Goal: Answer question/provide support: Share knowledge or assist other users

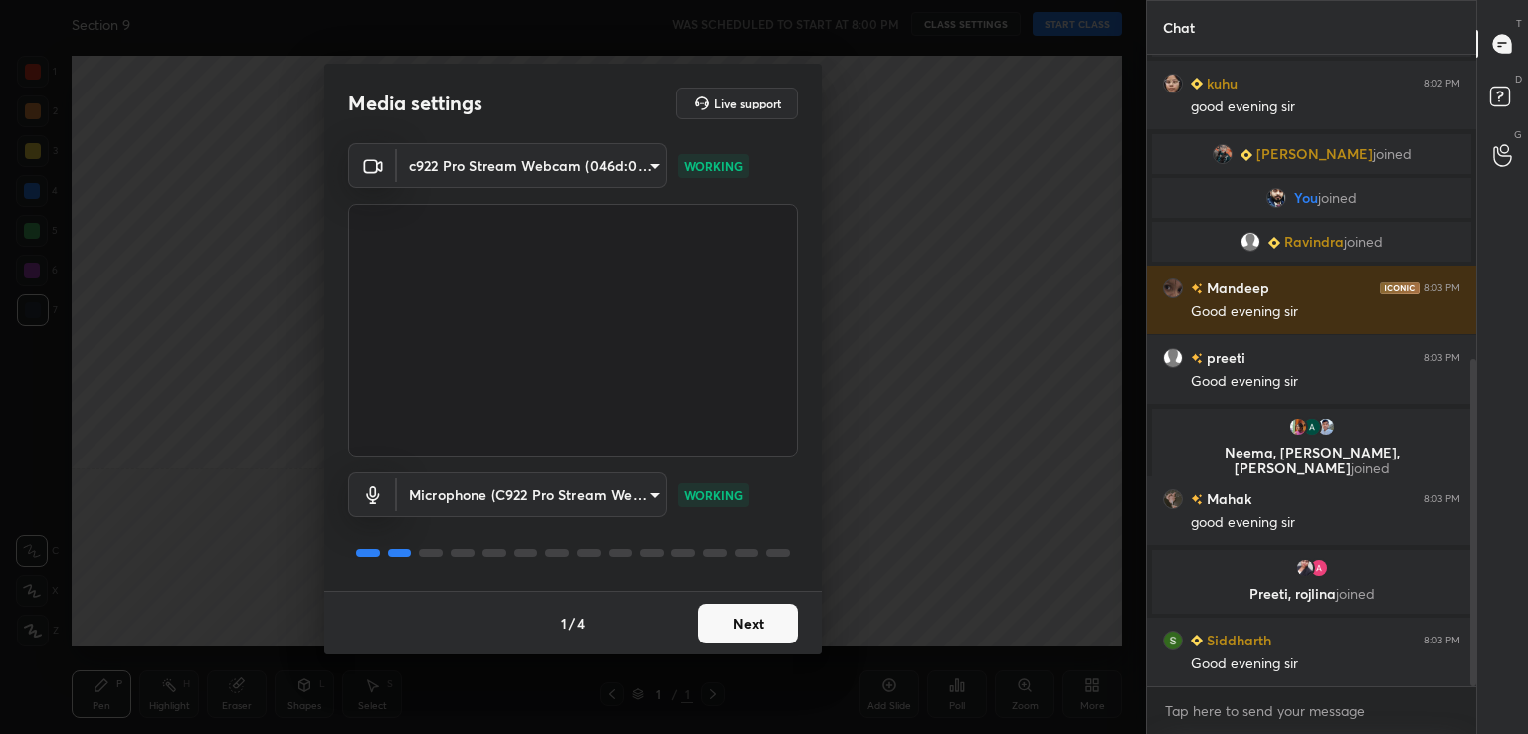
scroll to position [656, 0]
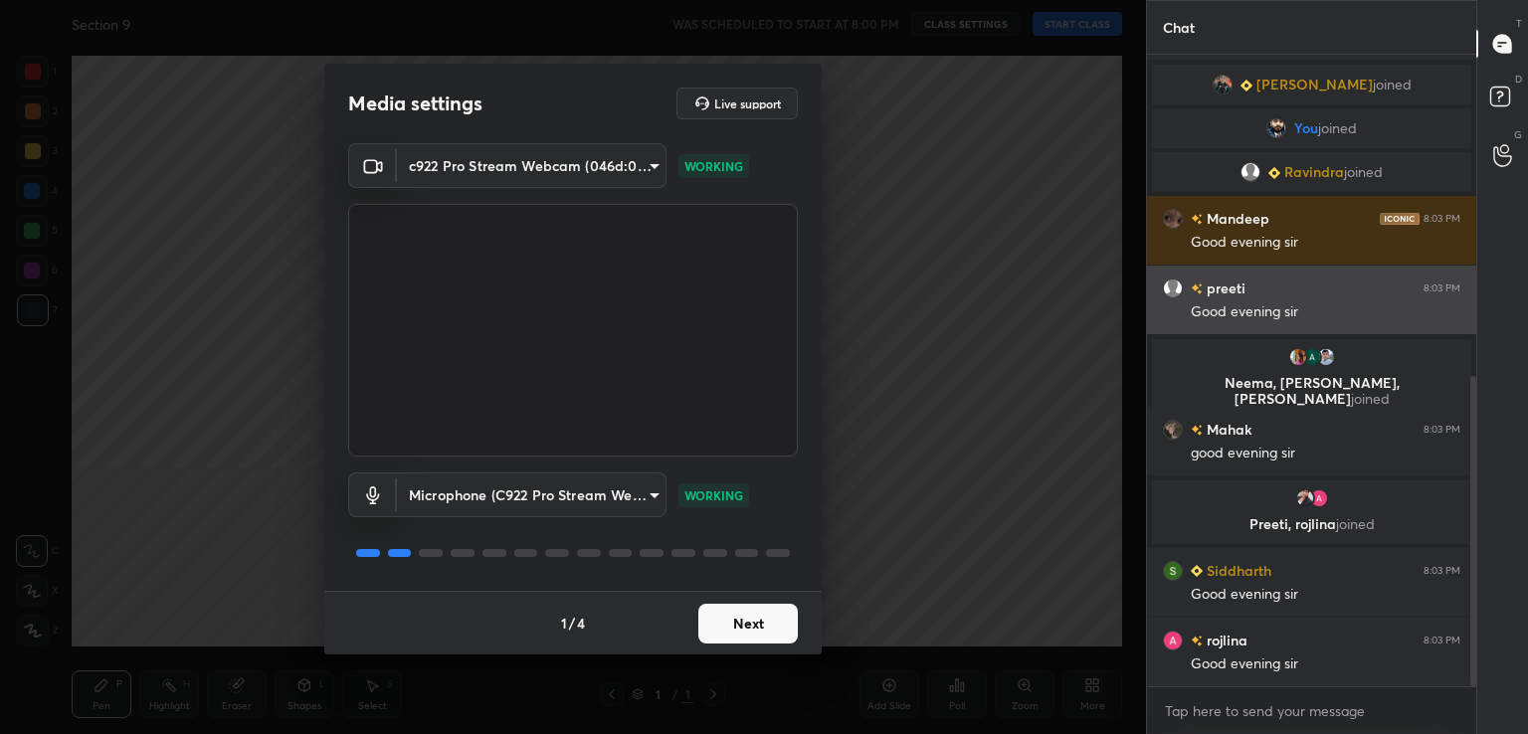
click at [746, 628] on button "Next" at bounding box center [747, 624] width 99 height 40
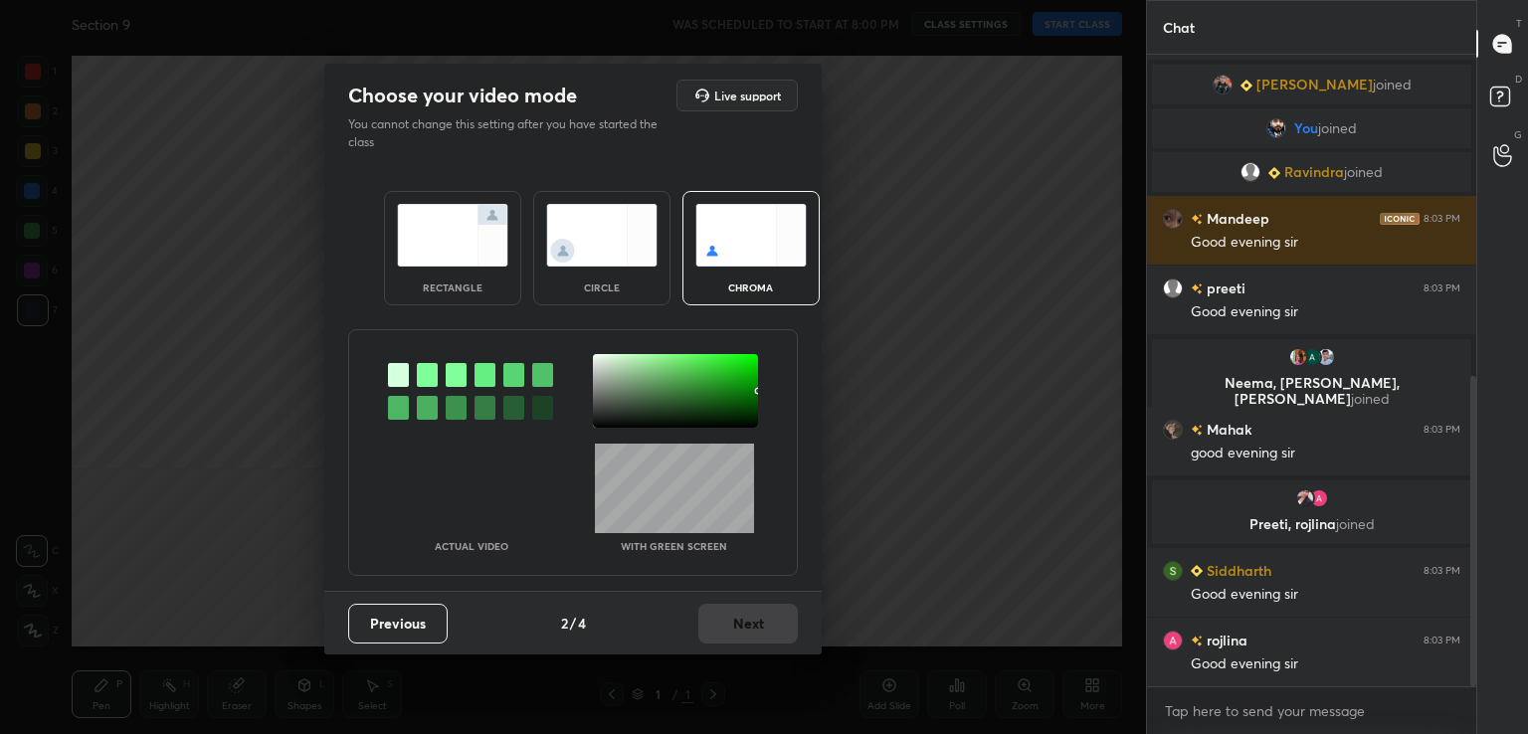
scroll to position [726, 0]
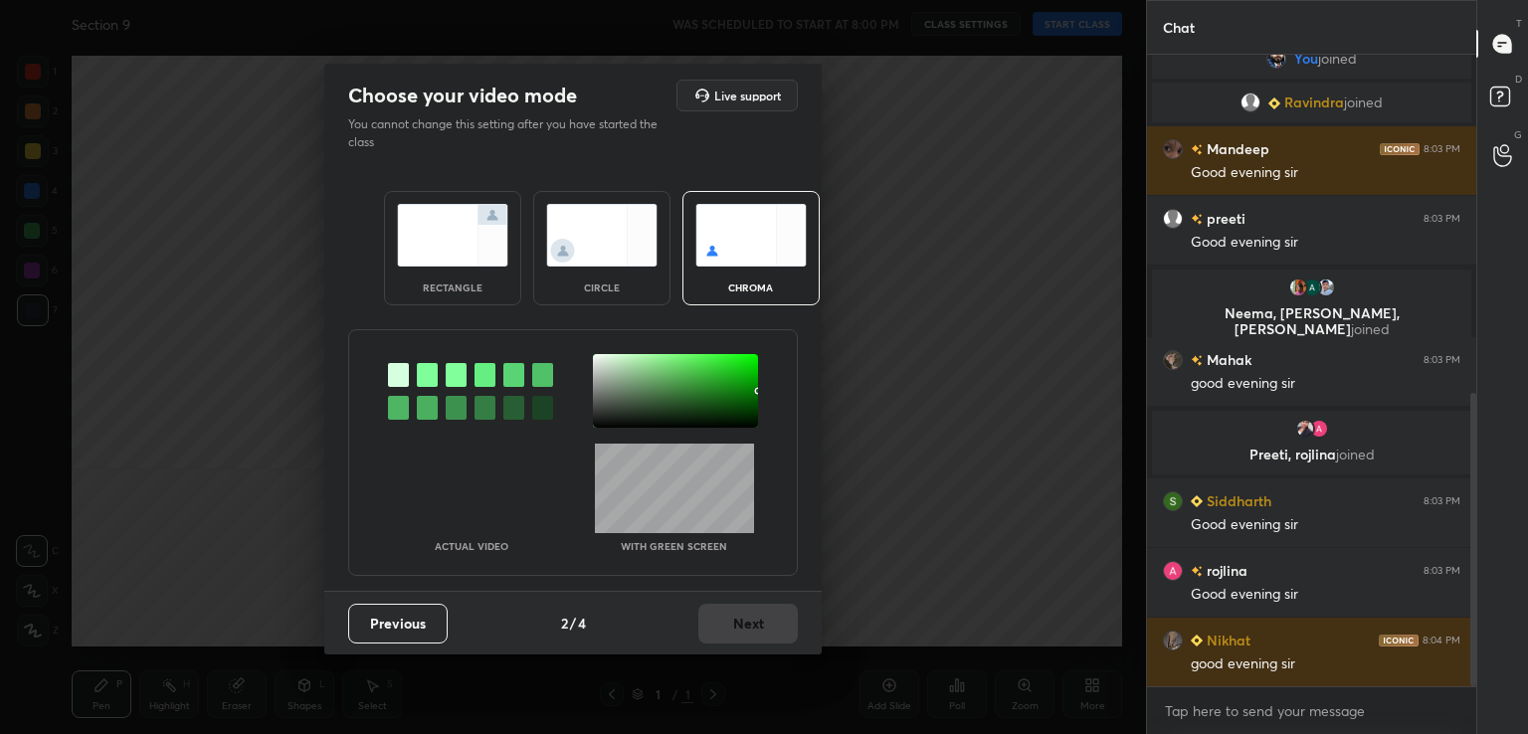
click at [418, 371] on div at bounding box center [427, 375] width 21 height 24
click at [613, 404] on div at bounding box center [613, 404] width 4 height 4
click at [751, 624] on button "Next" at bounding box center [747, 624] width 99 height 40
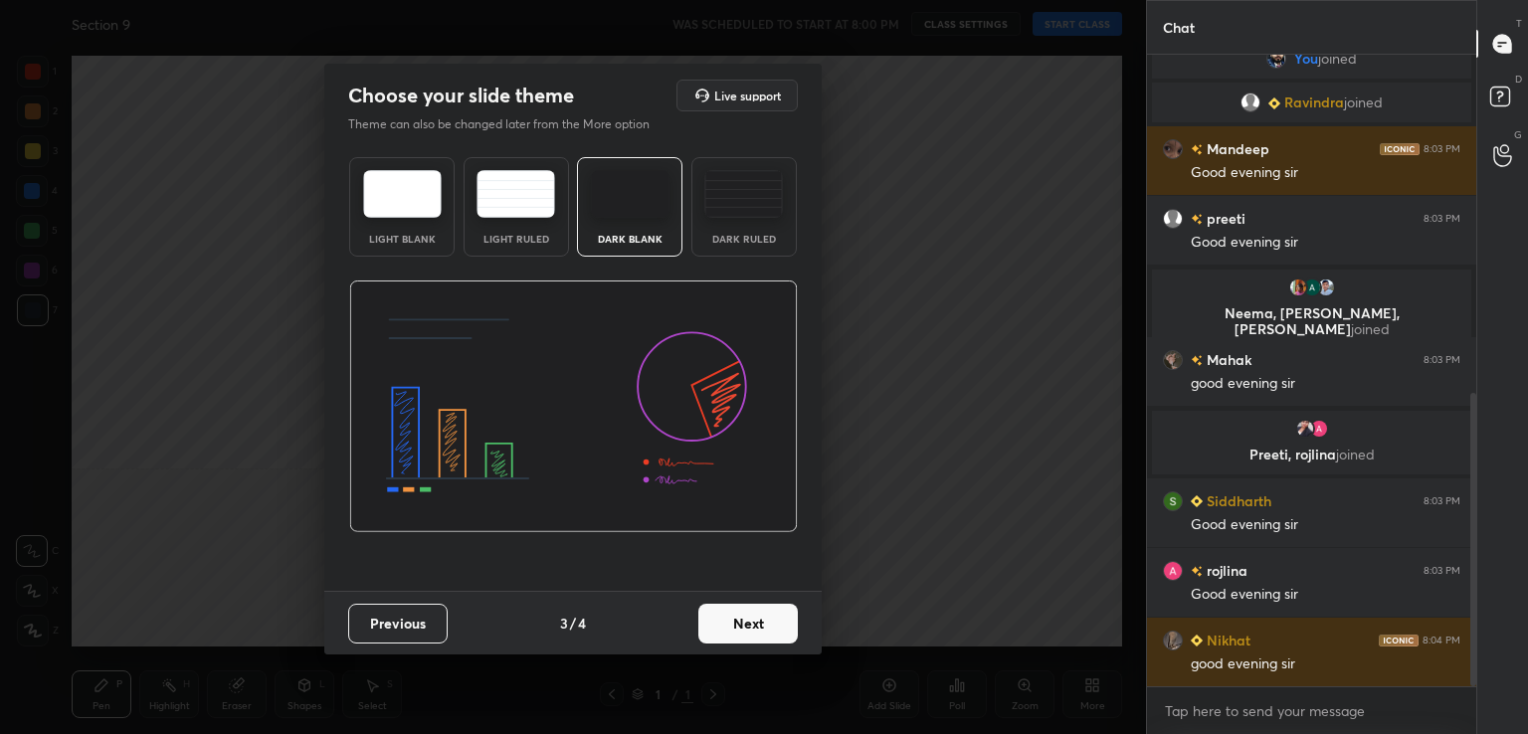
click at [756, 622] on button "Next" at bounding box center [747, 624] width 99 height 40
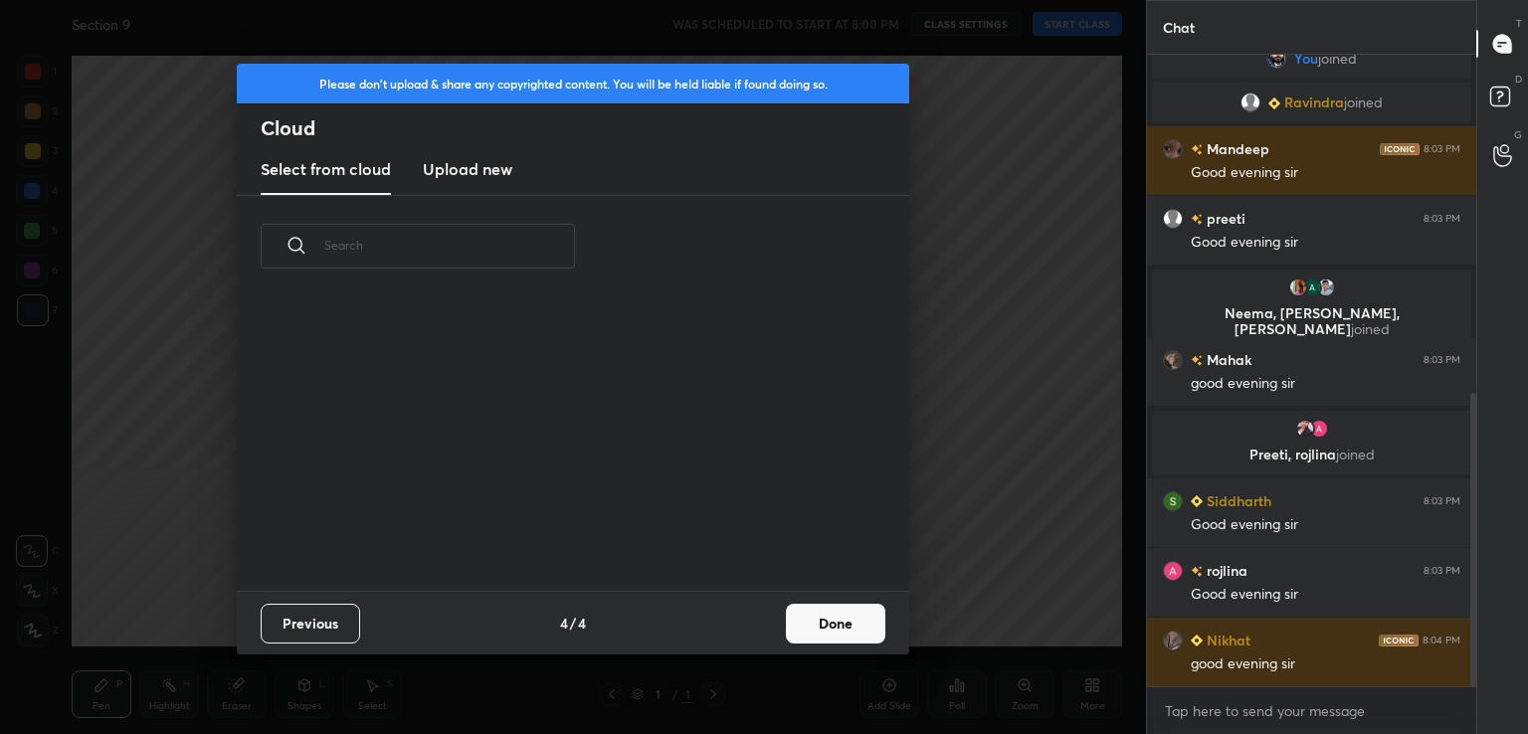
click at [780, 620] on div "Previous 4 / 4 Done" at bounding box center [573, 623] width 672 height 64
click at [836, 624] on button "Done" at bounding box center [835, 624] width 99 height 40
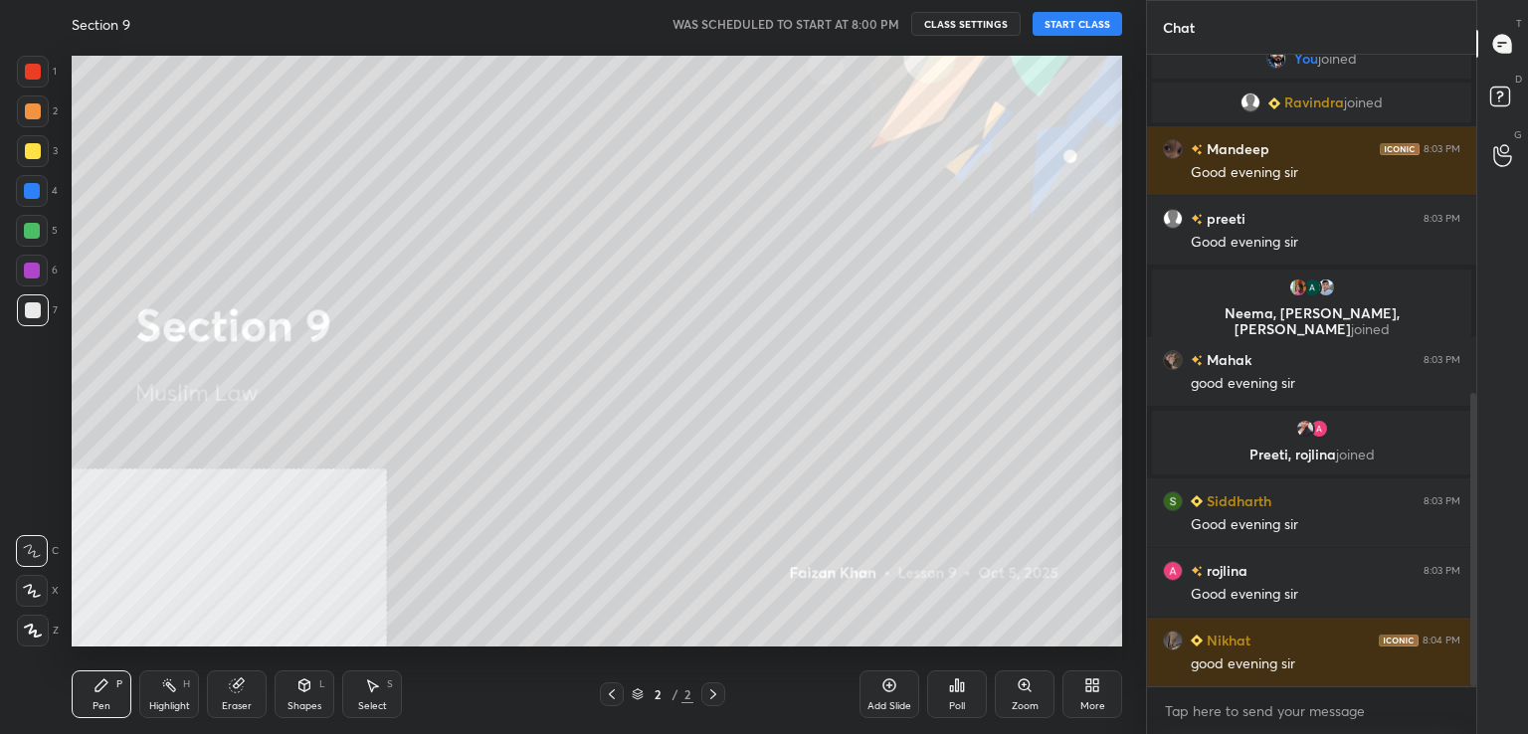
click at [1080, 22] on button "START CLASS" at bounding box center [1077, 24] width 90 height 24
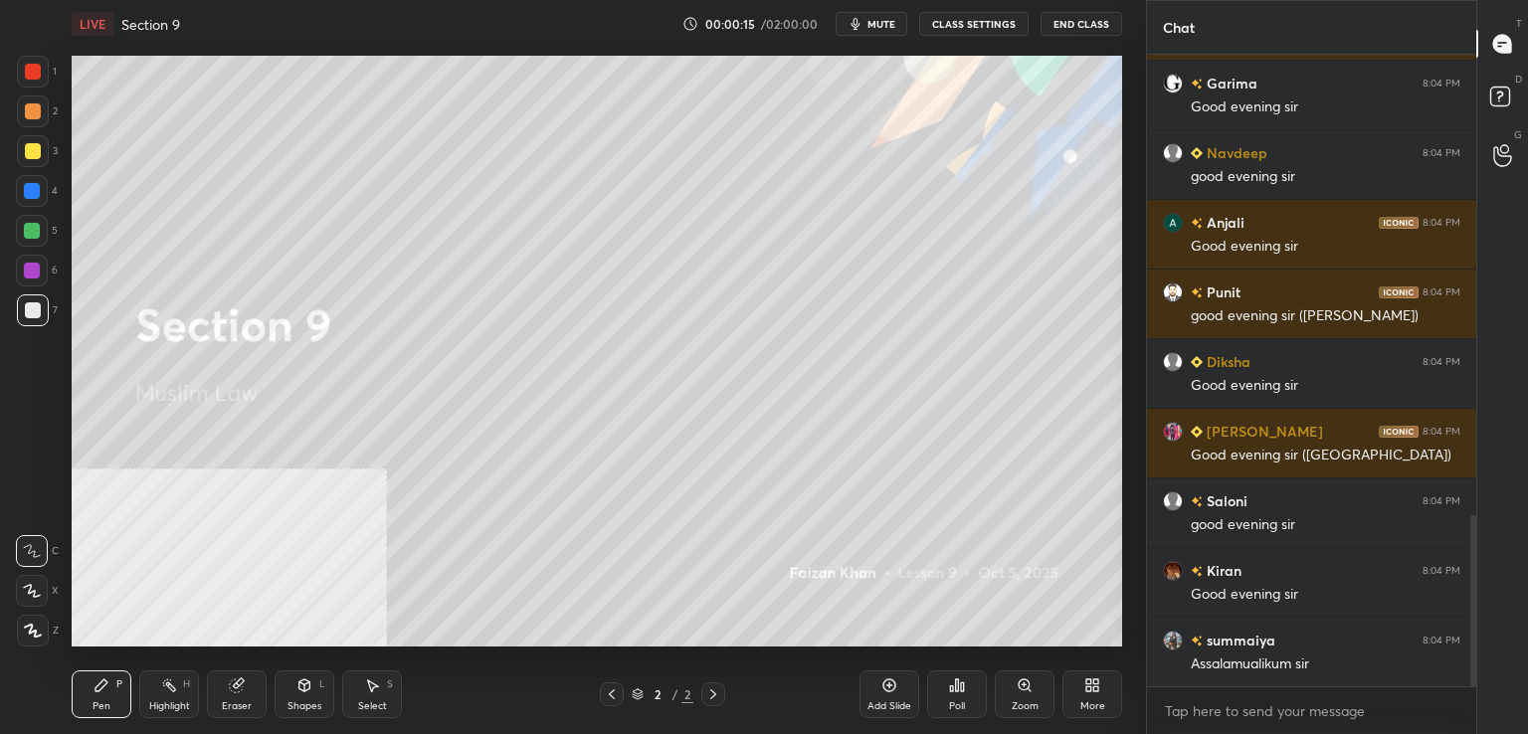
scroll to position [1840, 0]
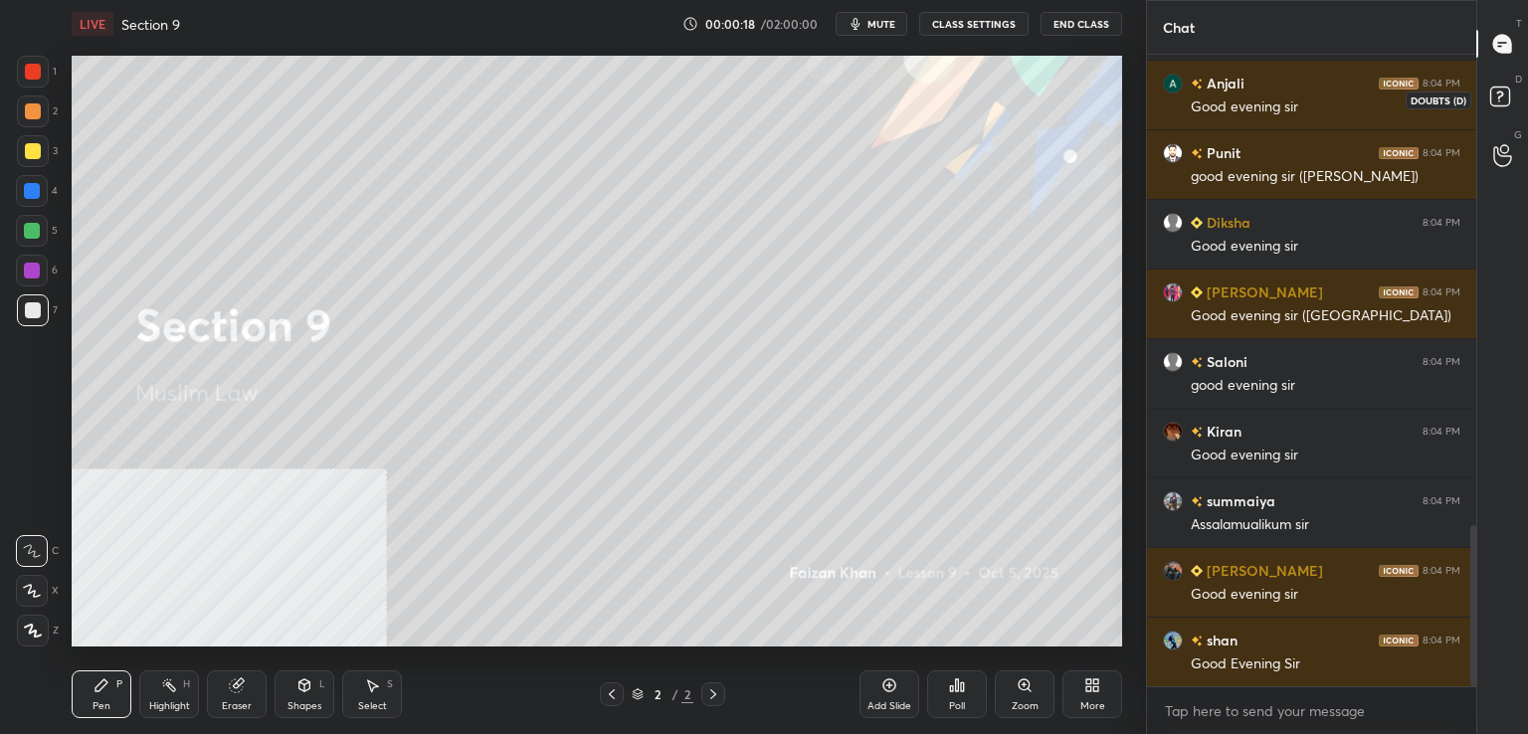
click at [1503, 93] on rect at bounding box center [1499, 97] width 19 height 19
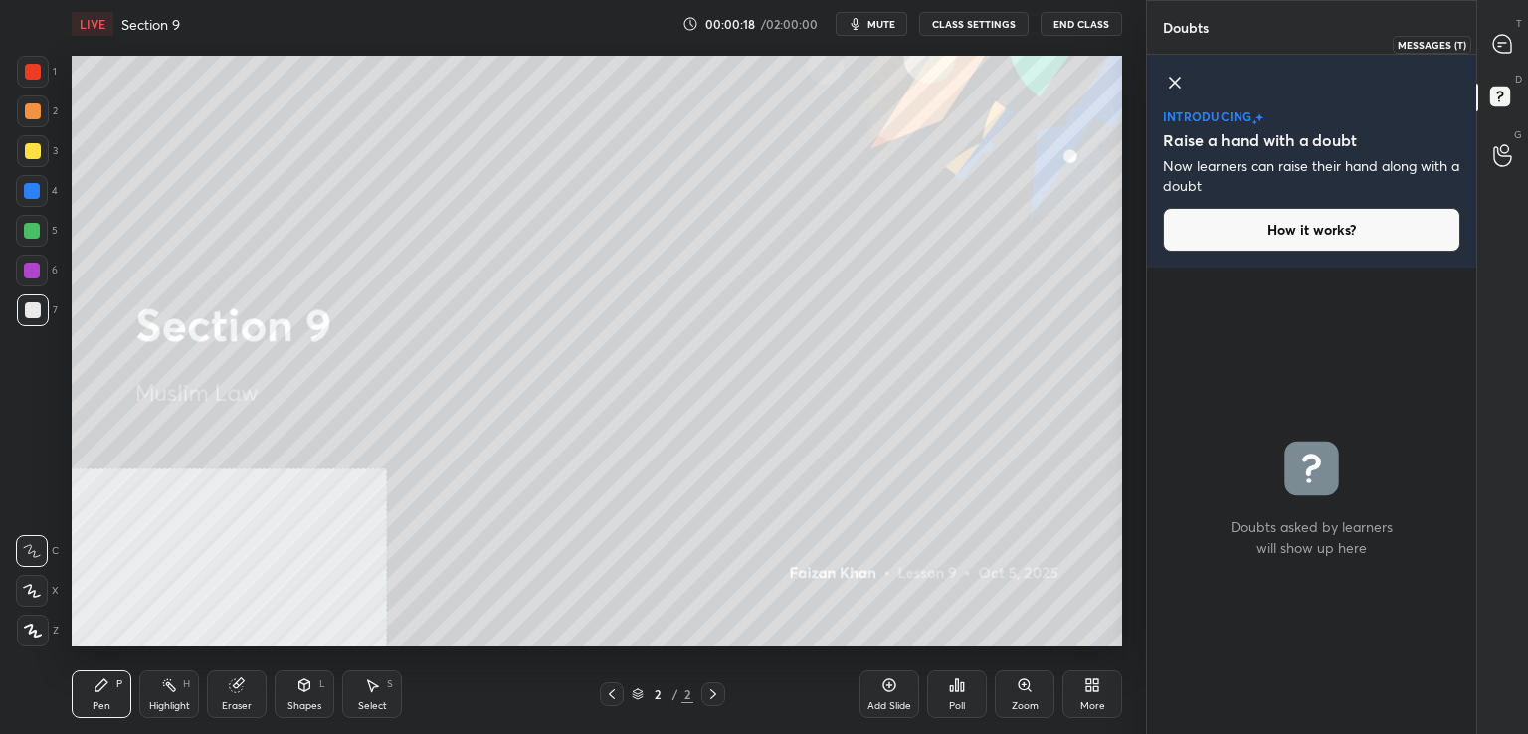
click at [1501, 41] on icon at bounding box center [1502, 44] width 18 height 18
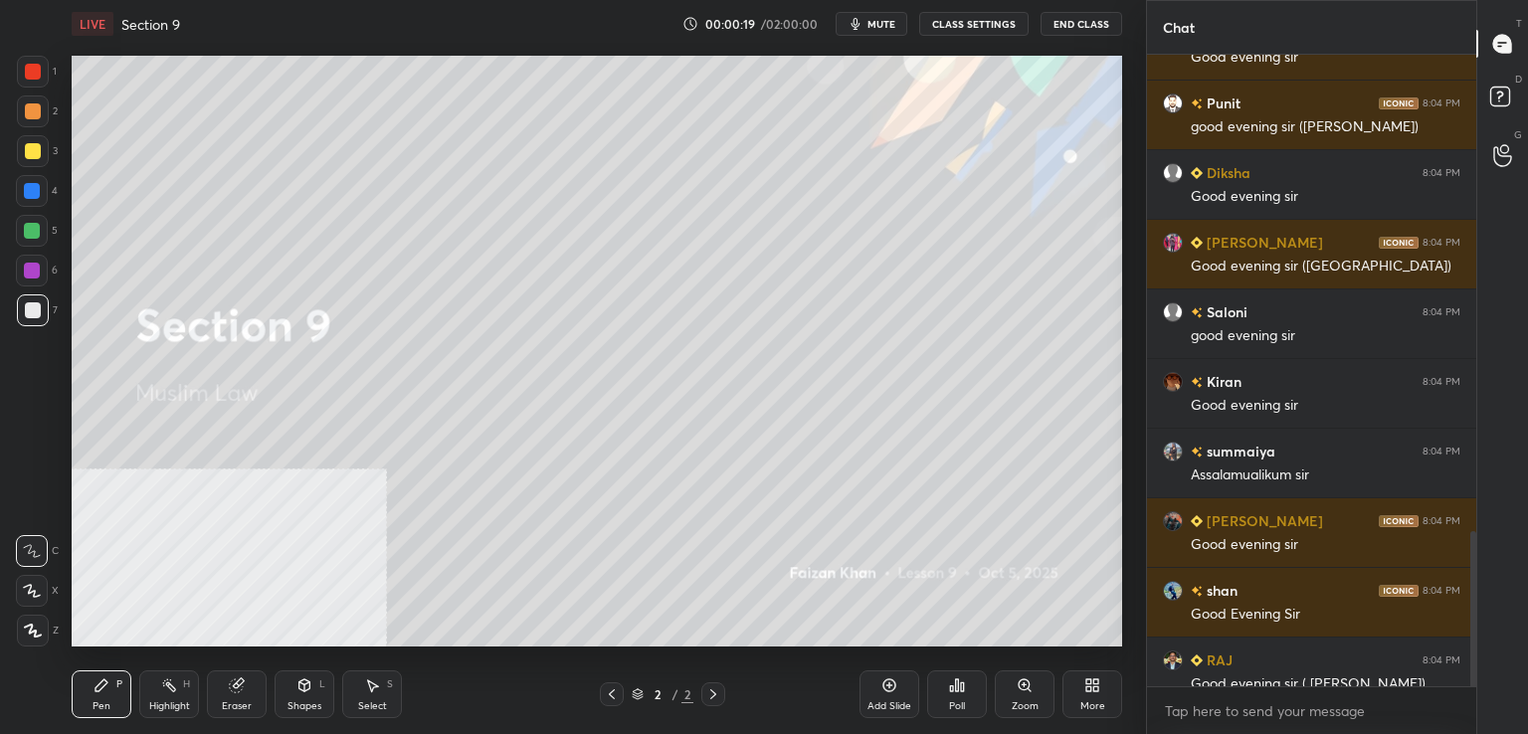
scroll to position [2091, 0]
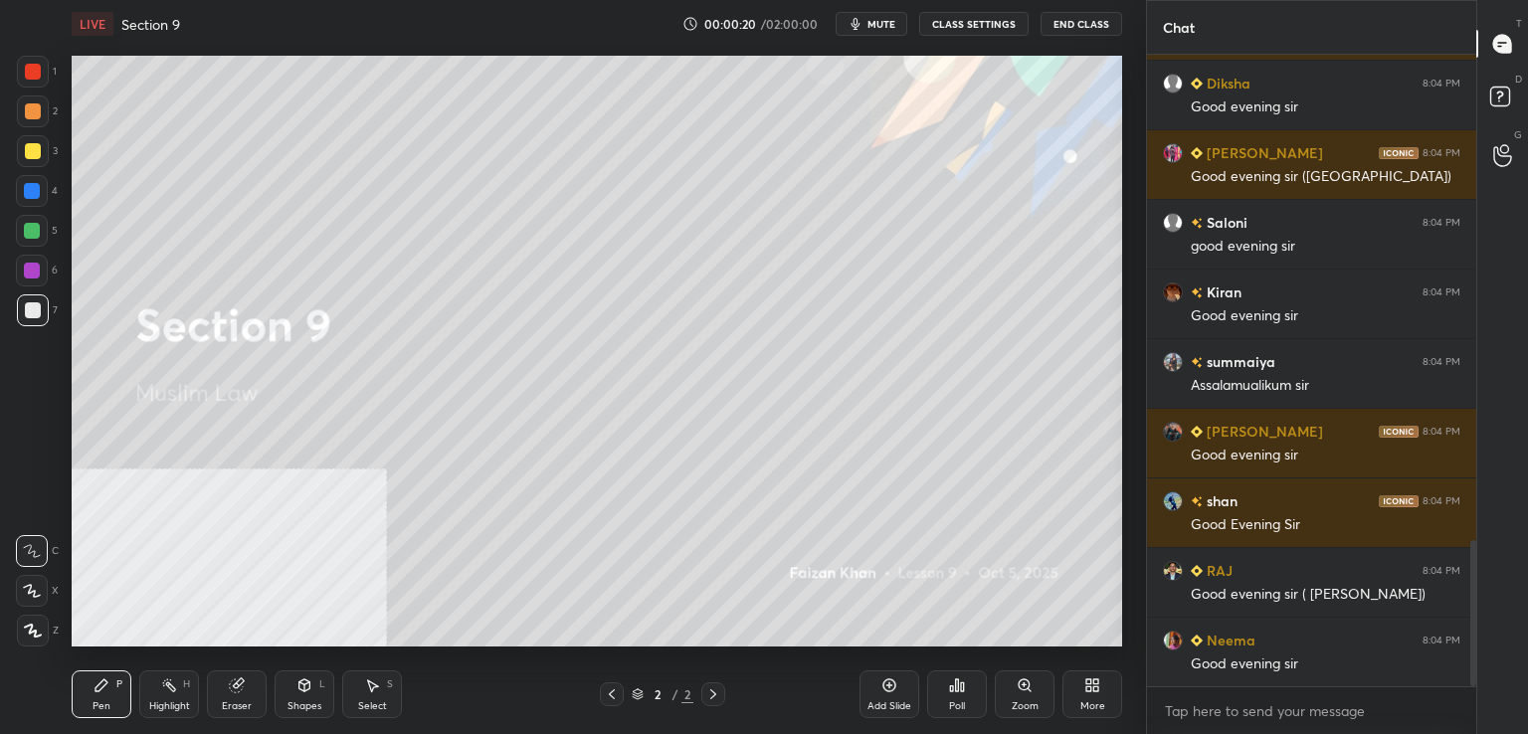
click at [881, 691] on icon at bounding box center [889, 685] width 16 height 16
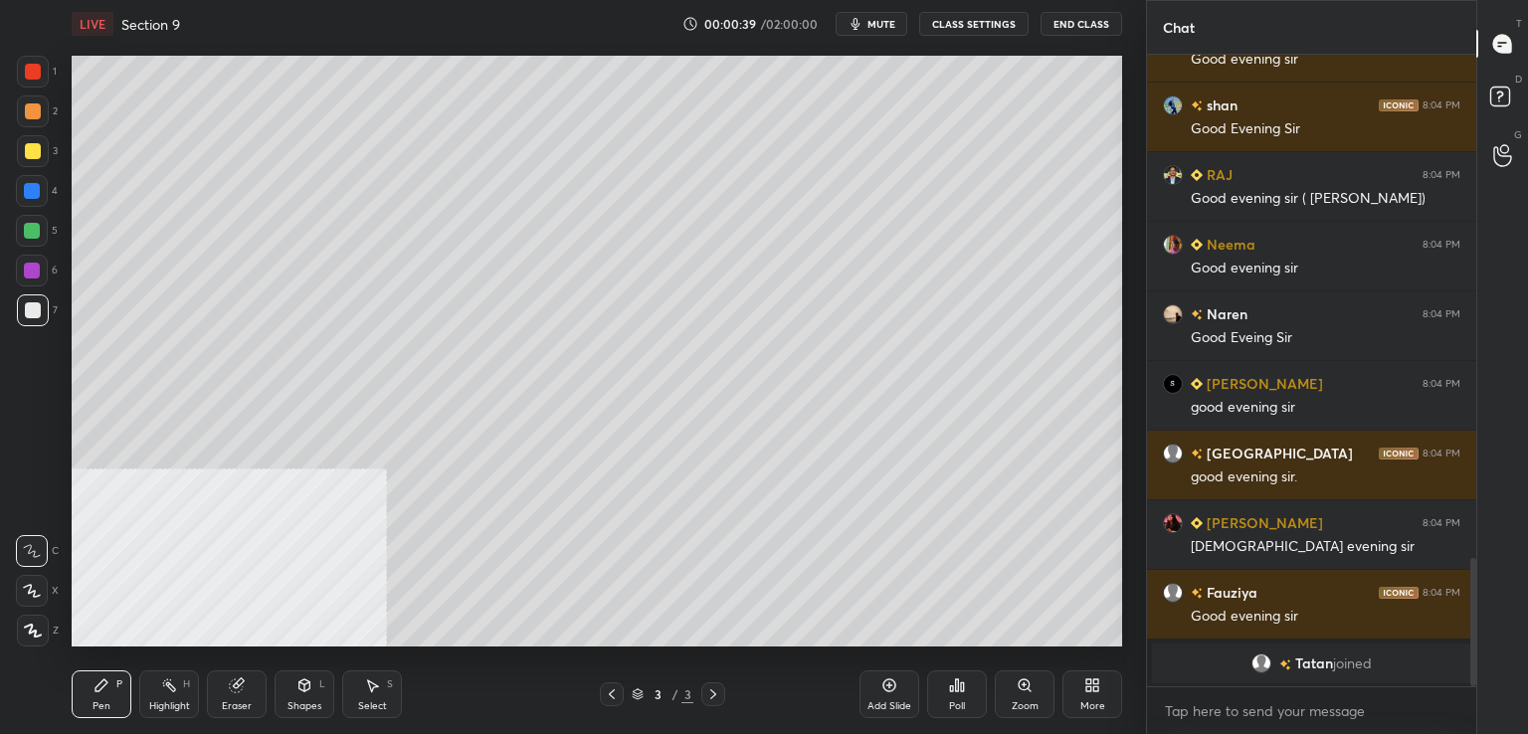
scroll to position [2121, 0]
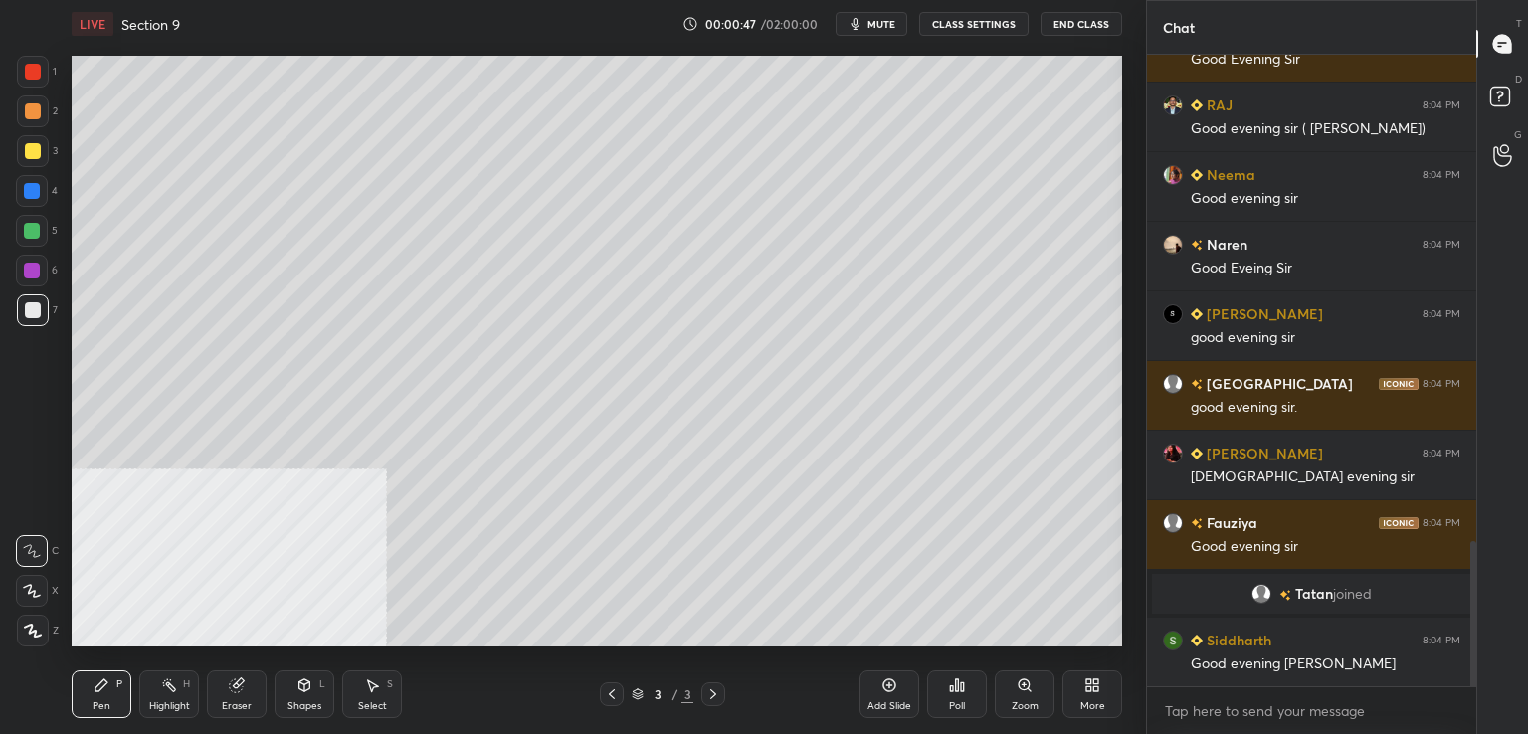
click at [886, 21] on span "mute" at bounding box center [881, 24] width 28 height 14
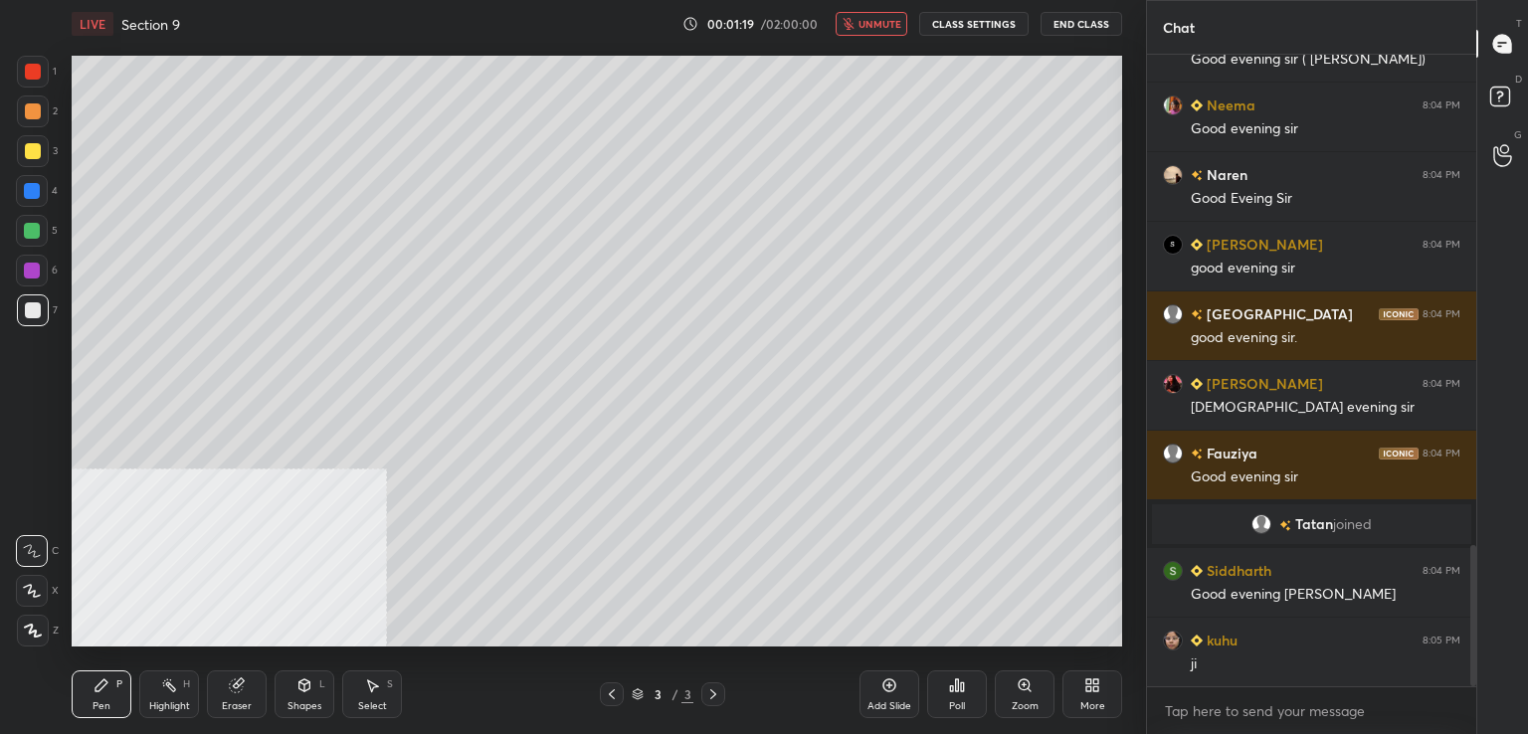
click at [879, 25] on span "unmute" at bounding box center [879, 24] width 43 height 14
click at [37, 311] on div at bounding box center [33, 310] width 16 height 16
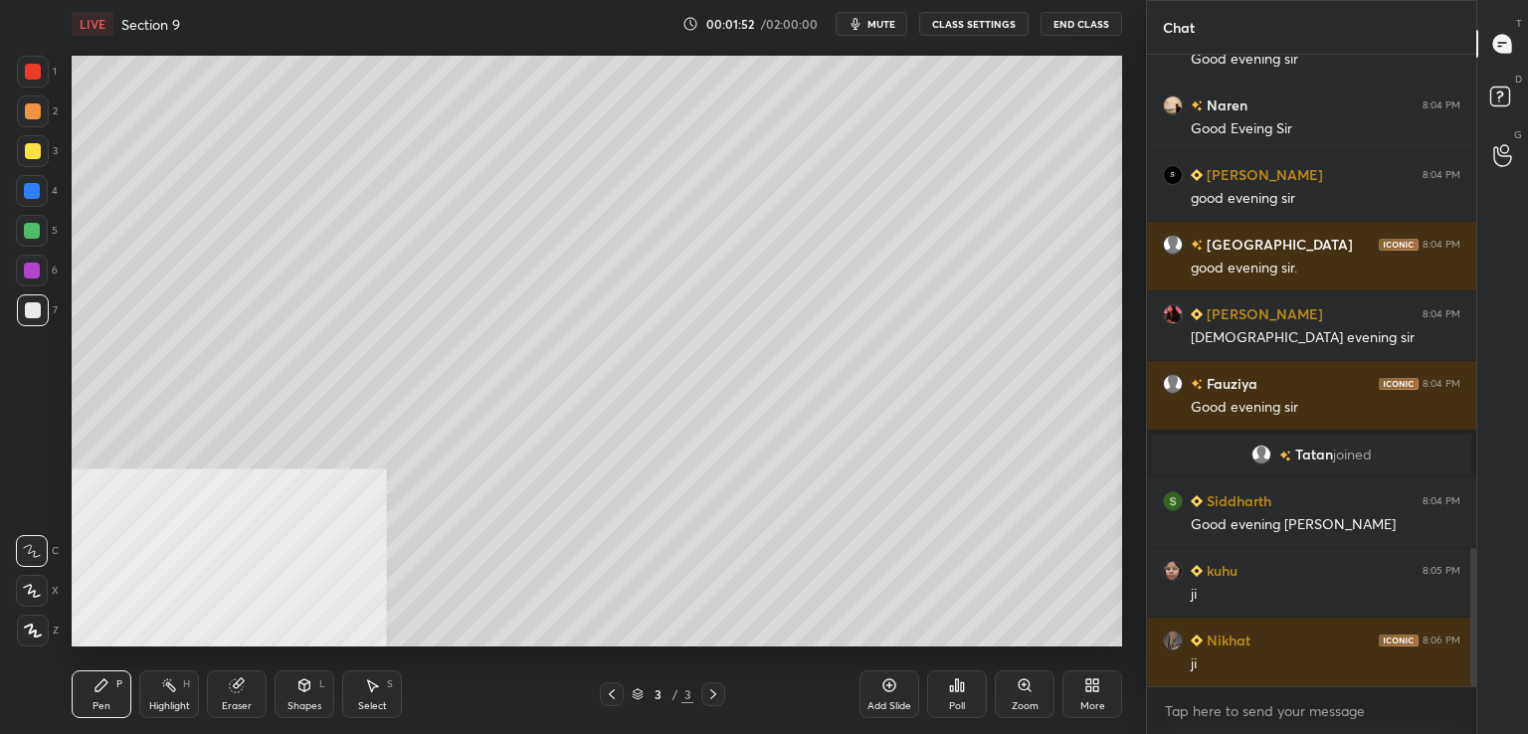
click at [40, 311] on div at bounding box center [33, 310] width 16 height 16
click at [18, 151] on div at bounding box center [33, 151] width 32 height 32
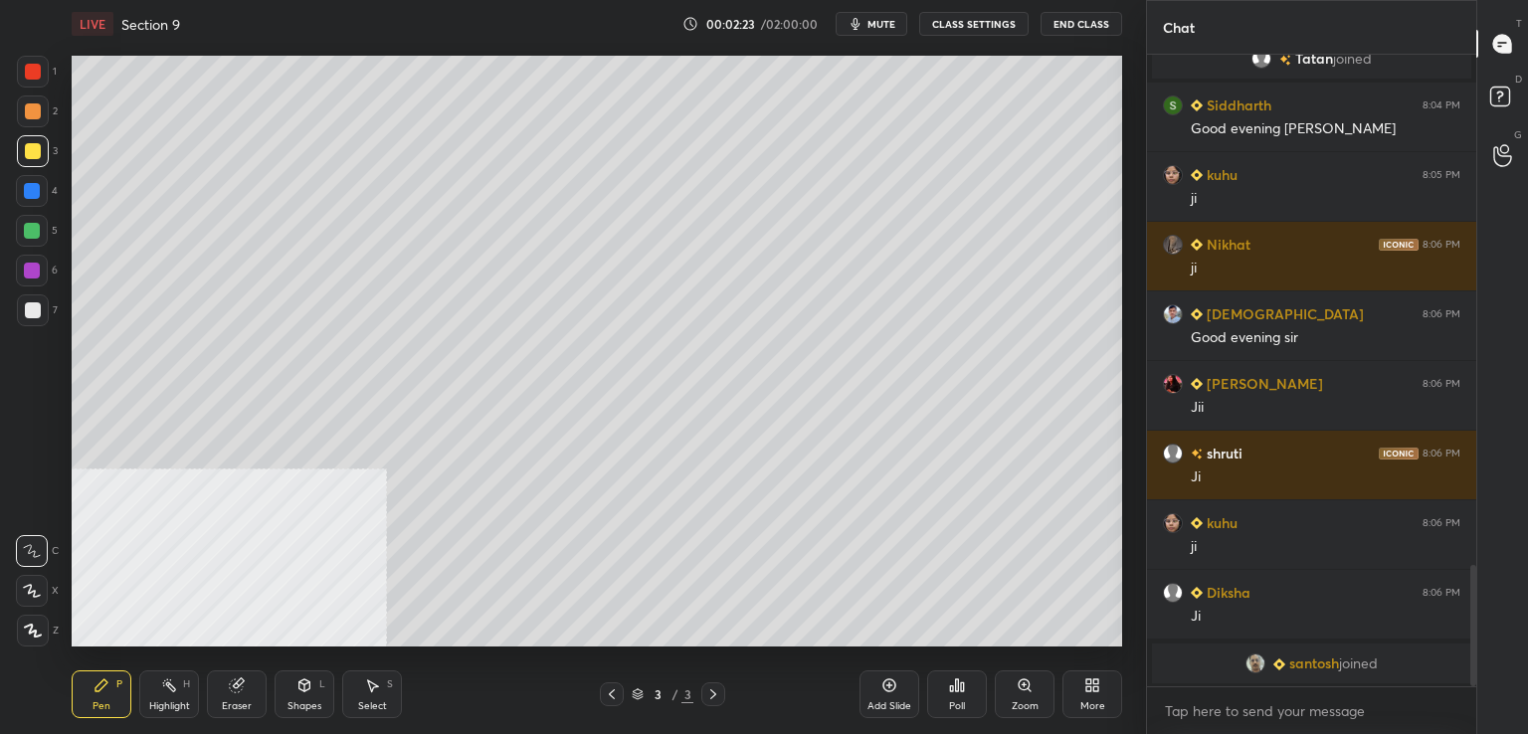
scroll to position [2566, 0]
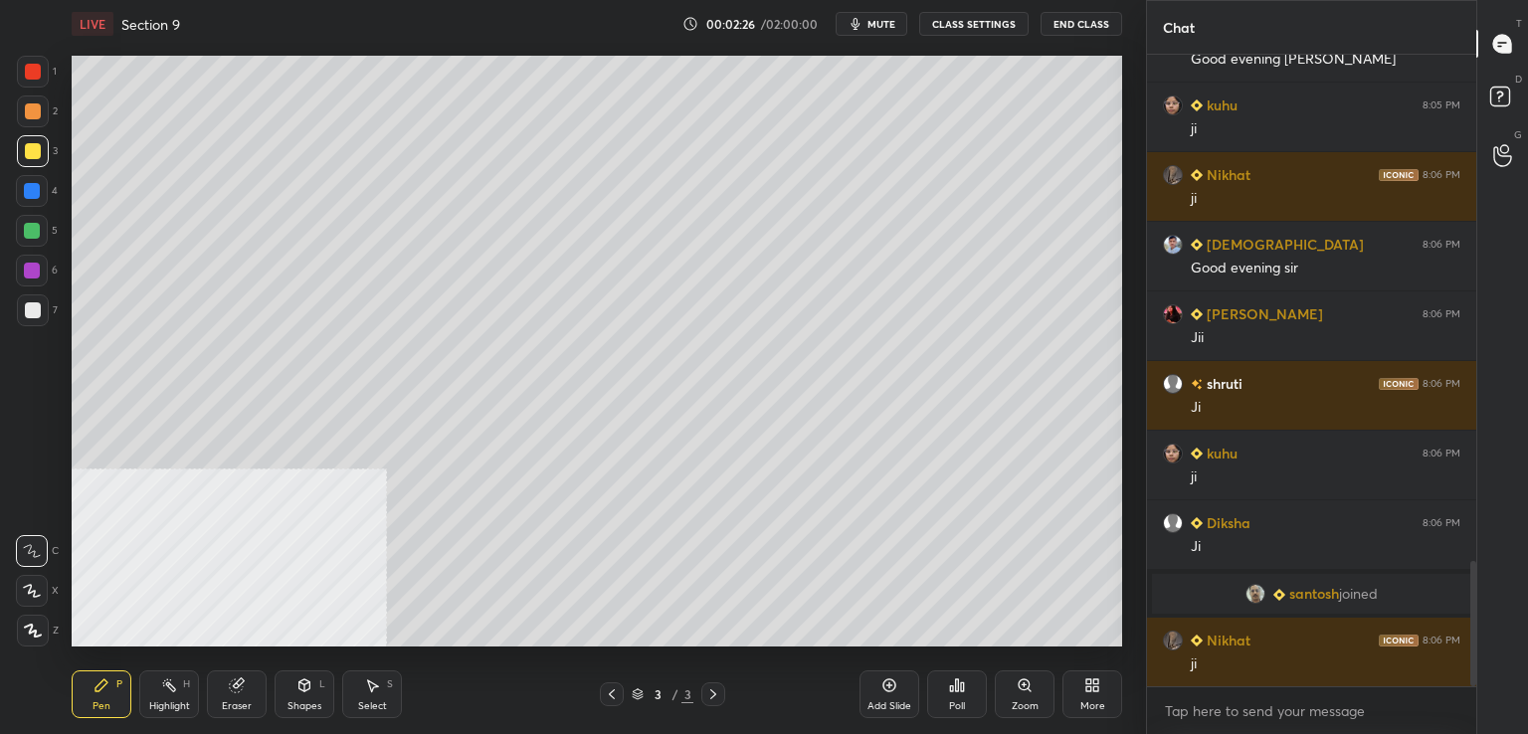
click at [29, 277] on div at bounding box center [32, 271] width 16 height 16
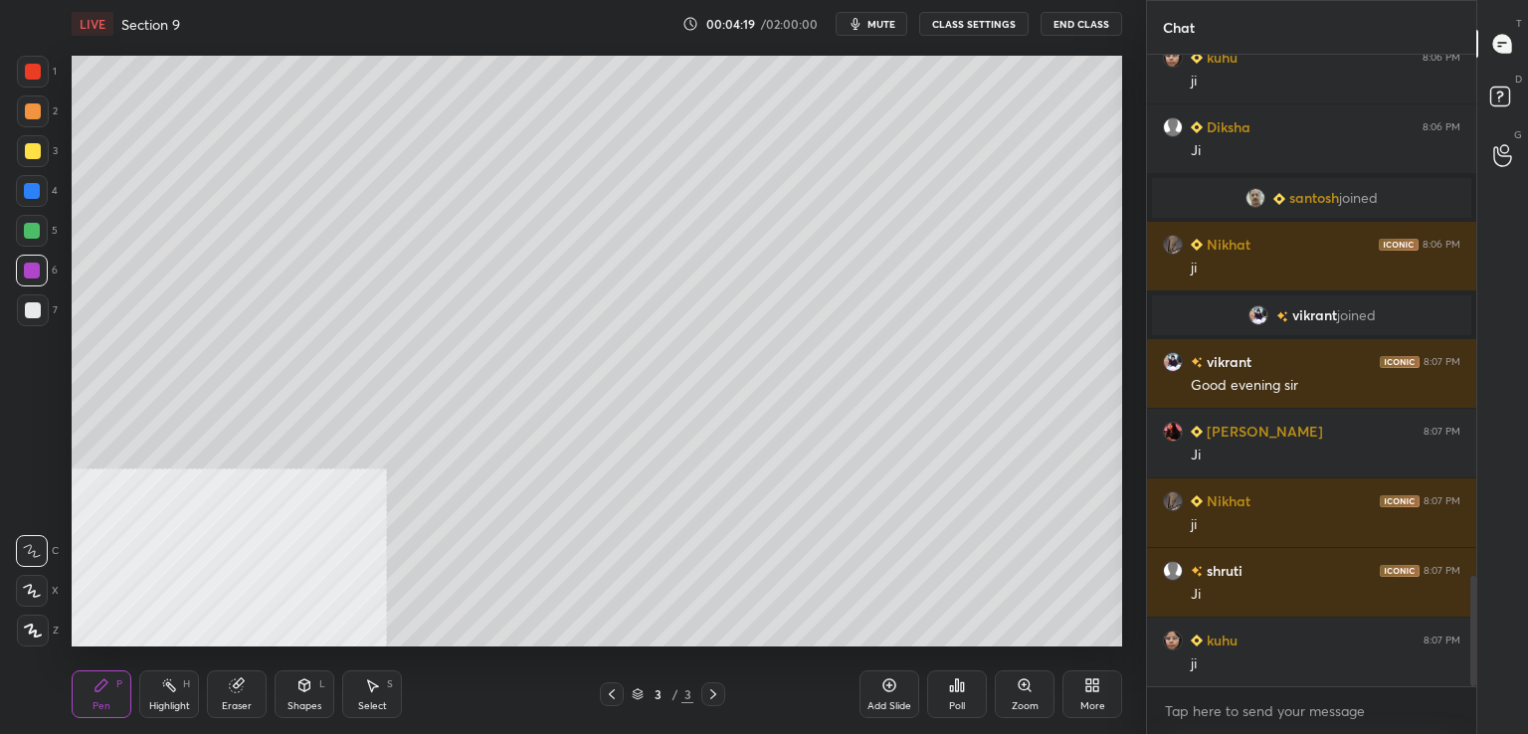
scroll to position [2992, 0]
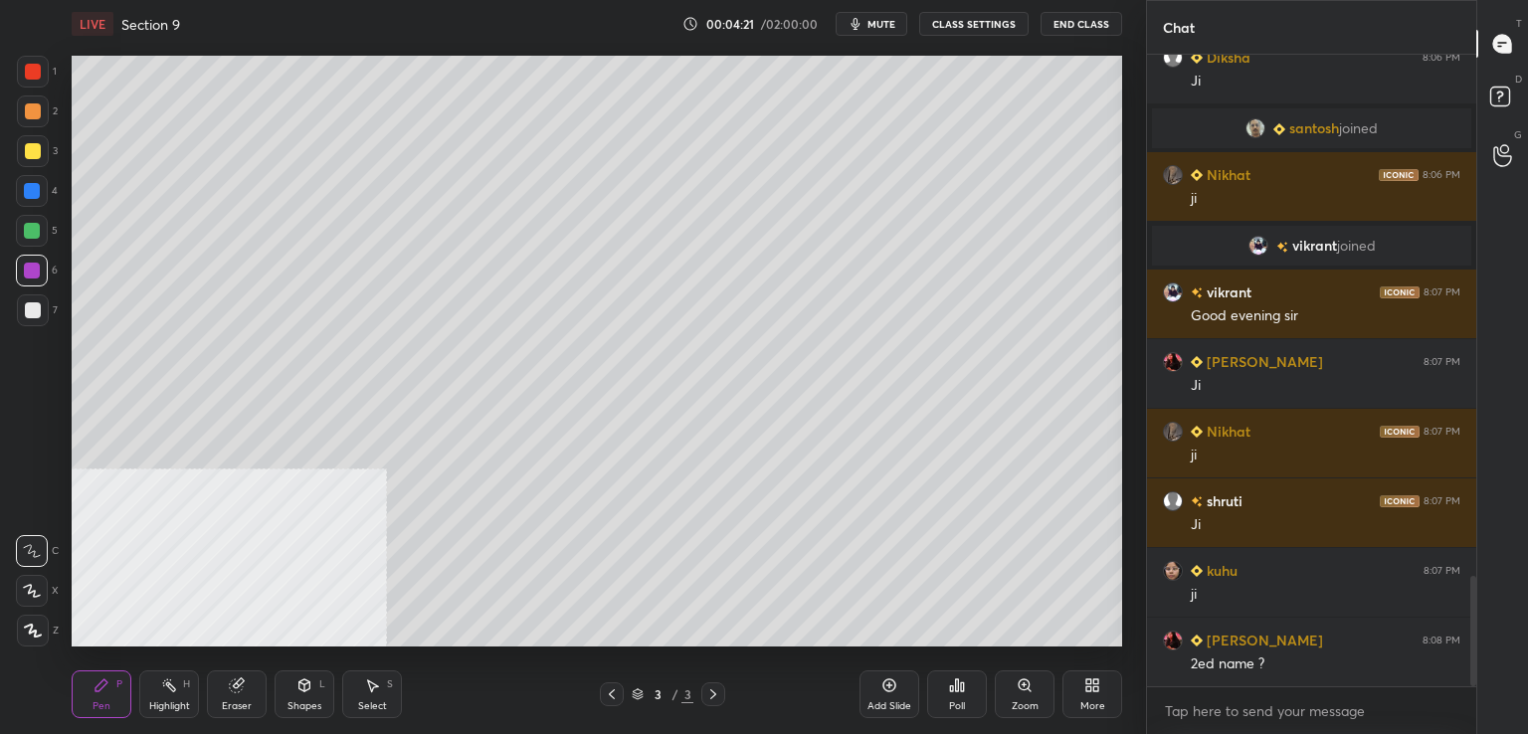
click at [32, 71] on div at bounding box center [33, 72] width 16 height 16
click at [233, 694] on div "Eraser" at bounding box center [237, 694] width 60 height 48
click at [116, 686] on div "P" at bounding box center [119, 684] width 6 height 10
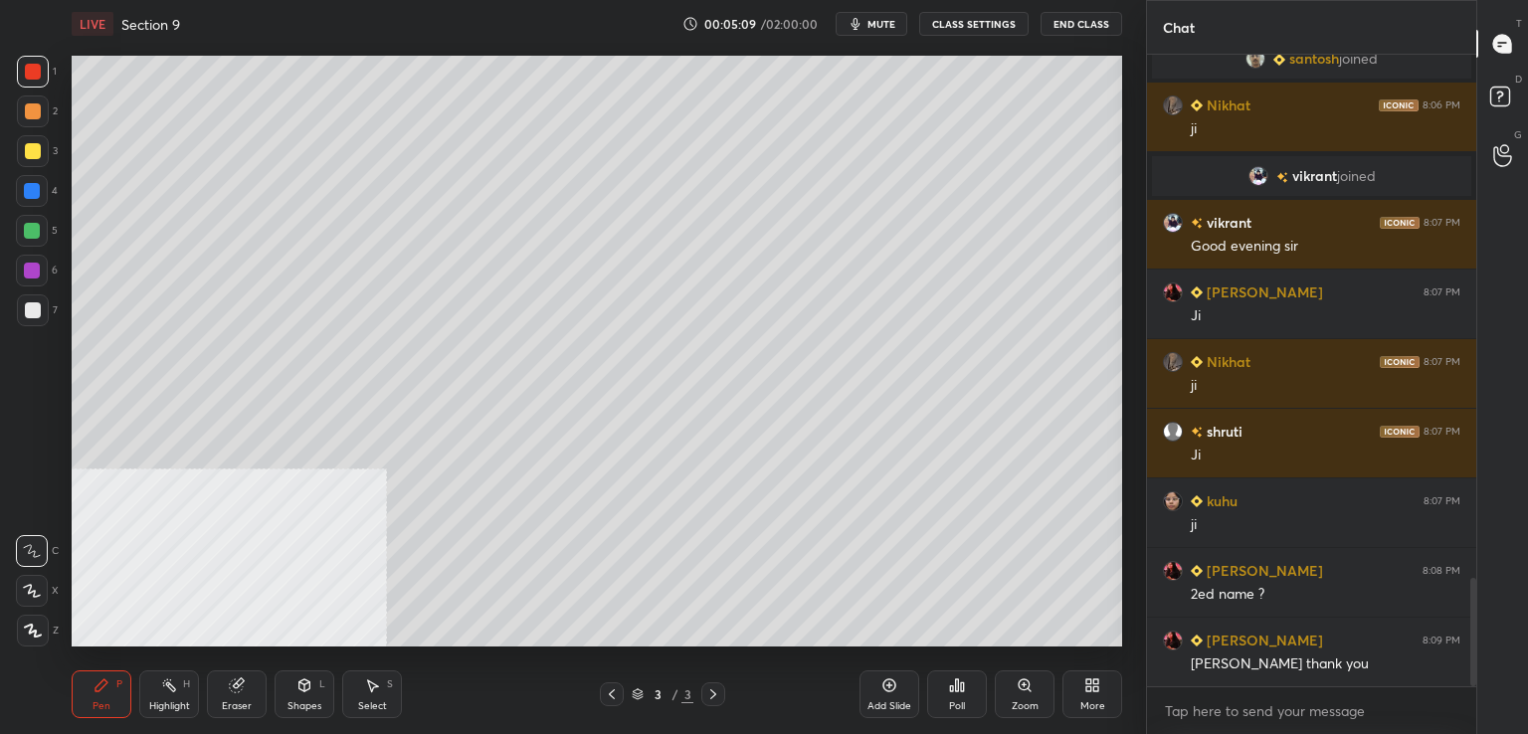
click at [24, 192] on div at bounding box center [32, 191] width 16 height 16
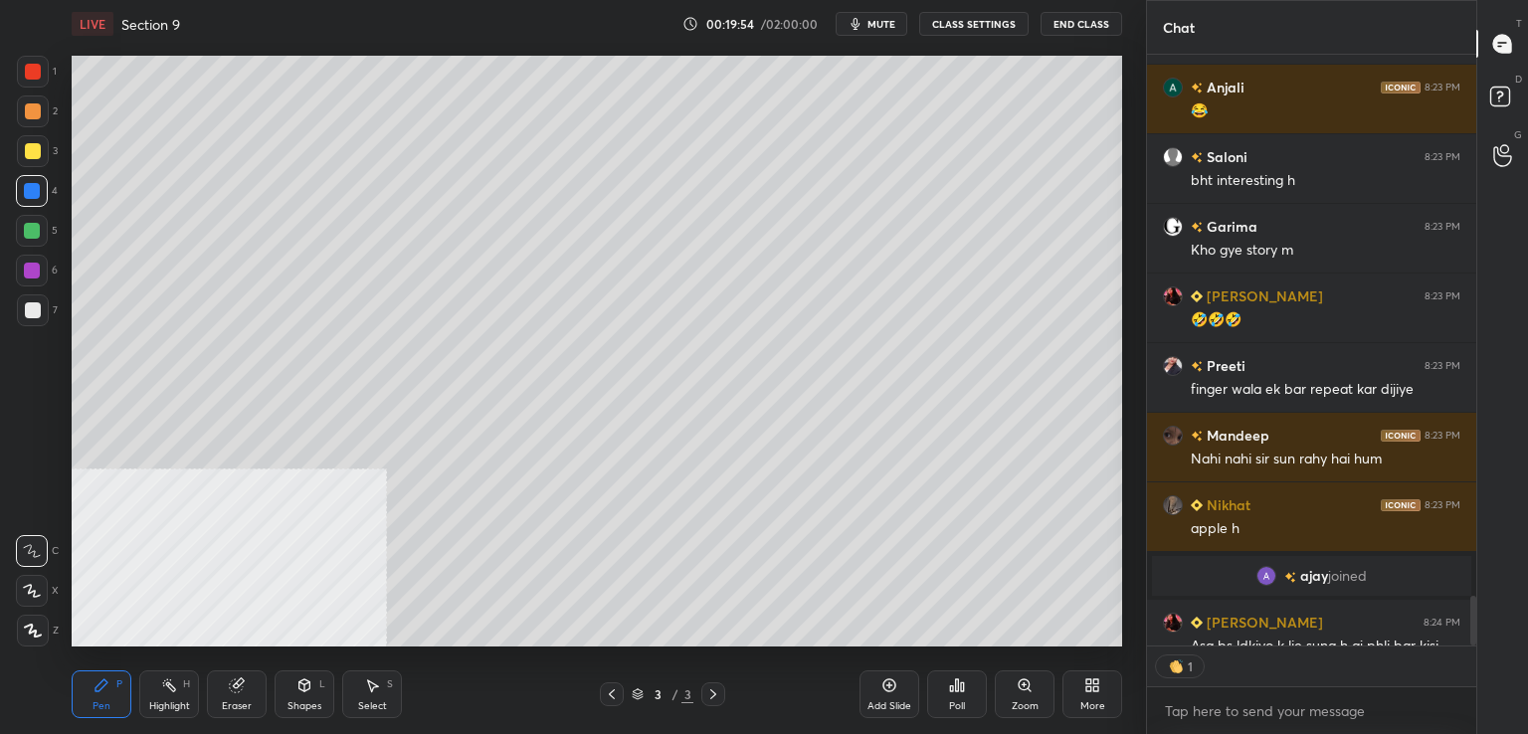
scroll to position [7, 6]
click at [1471, 611] on div at bounding box center [1473, 621] width 6 height 50
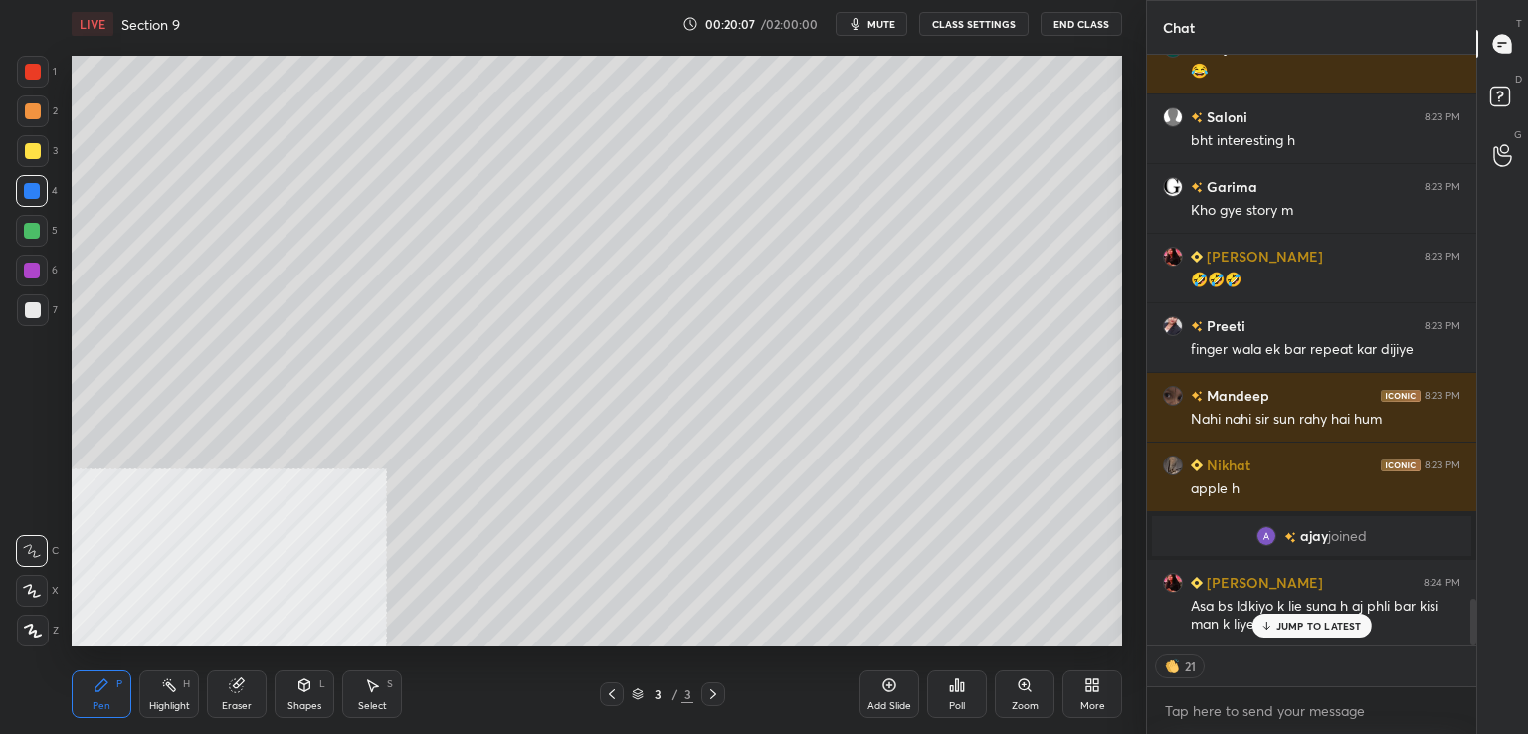
drag, startPoint x: 1474, startPoint y: 628, endPoint x: 1474, endPoint y: 650, distance: 21.9
click at [1474, 650] on div "Namita 8:23 PM Imagine krre h kitne handsome honge Anjali 8:23 PM 😂 Saloni 8:23…" at bounding box center [1311, 394] width 329 height 679
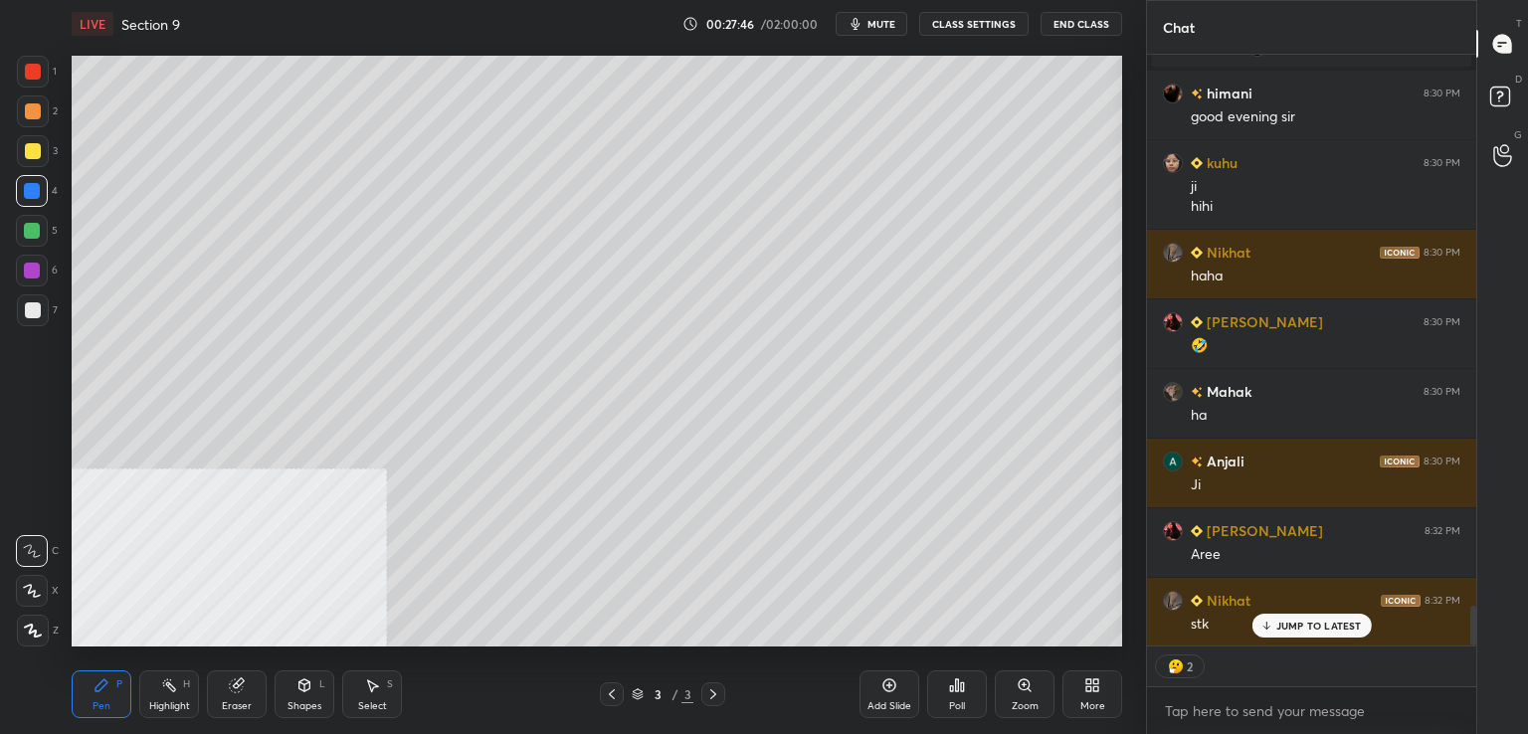
scroll to position [8298, 0]
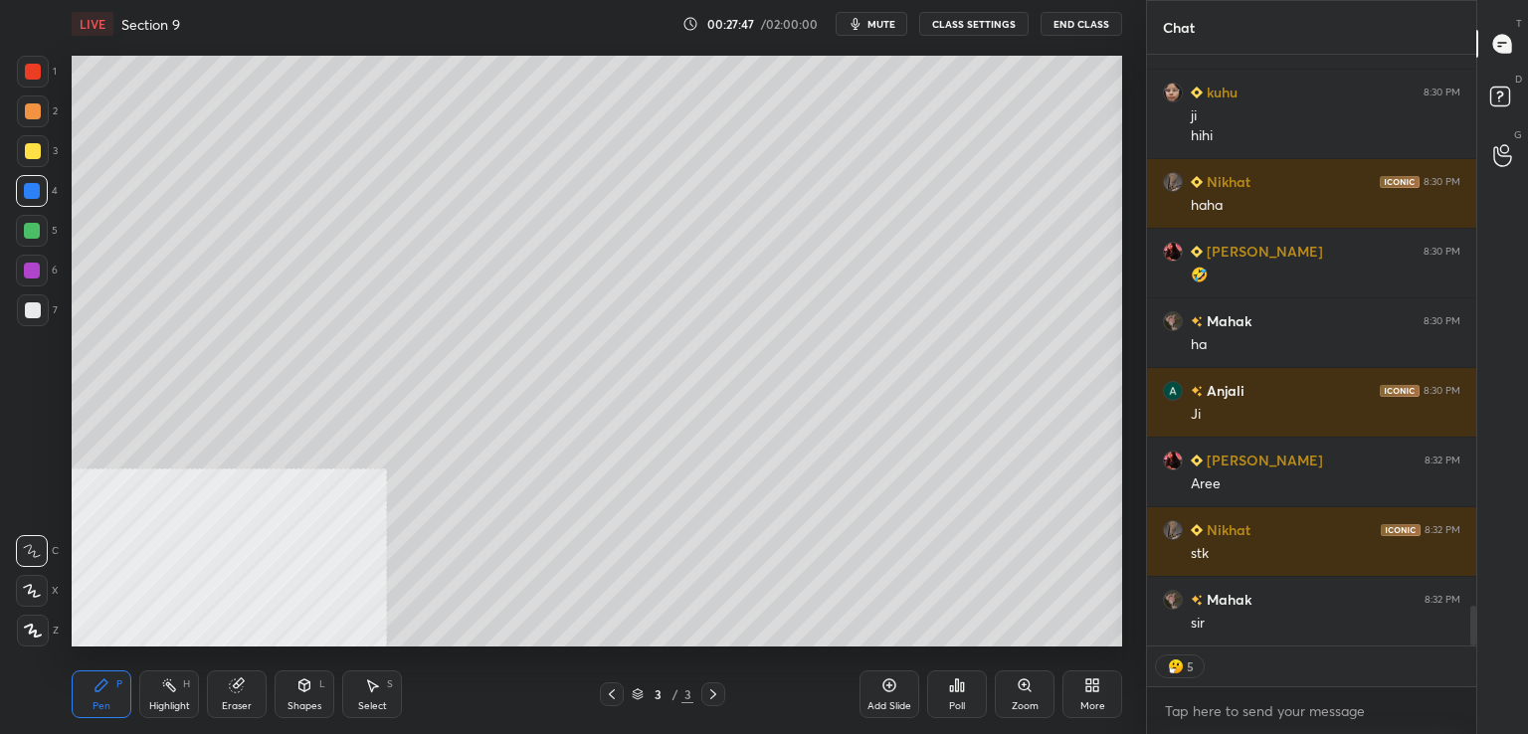
type textarea "x"
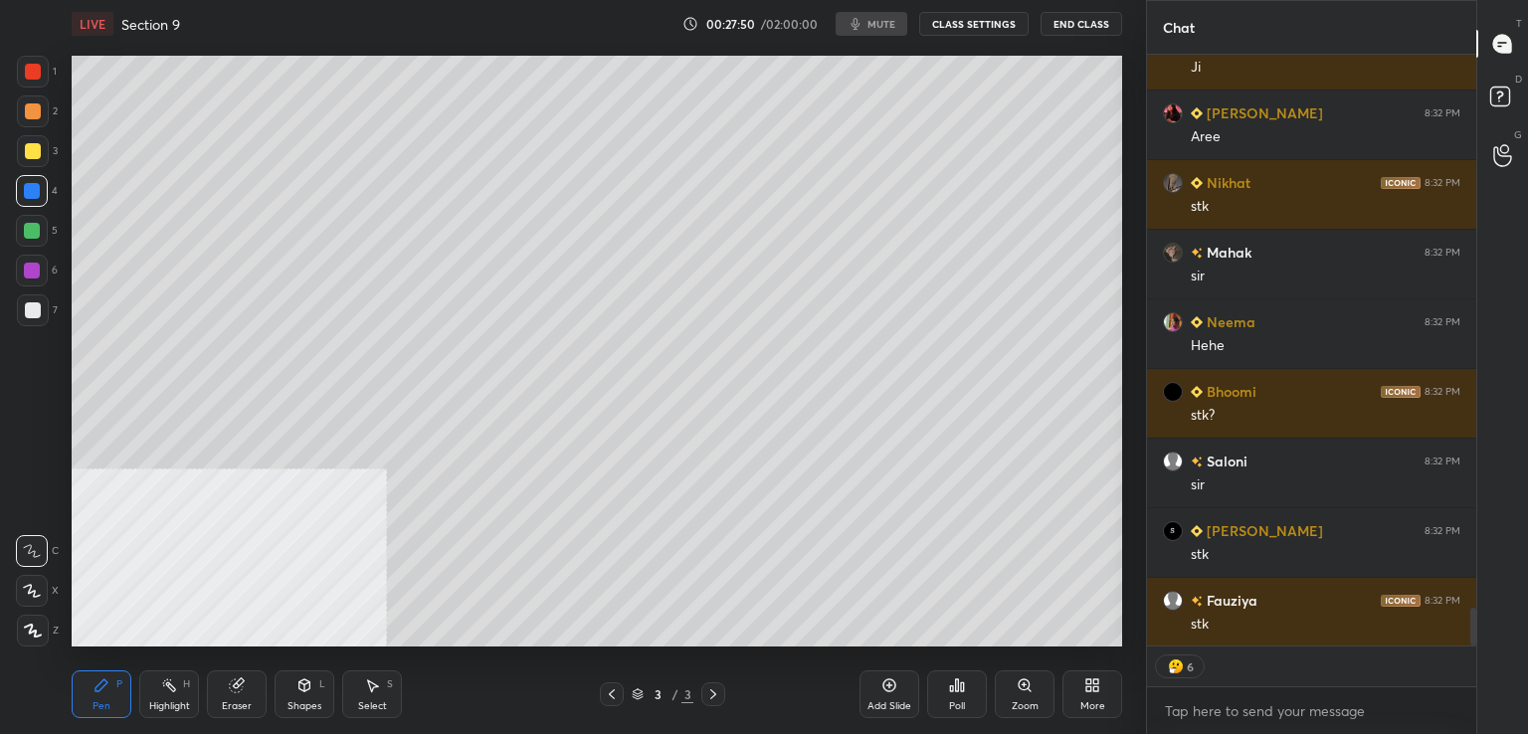
scroll to position [8716, 0]
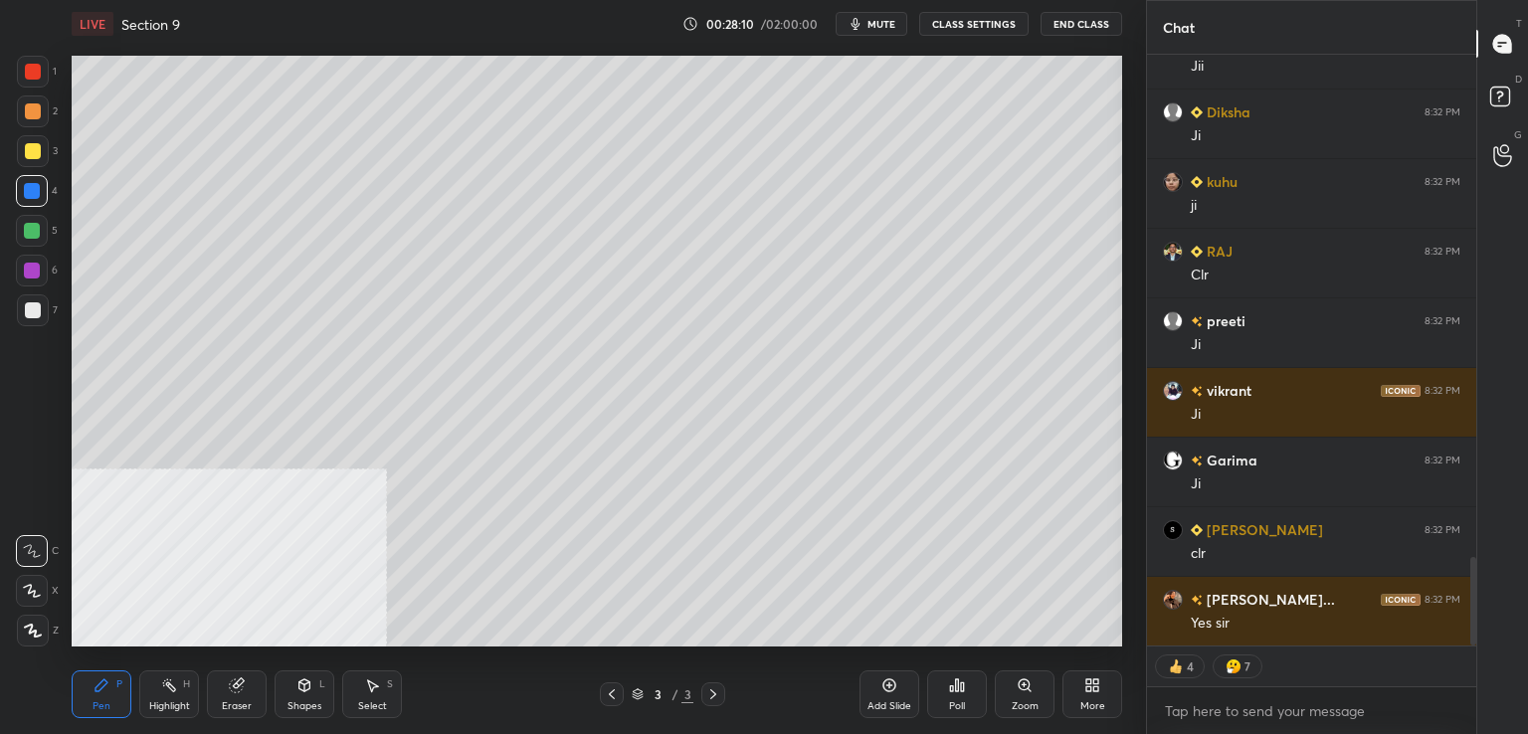
scroll to position [3414, 0]
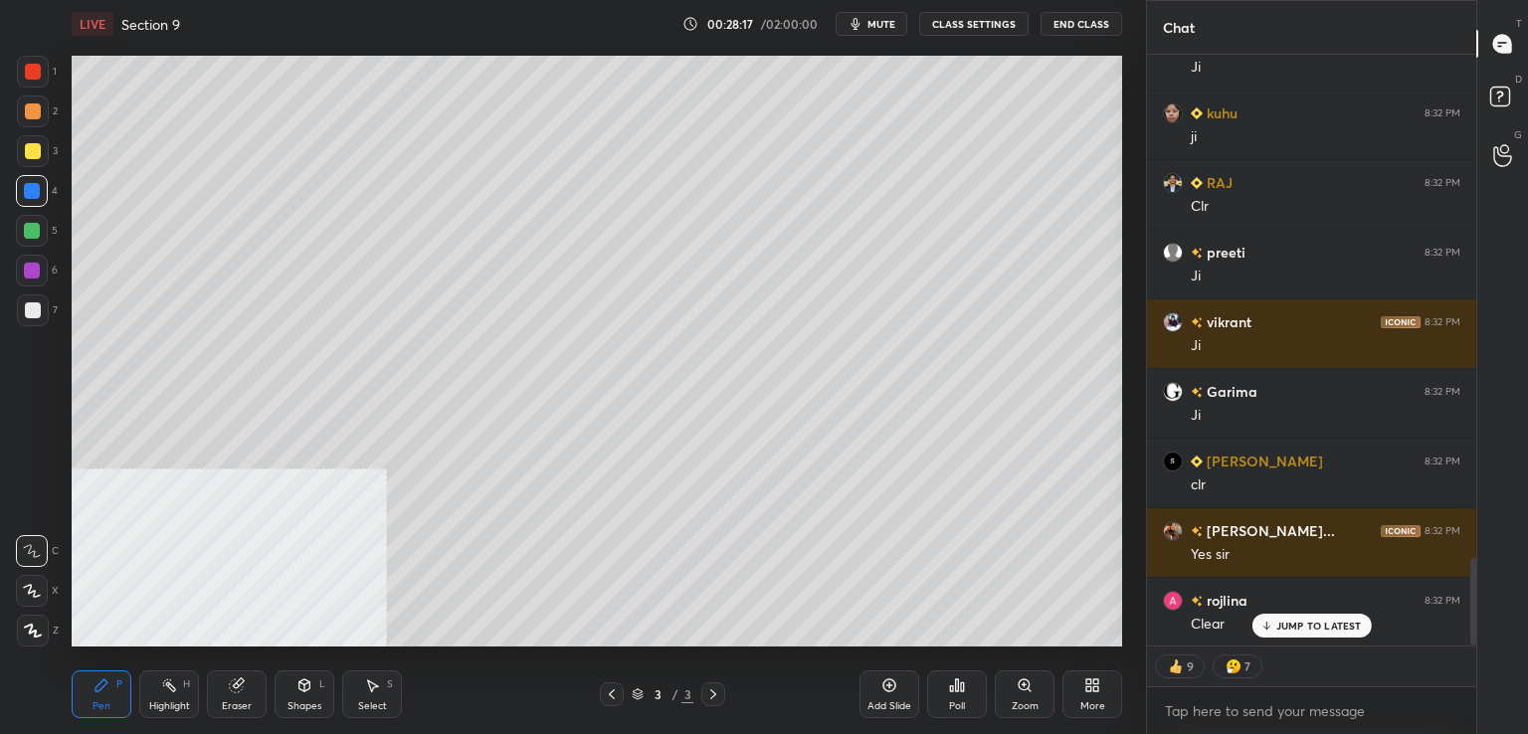
click at [878, 20] on span "mute" at bounding box center [881, 24] width 28 height 14
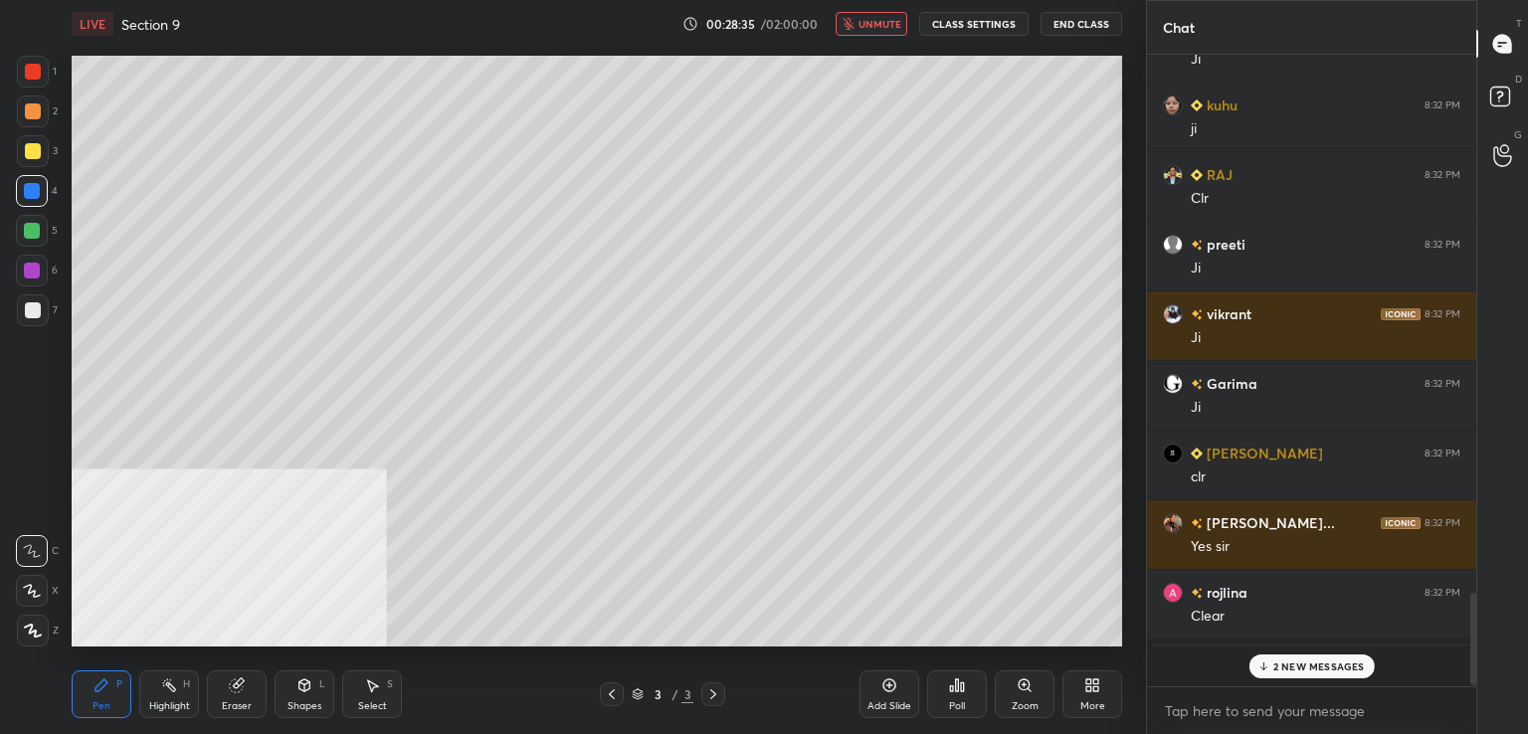
scroll to position [626, 323]
click at [889, 22] on span "unmute" at bounding box center [879, 24] width 43 height 14
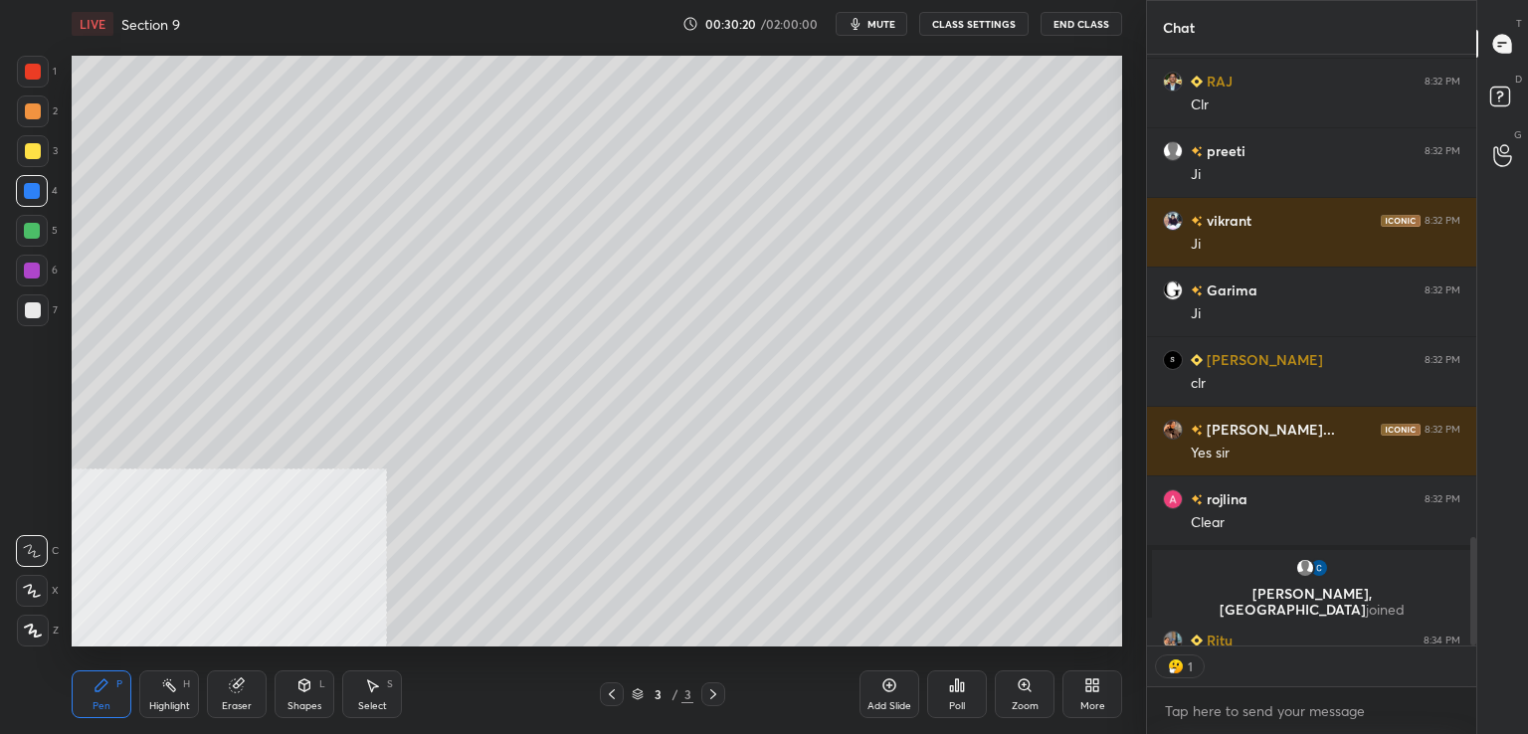
scroll to position [2931, 0]
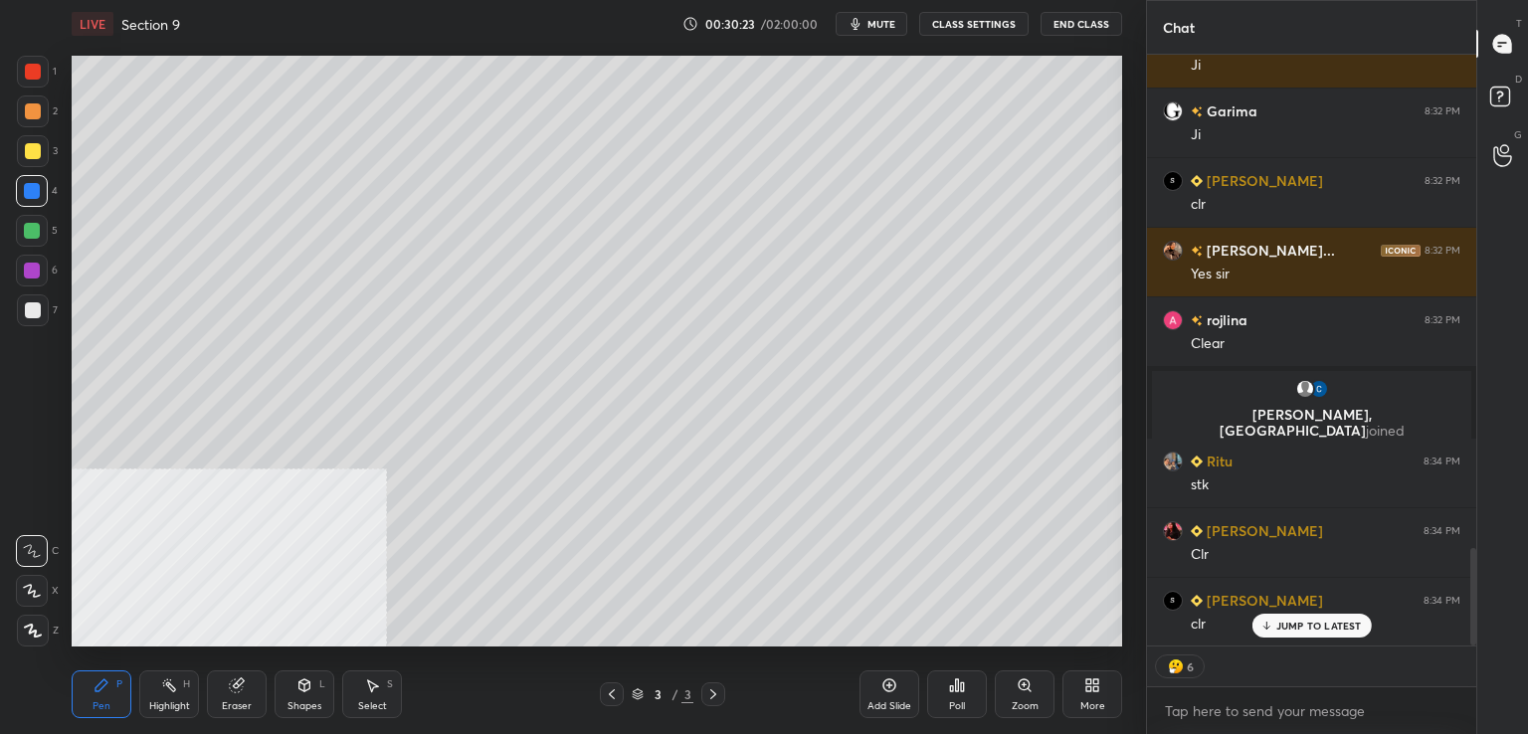
click at [871, 19] on span "mute" at bounding box center [881, 24] width 28 height 14
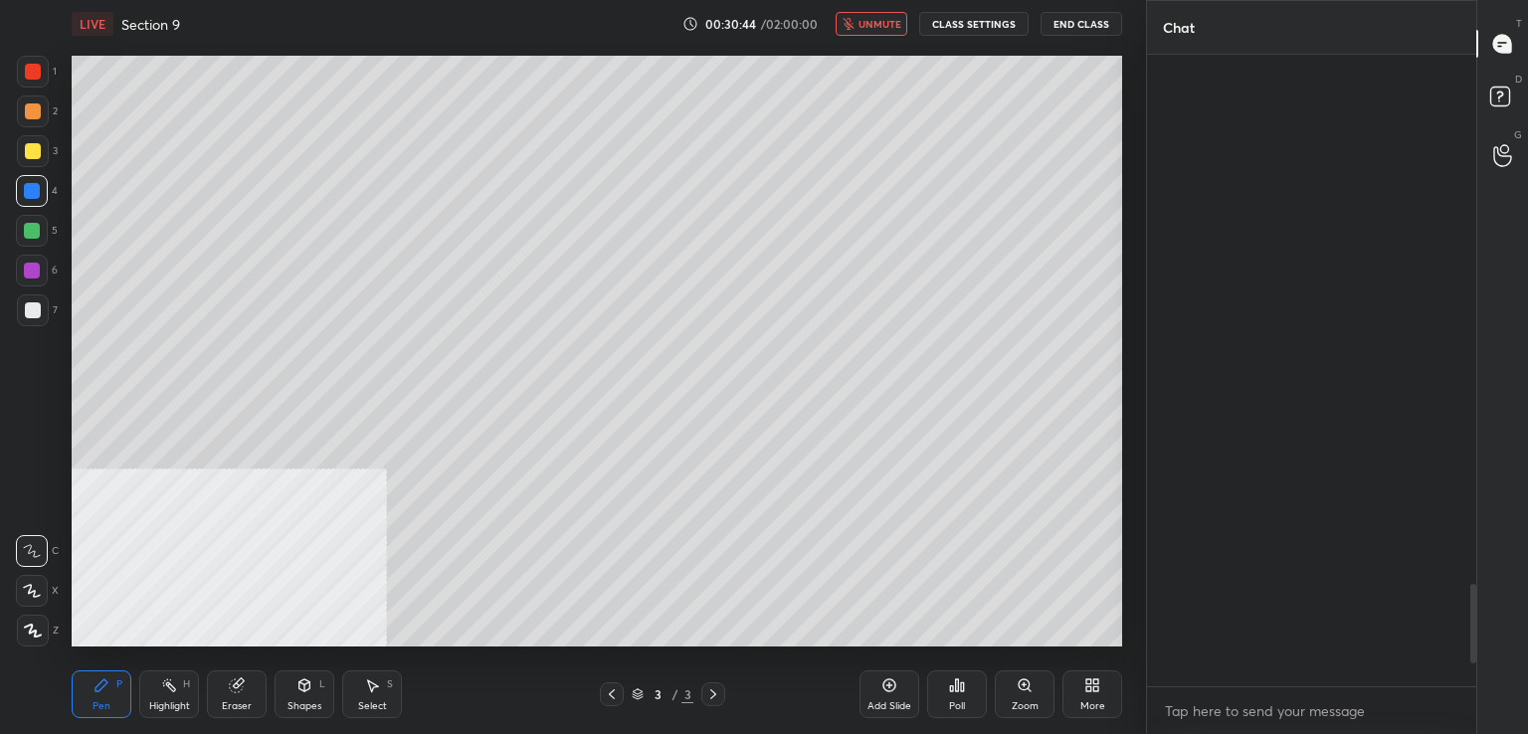
scroll to position [626, 323]
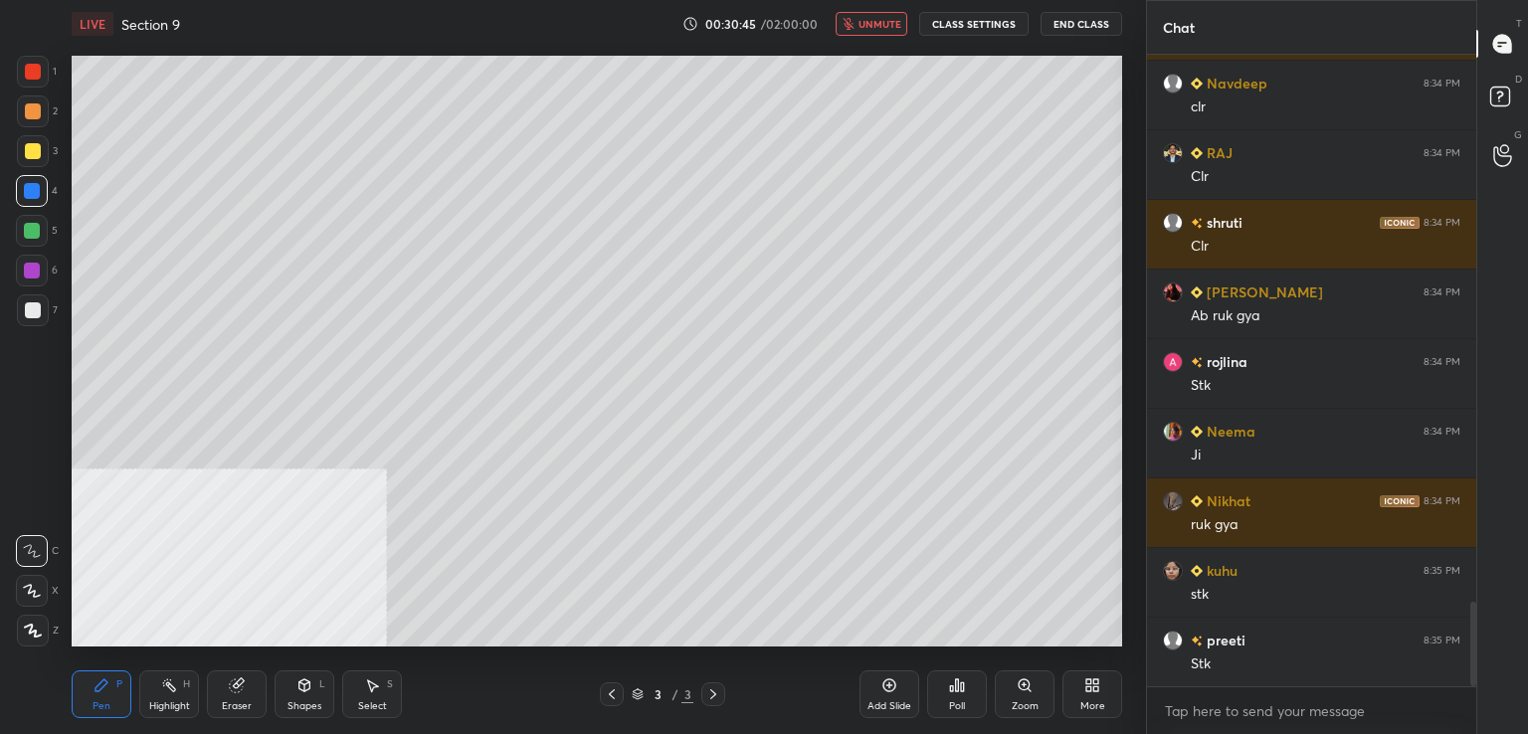
click at [875, 17] on span "unmute" at bounding box center [879, 24] width 43 height 14
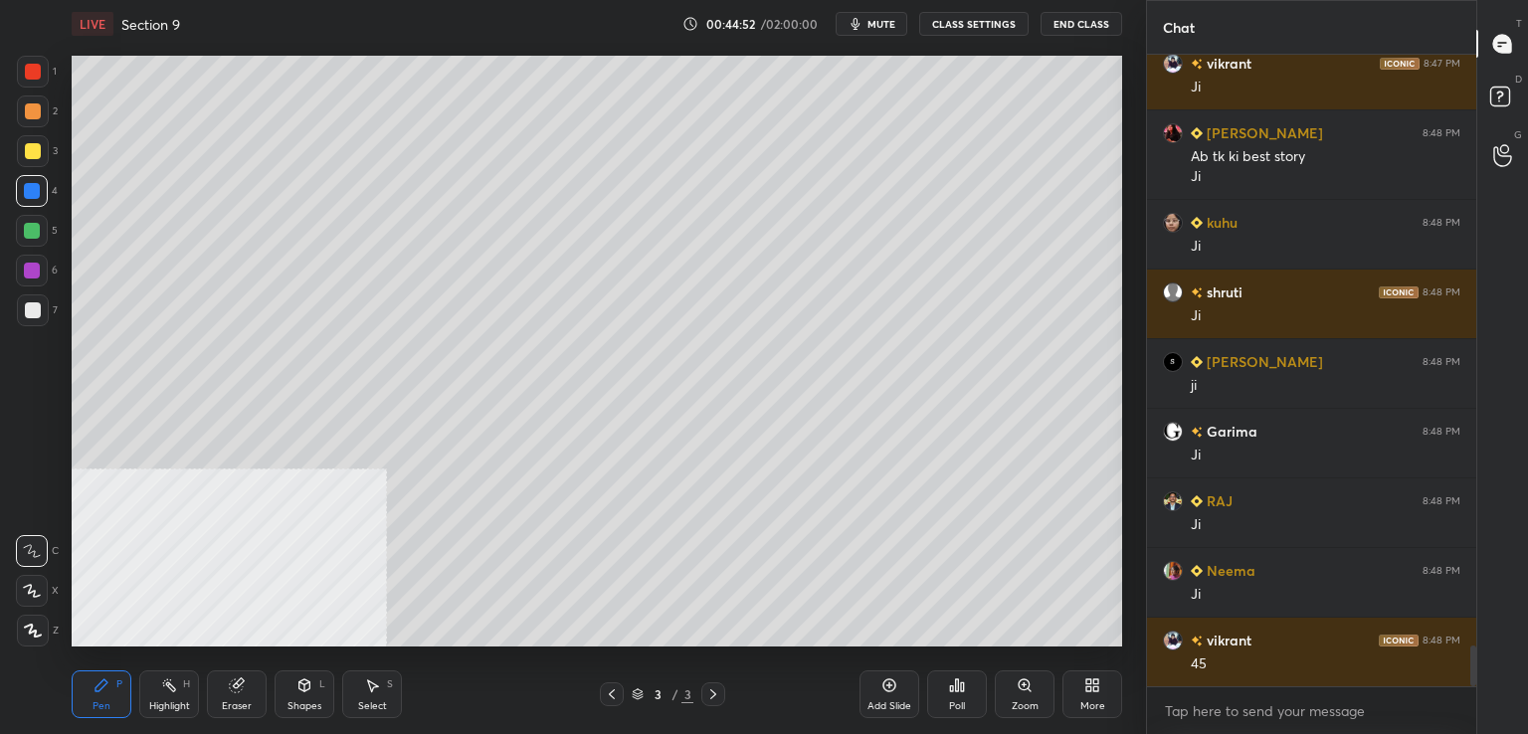
scroll to position [9193, 0]
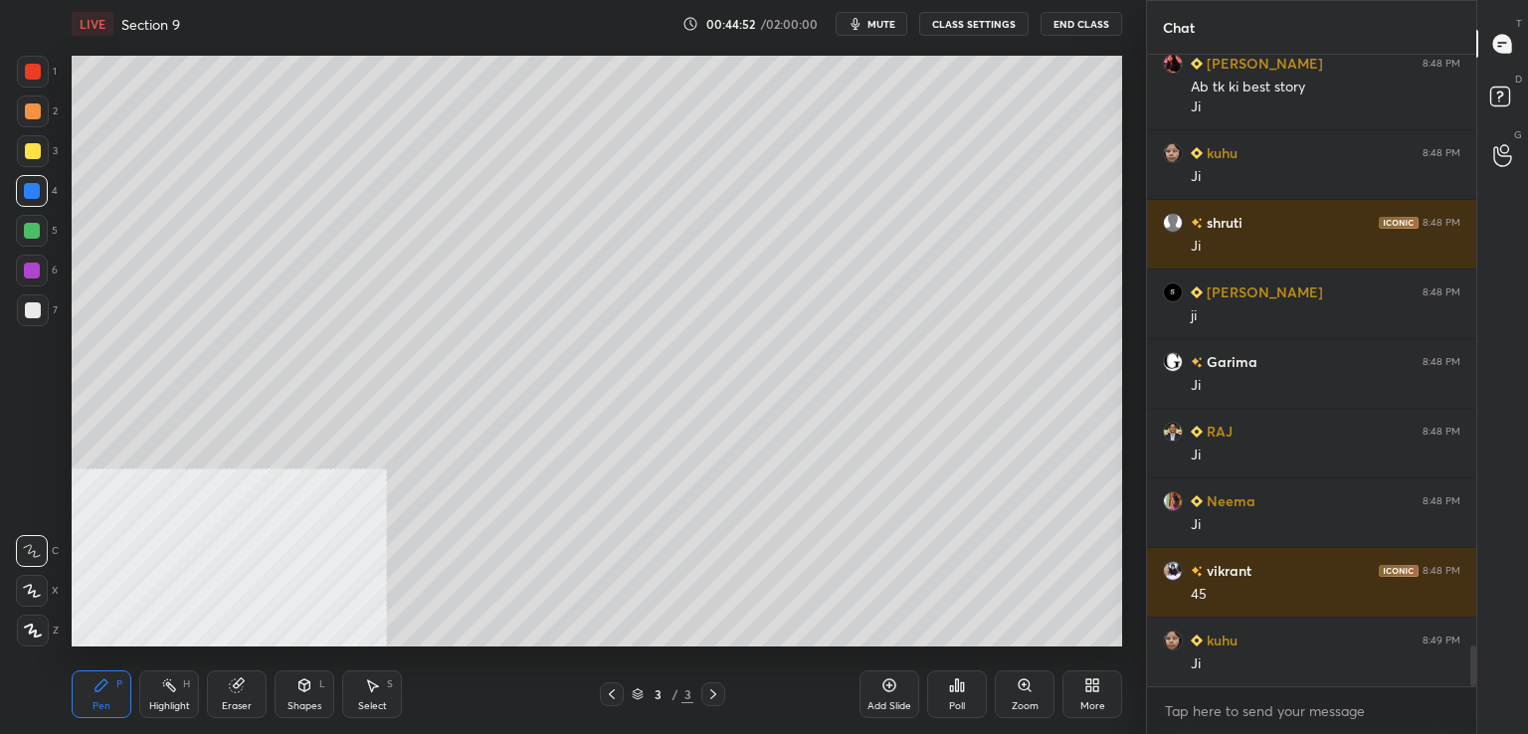
click at [877, 688] on div "Add Slide" at bounding box center [889, 694] width 60 height 48
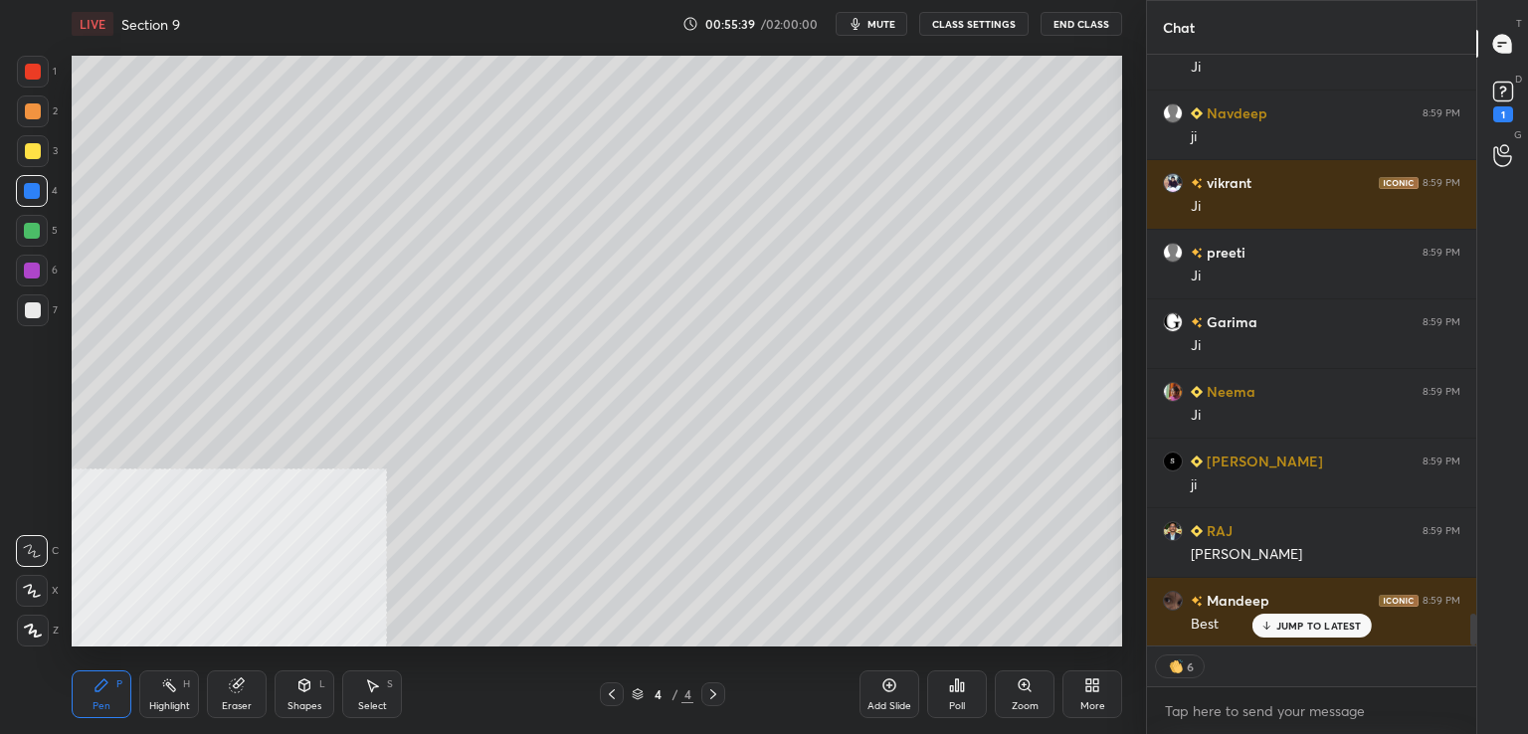
scroll to position [10455, 0]
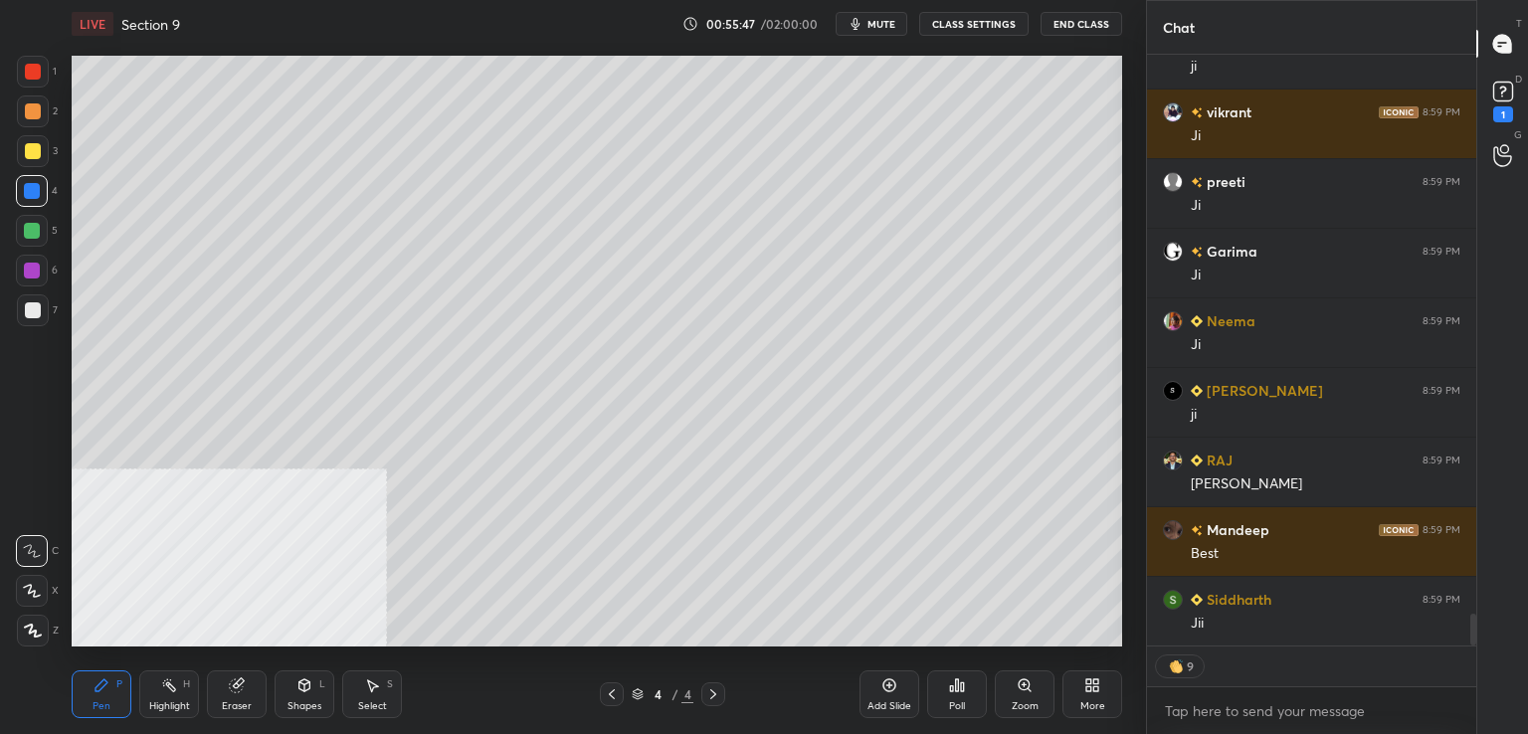
click at [28, 305] on div at bounding box center [33, 310] width 16 height 16
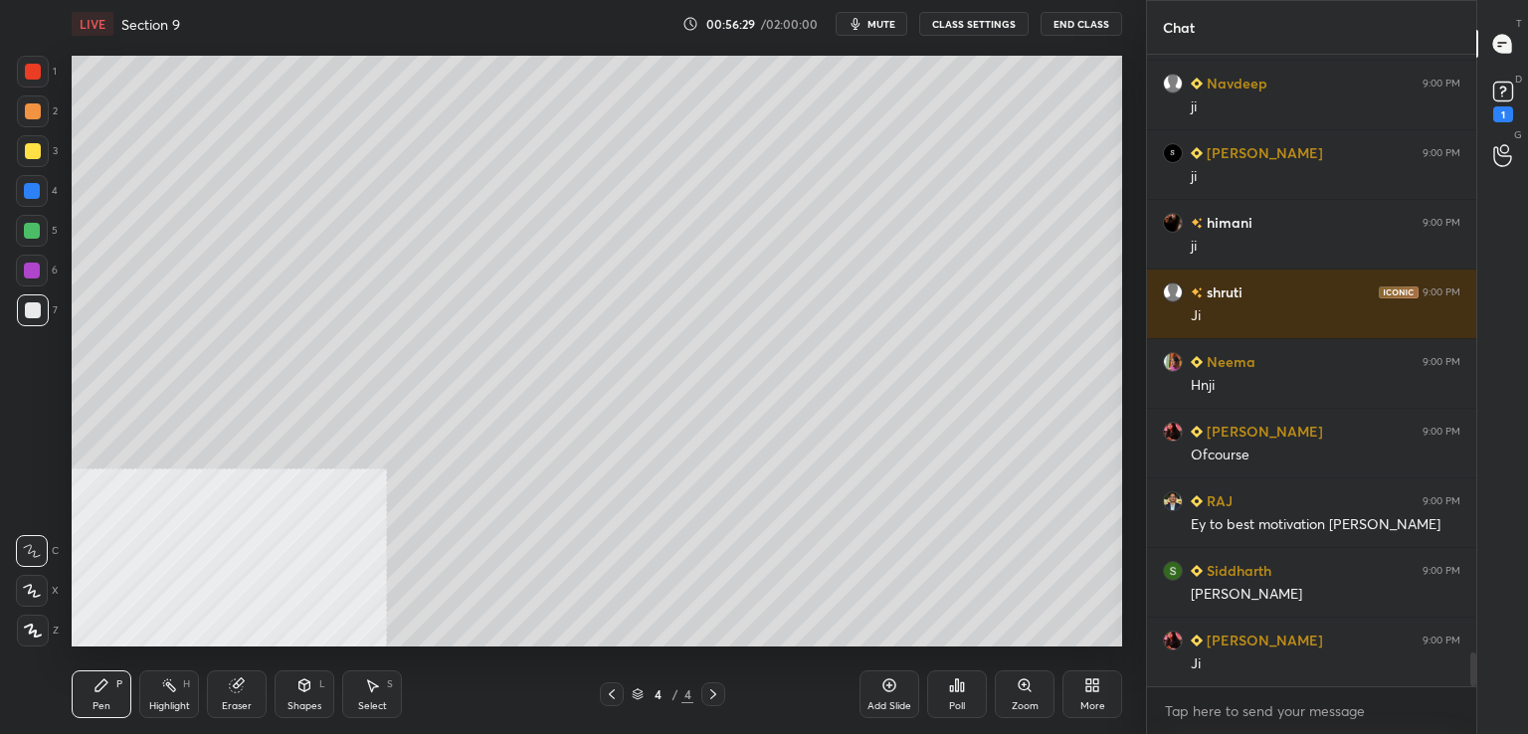
scroll to position [586, 323]
click at [1493, 108] on div "1" at bounding box center [1503, 114] width 20 height 16
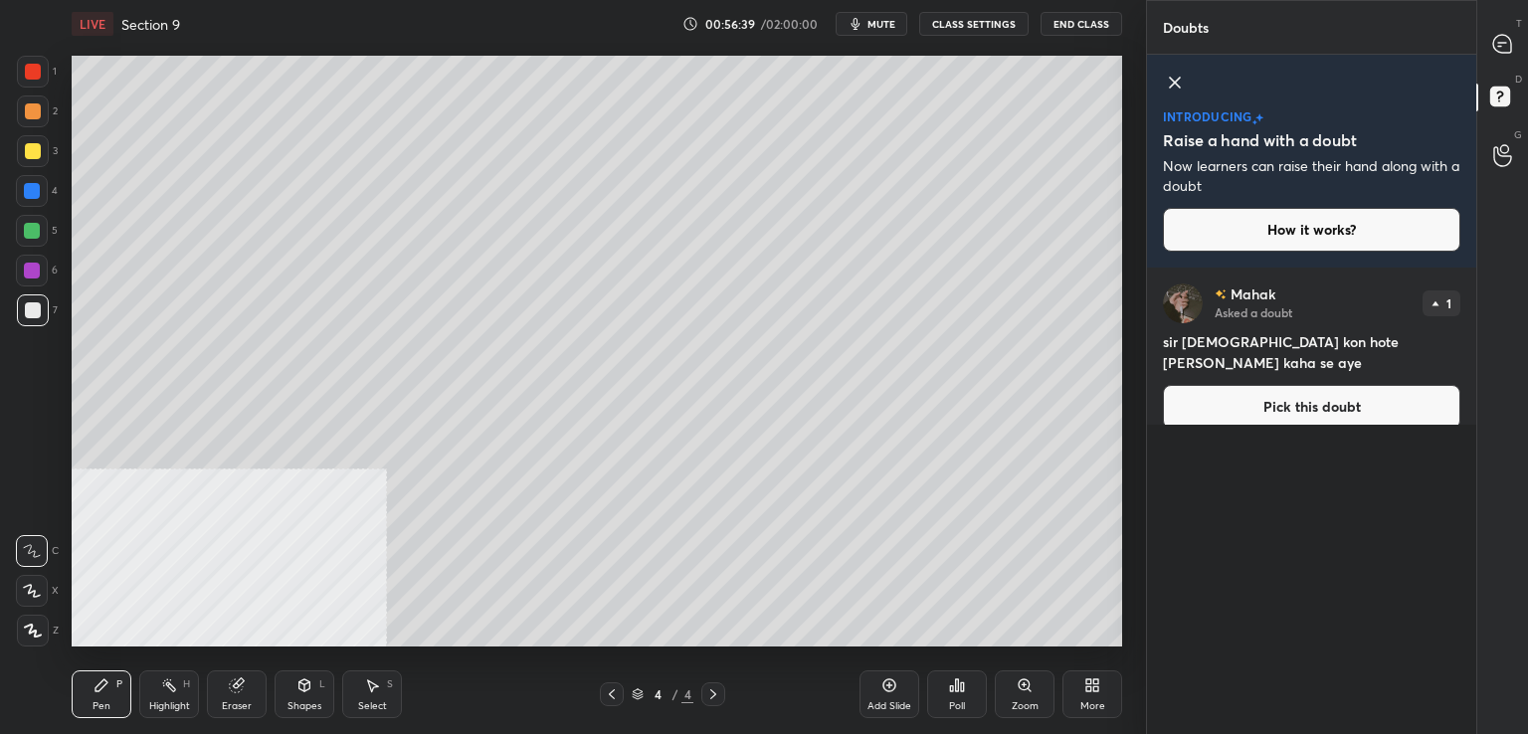
click at [1221, 385] on button "Pick this doubt" at bounding box center [1311, 407] width 297 height 44
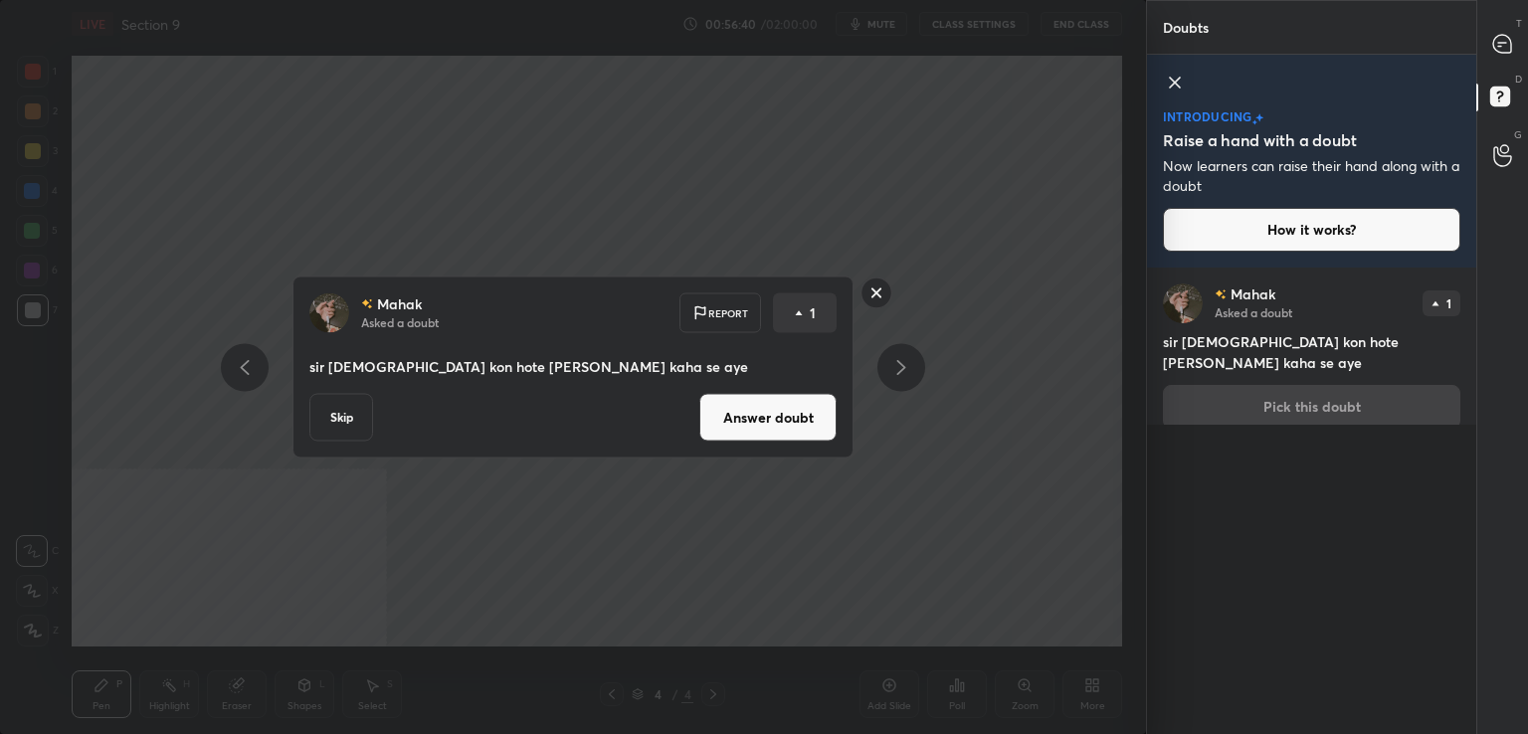
click at [747, 418] on button "Answer doubt" at bounding box center [767, 418] width 137 height 48
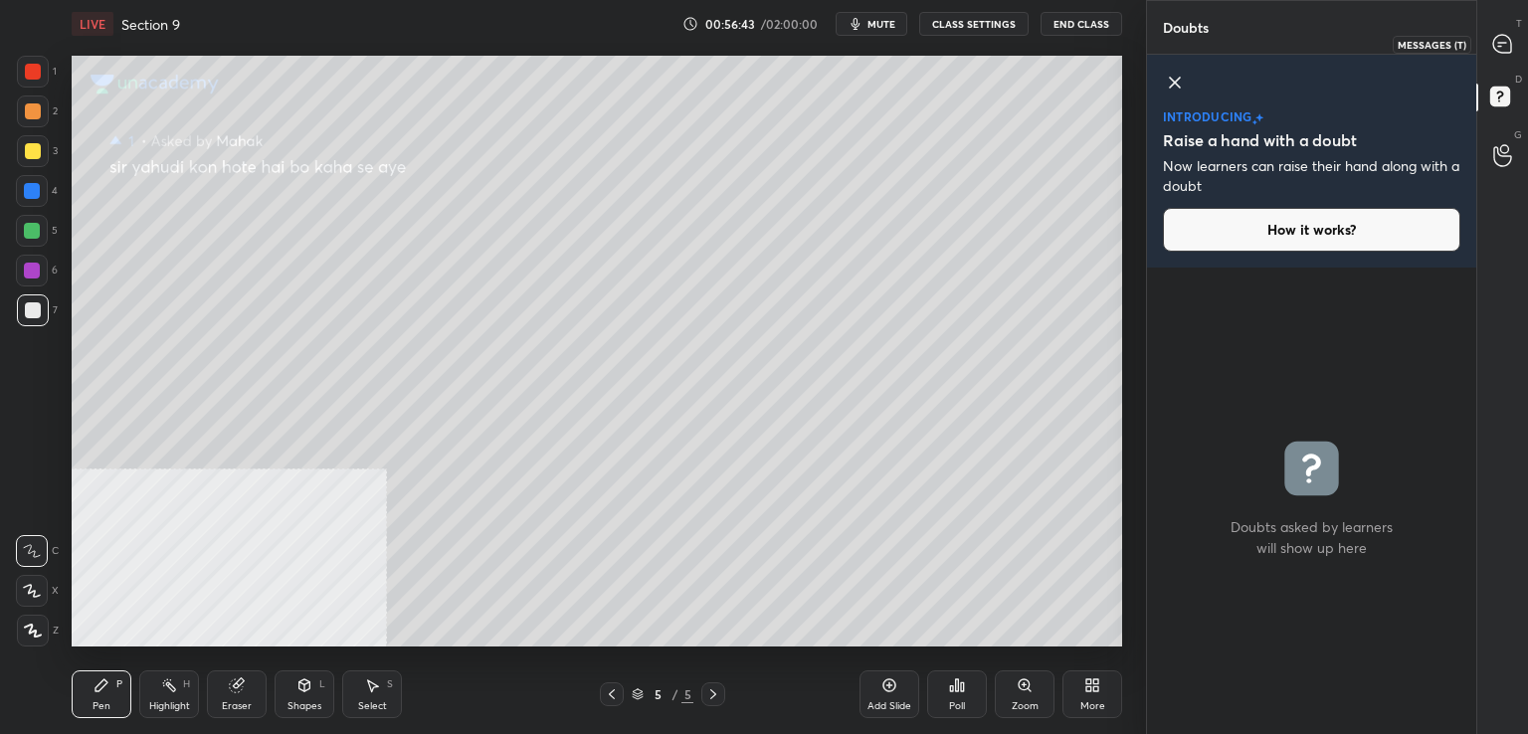
click at [1499, 38] on icon at bounding box center [1502, 44] width 18 height 18
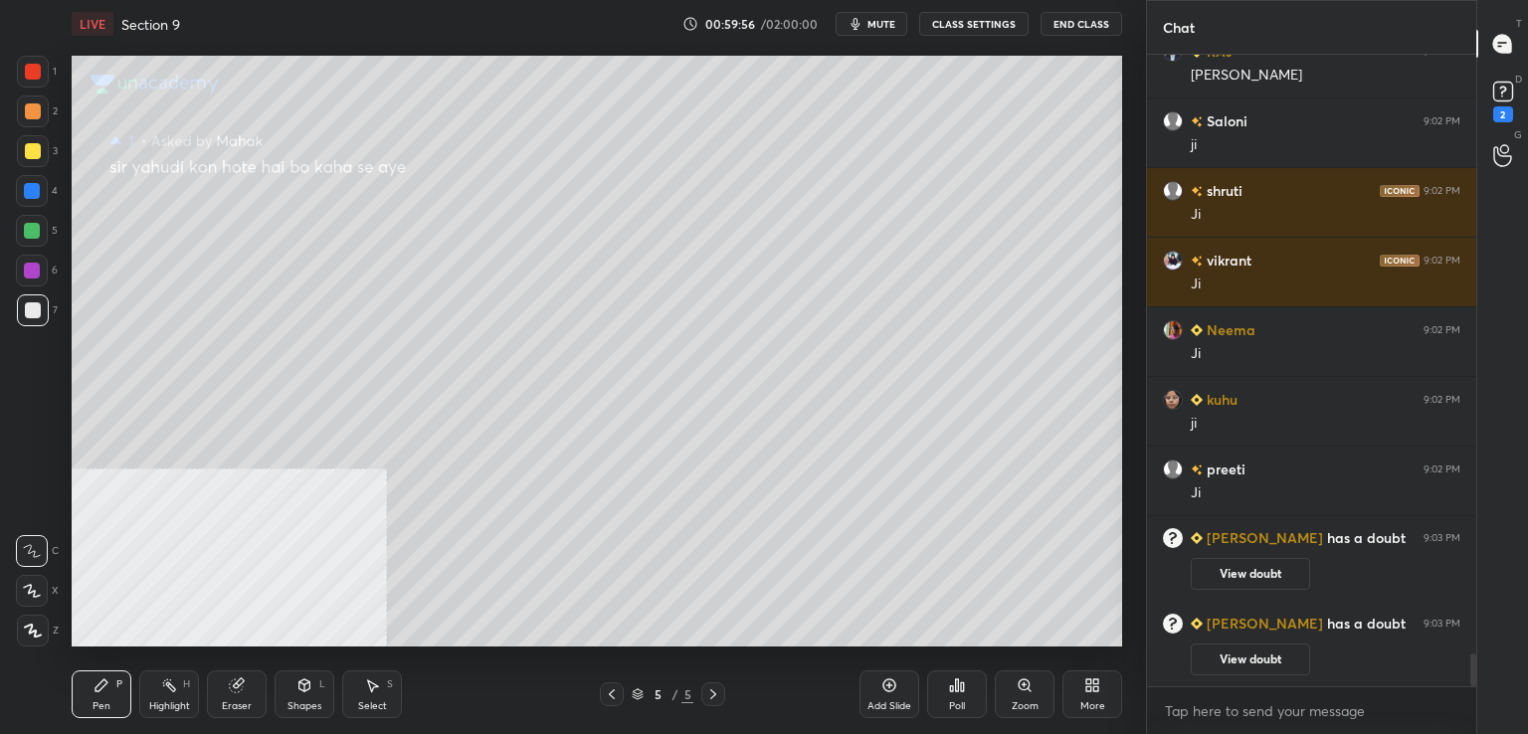
scroll to position [11425, 0]
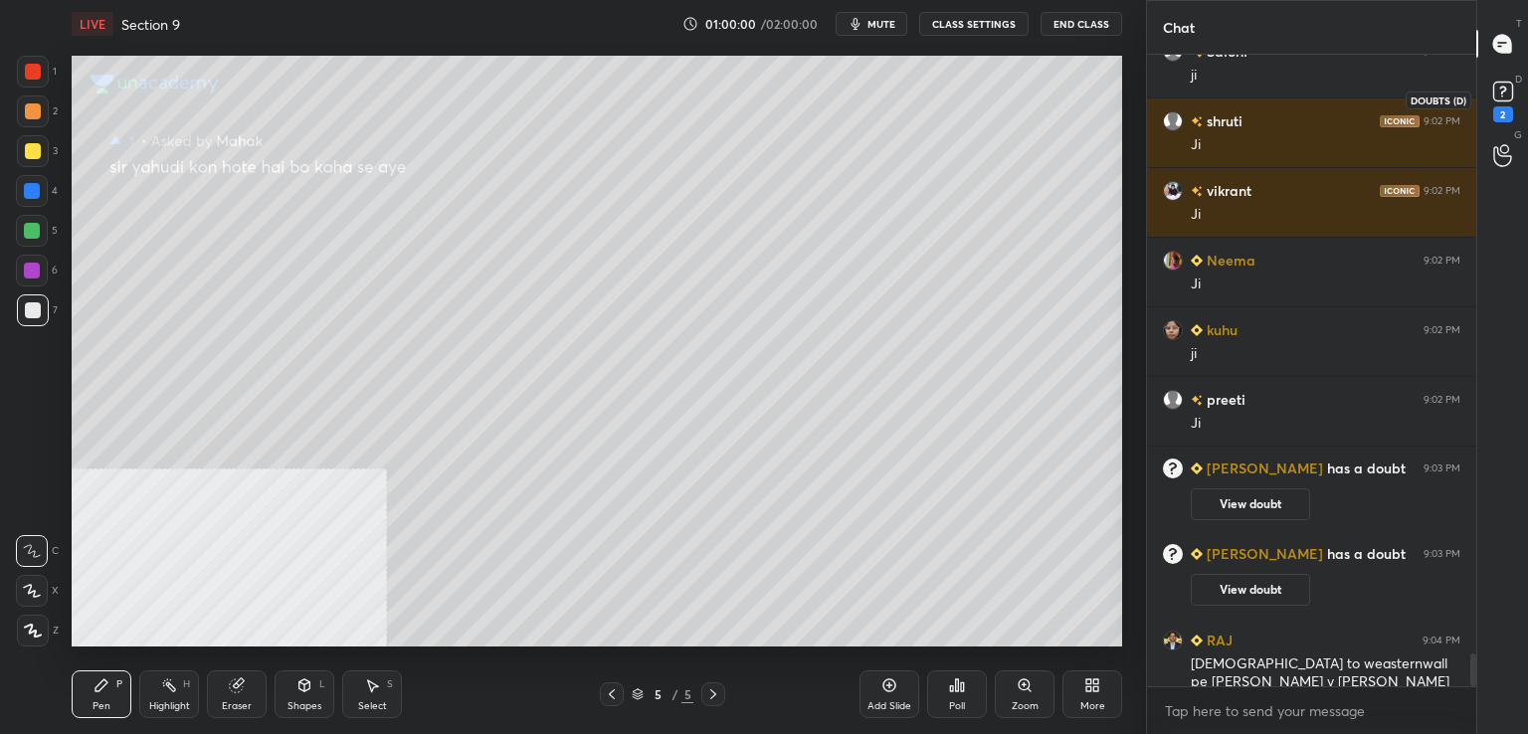
click at [1504, 109] on div "2" at bounding box center [1503, 114] width 20 height 16
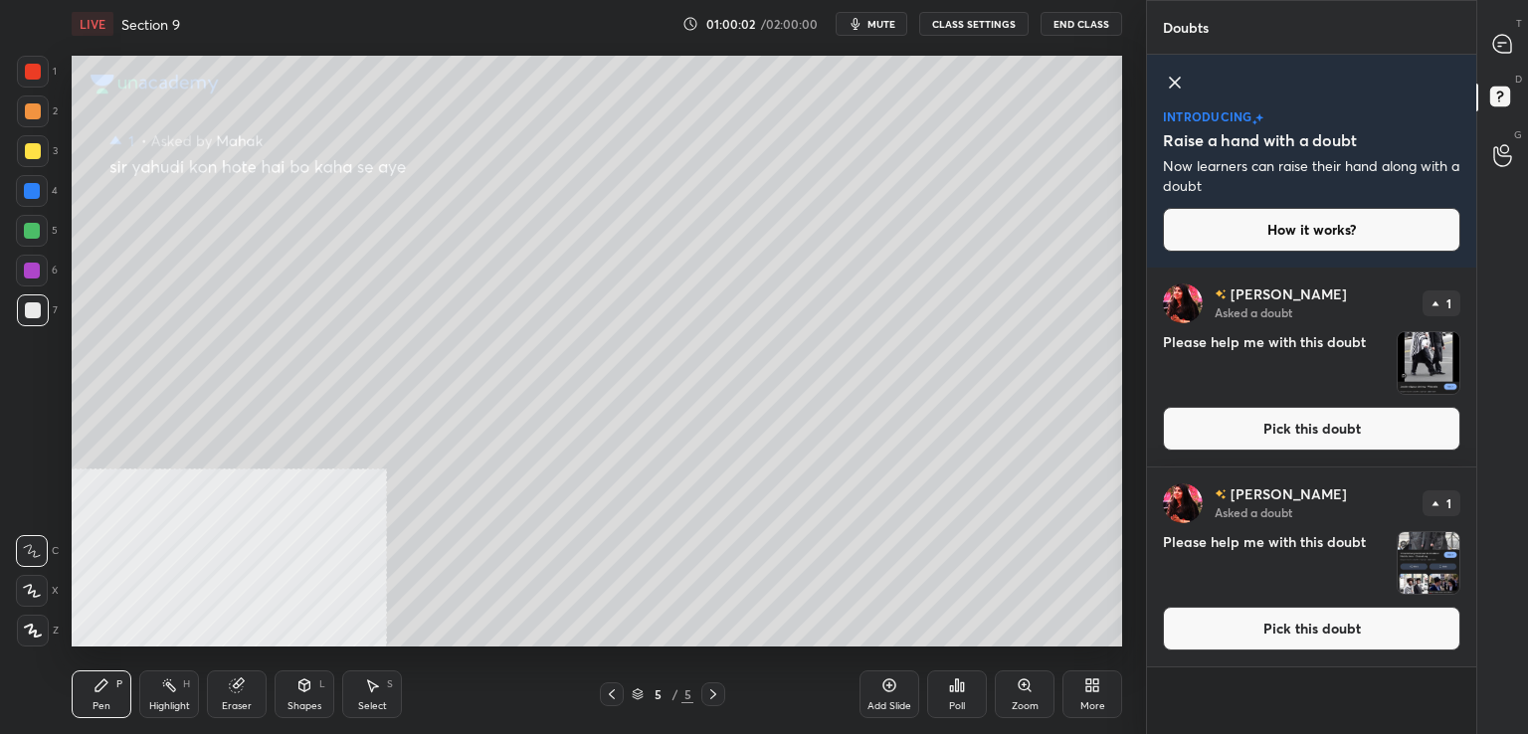
click at [1256, 436] on button "Pick this doubt" at bounding box center [1311, 429] width 297 height 44
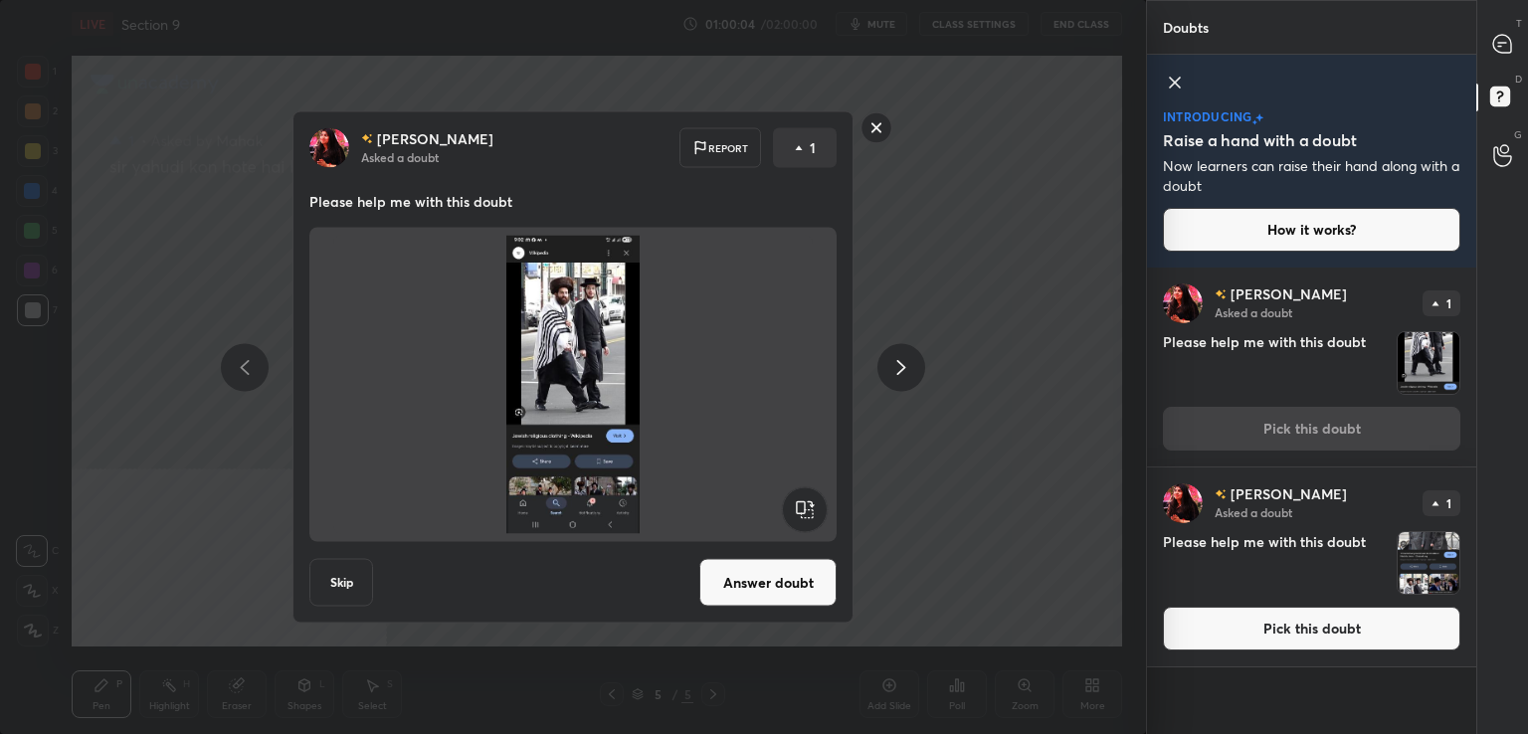
click at [763, 594] on button "Answer doubt" at bounding box center [767, 583] width 137 height 48
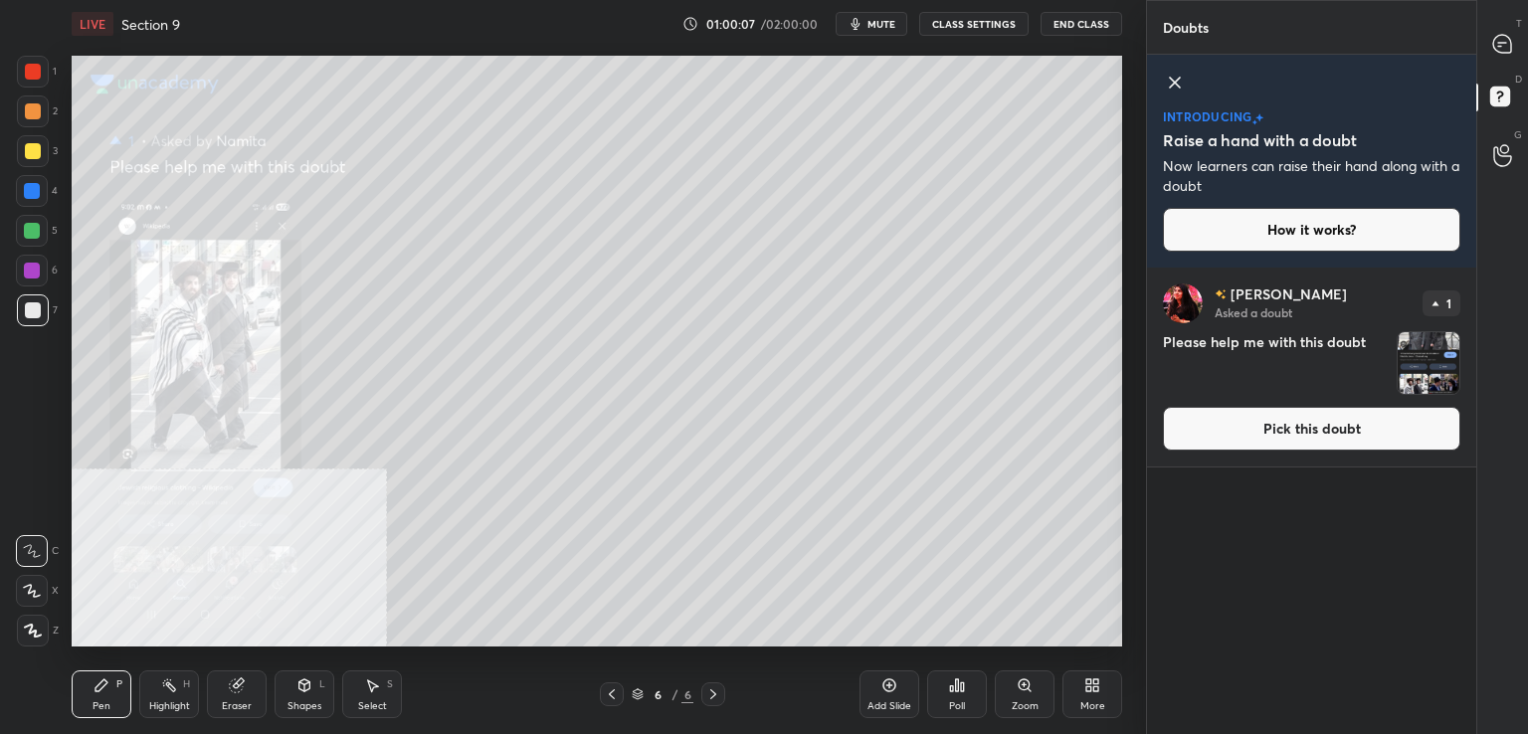
click at [1283, 426] on button "Pick this doubt" at bounding box center [1311, 429] width 297 height 44
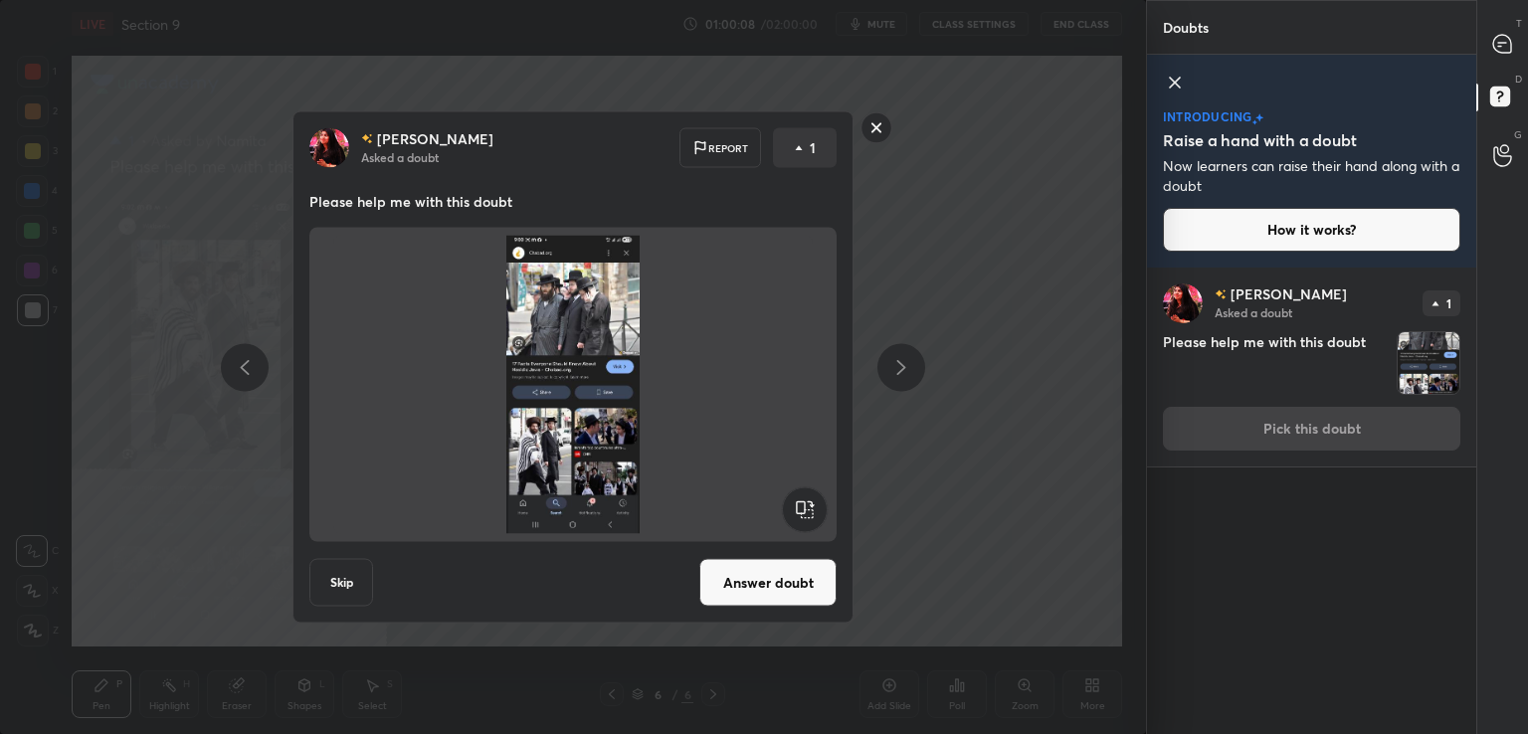
click at [788, 580] on button "Answer doubt" at bounding box center [767, 583] width 137 height 48
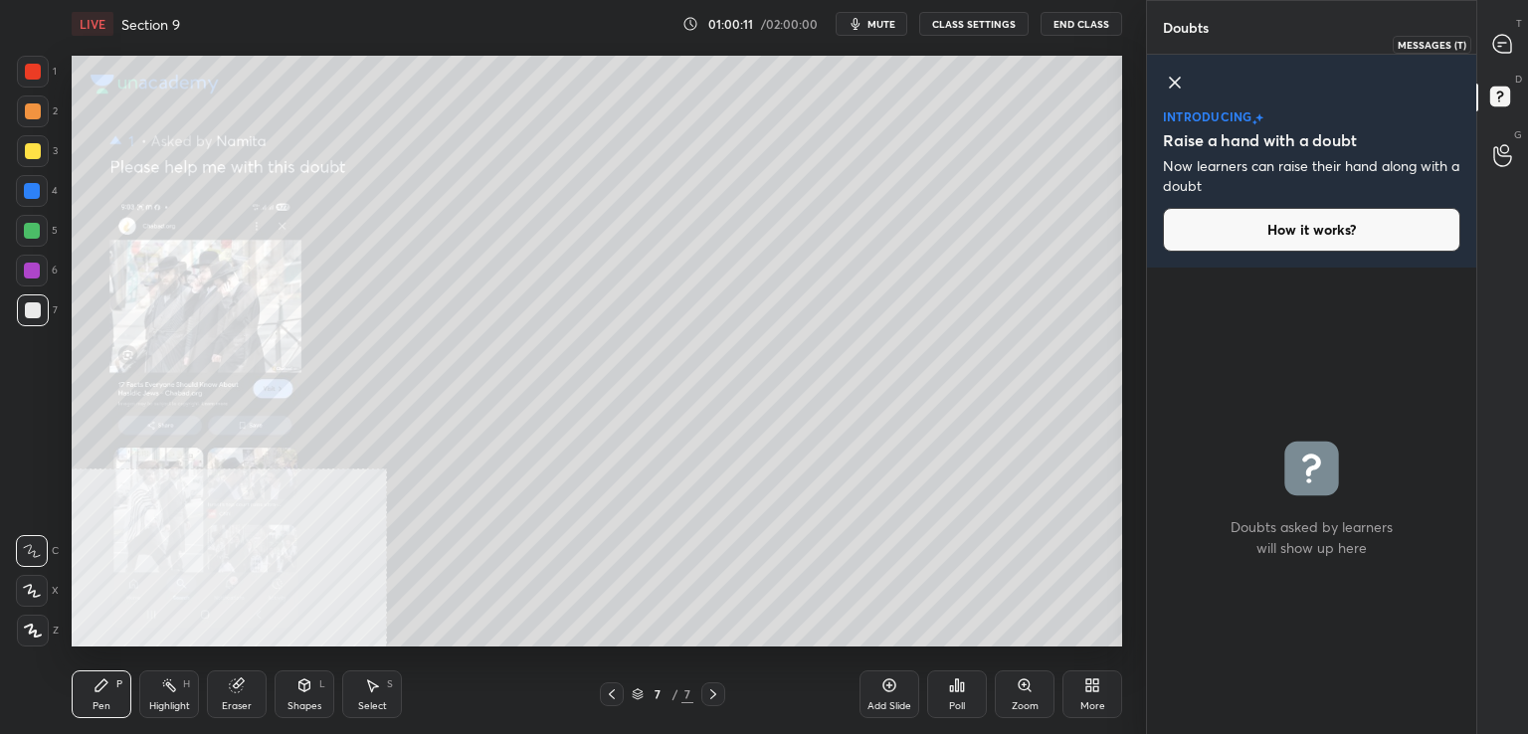
click at [1508, 37] on icon at bounding box center [1502, 44] width 18 height 18
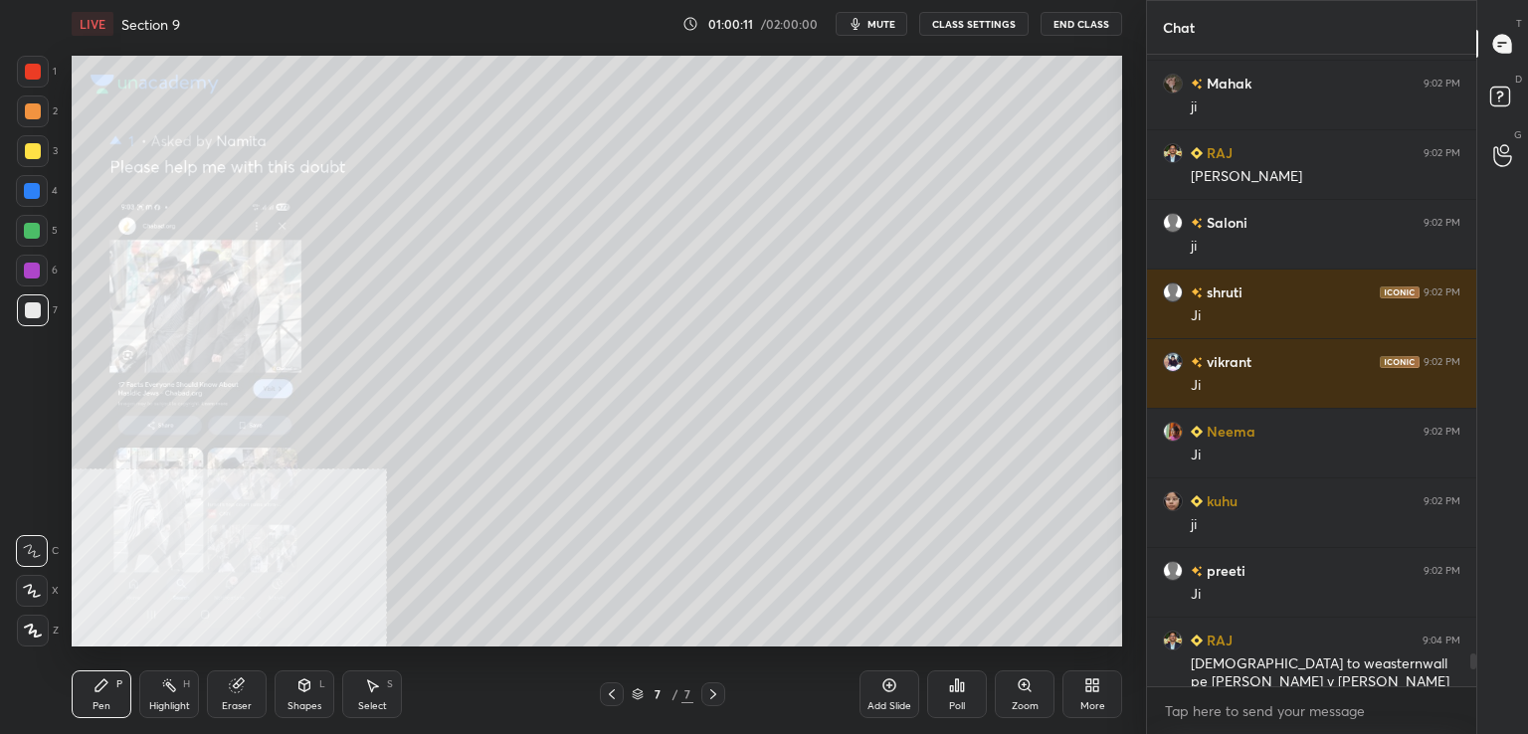
scroll to position [626, 323]
click at [1058, 694] on div "Add Slide Poll Zoom More" at bounding box center [990, 694] width 263 height 111
click at [1054, 695] on div "Add Slide Poll Zoom More" at bounding box center [990, 694] width 263 height 111
click at [1017, 688] on icon at bounding box center [1025, 685] width 16 height 16
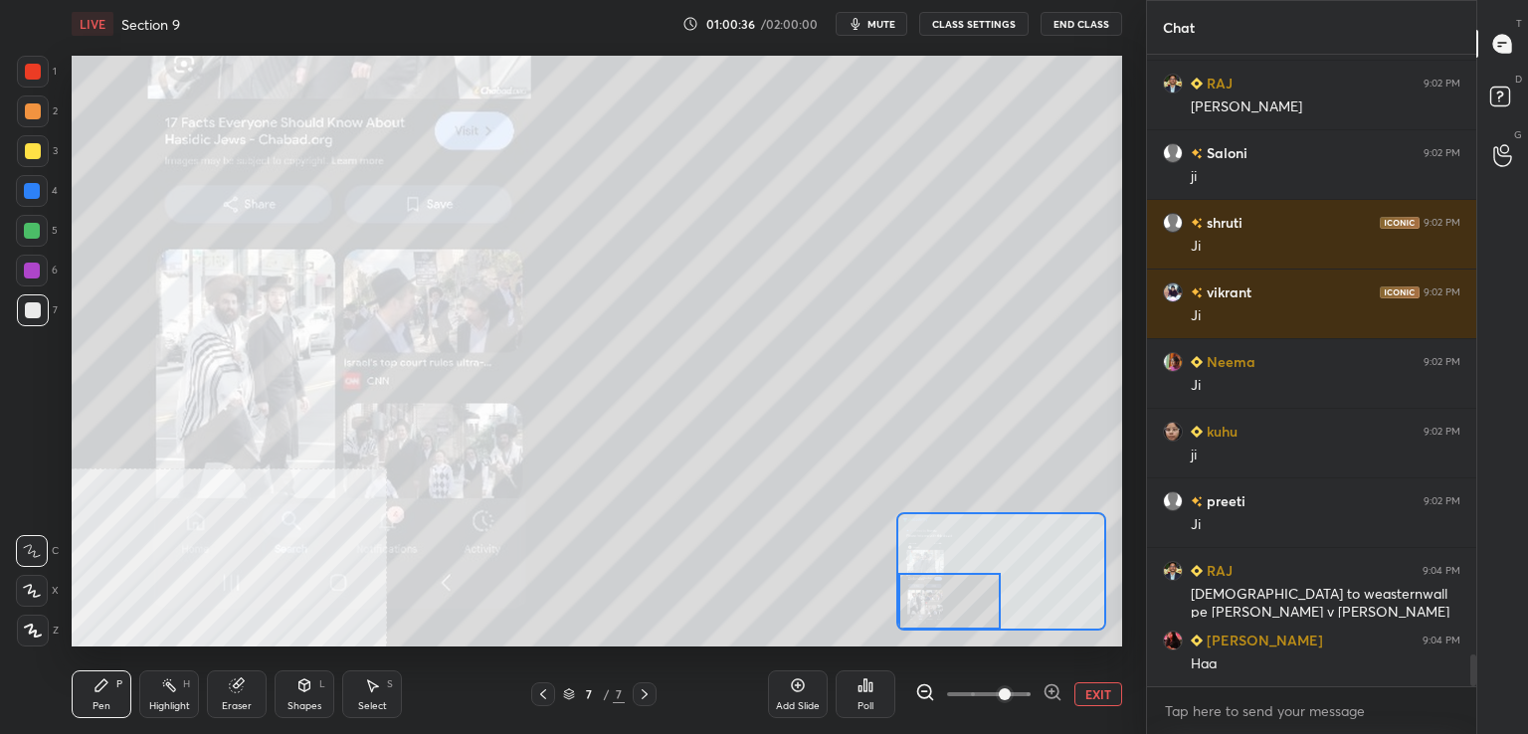
scroll to position [11828, 0]
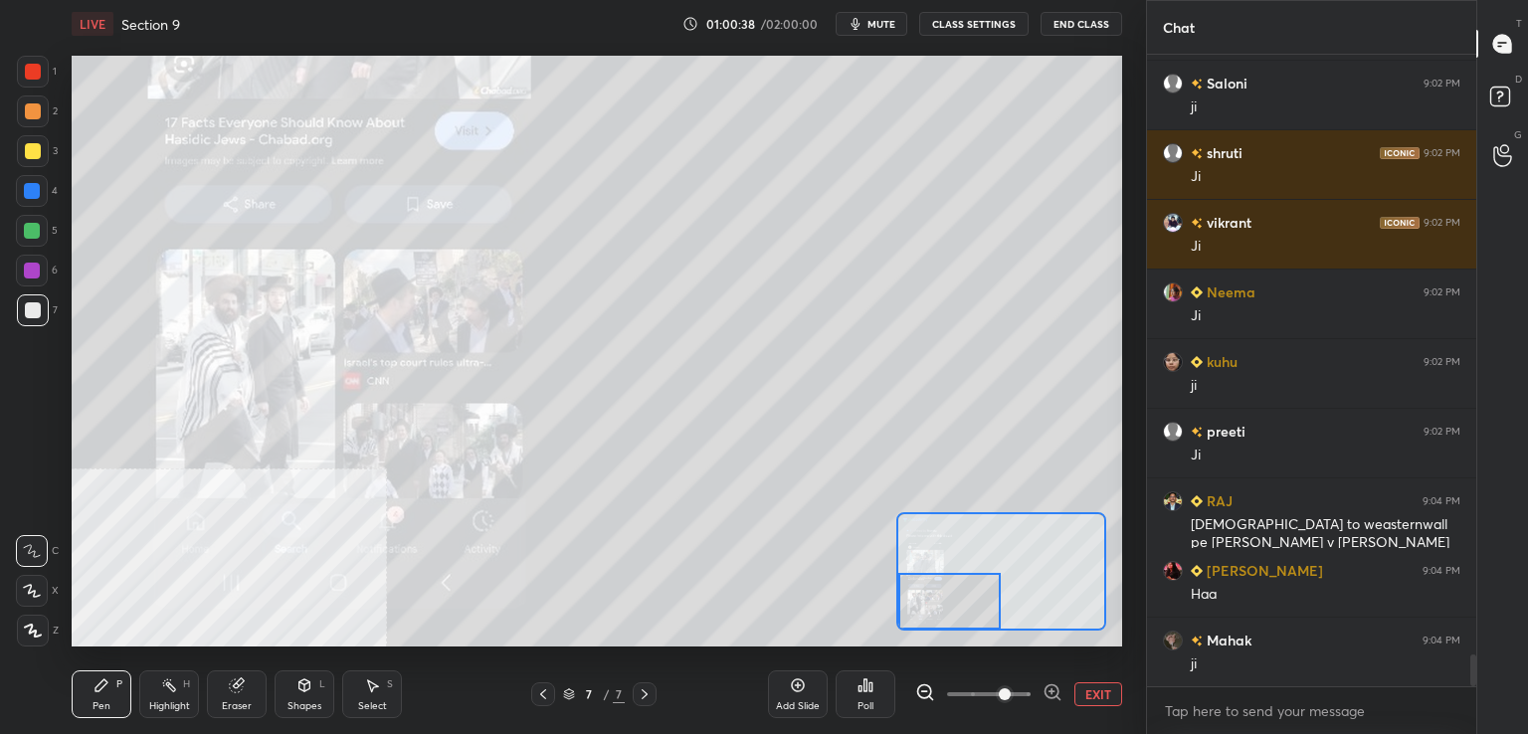
click at [545, 698] on icon at bounding box center [543, 694] width 6 height 10
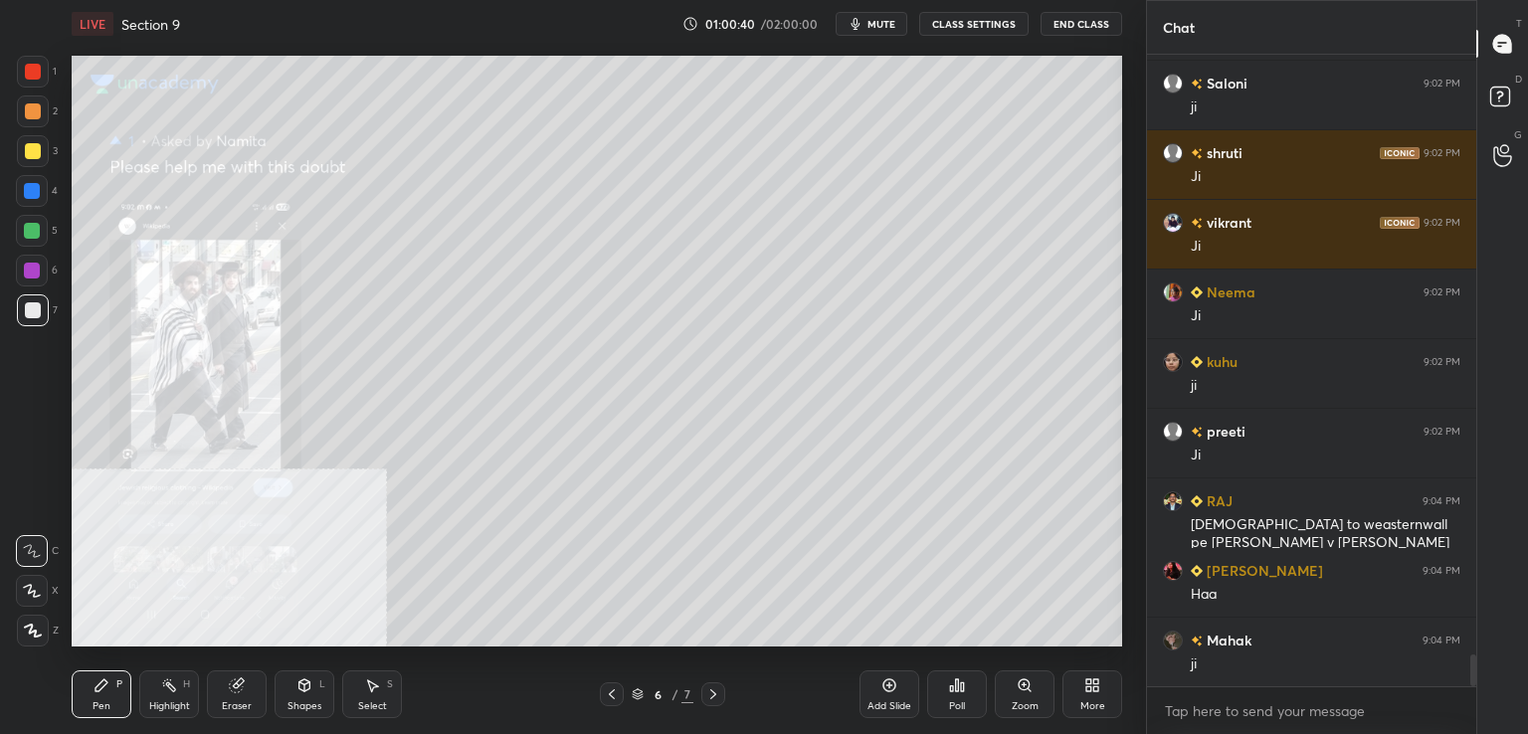
click at [1013, 688] on div "Zoom" at bounding box center [1025, 694] width 60 height 48
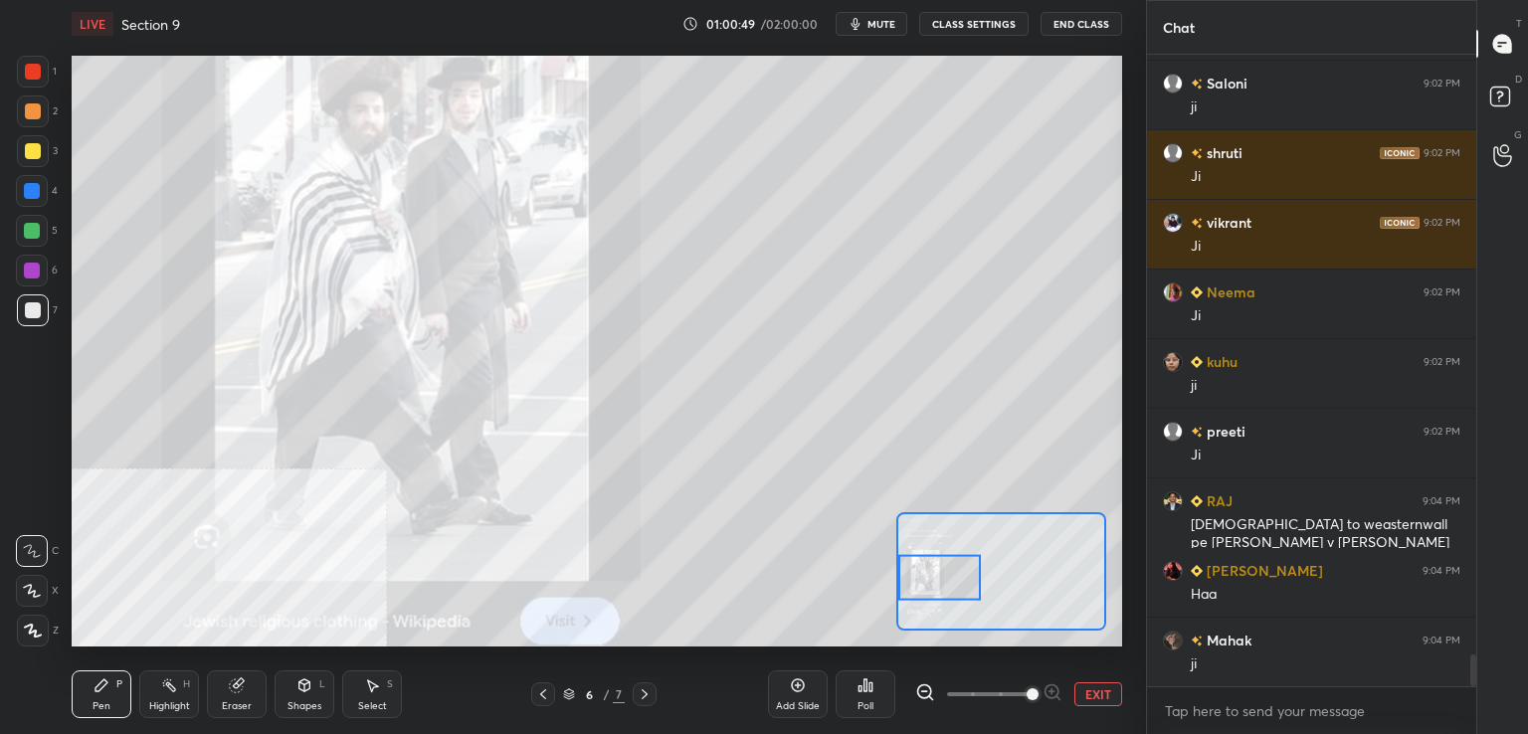
click at [549, 694] on icon at bounding box center [543, 694] width 16 height 16
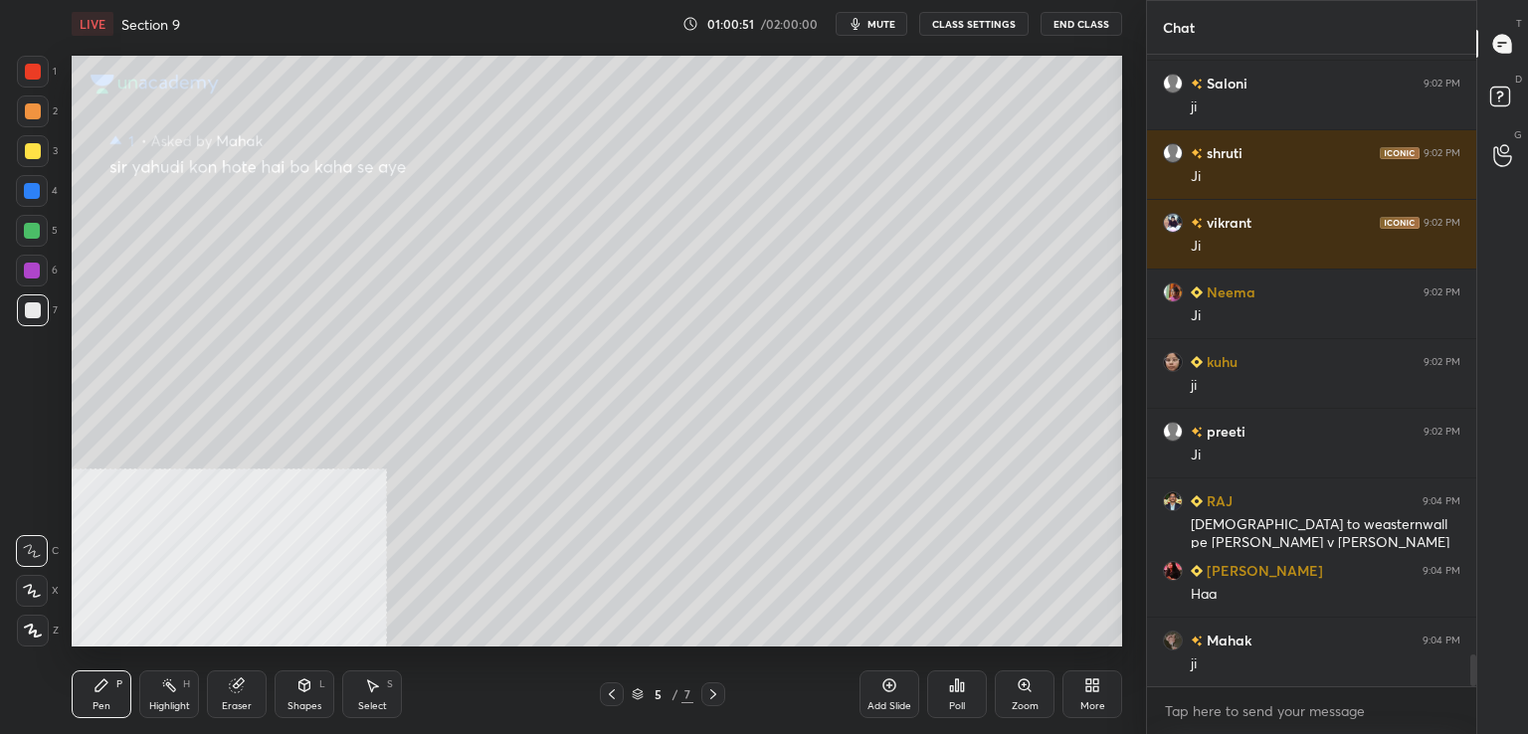
click at [615, 695] on icon at bounding box center [612, 694] width 16 height 16
click at [27, 311] on div at bounding box center [33, 310] width 16 height 16
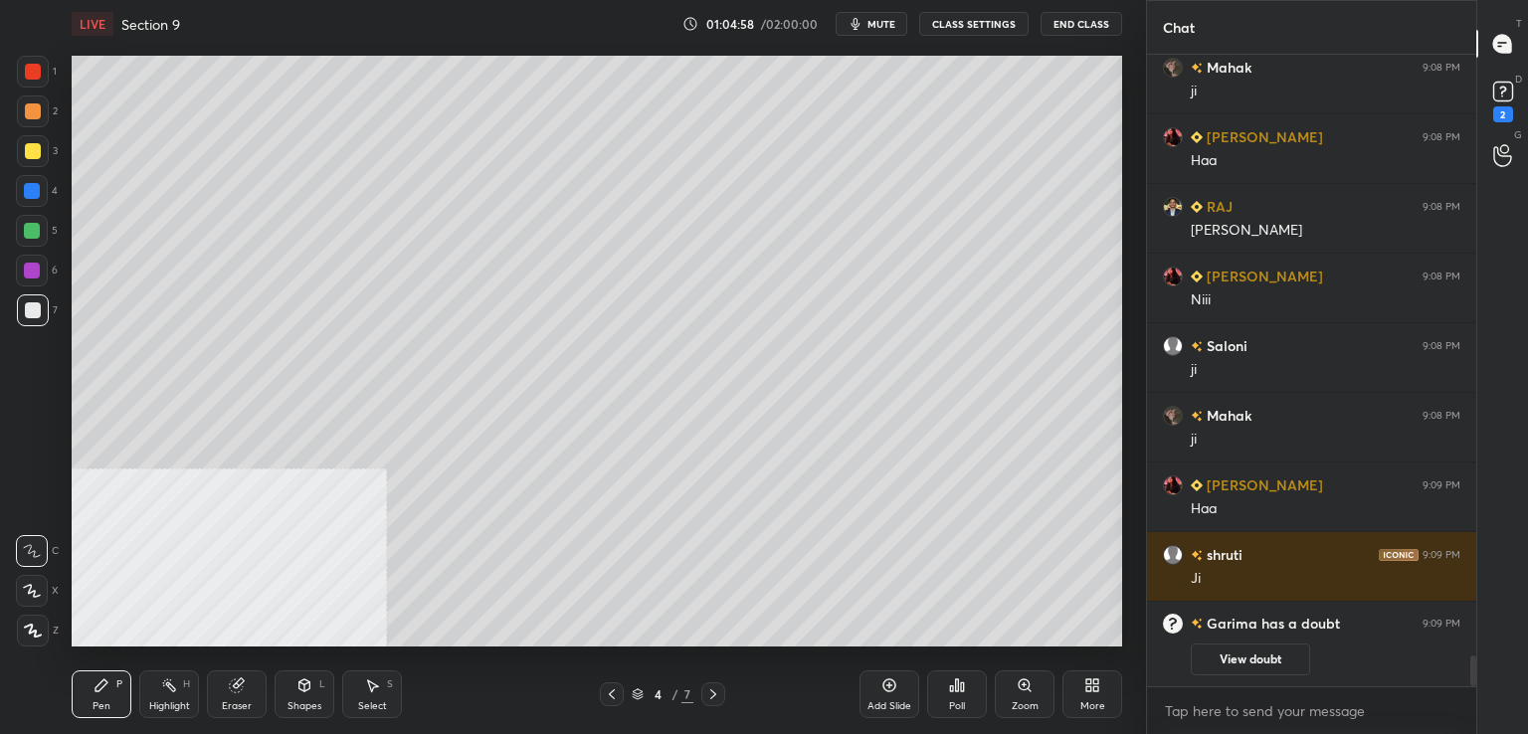
scroll to position [7, 6]
click at [1508, 111] on div "2" at bounding box center [1503, 114] width 20 height 16
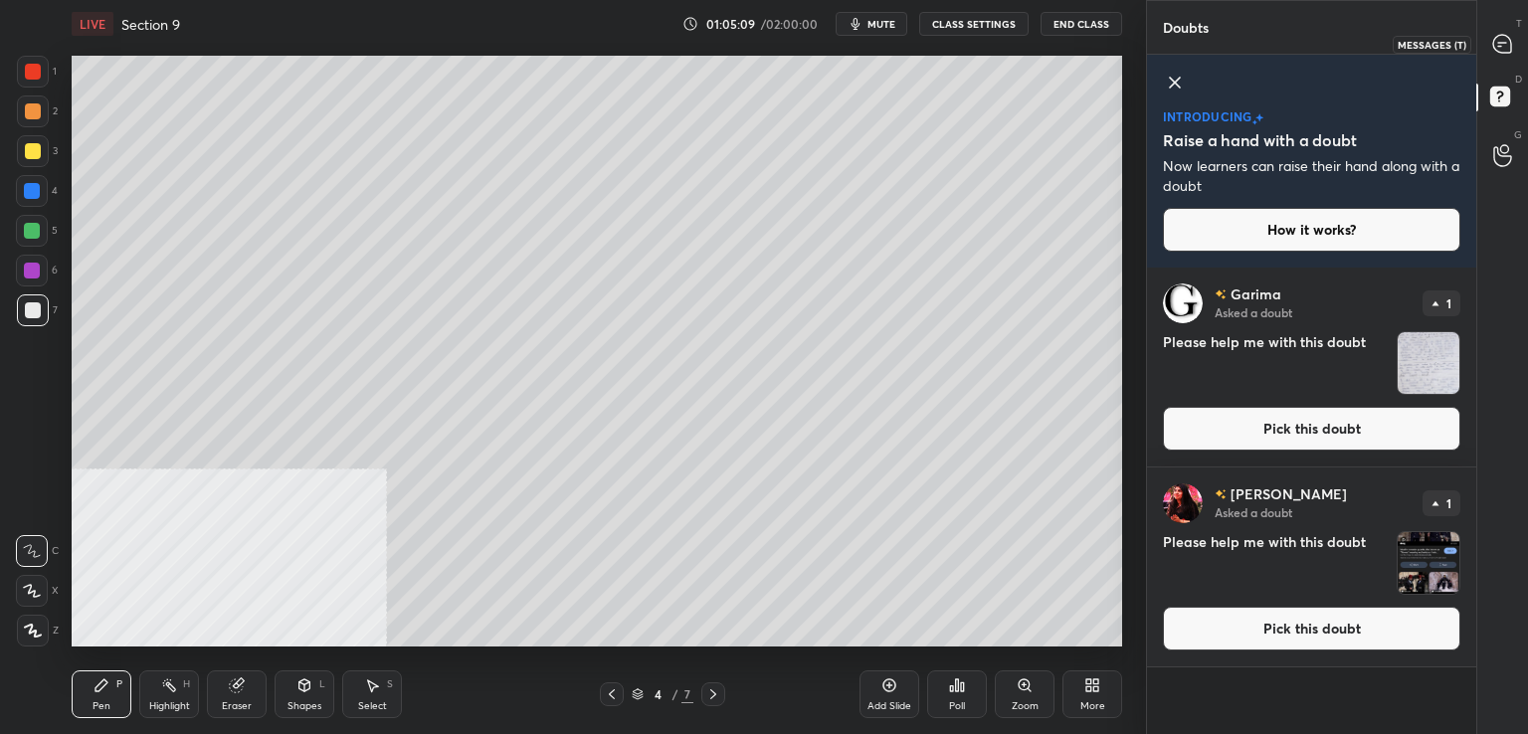
click at [1508, 43] on icon at bounding box center [1502, 44] width 18 height 18
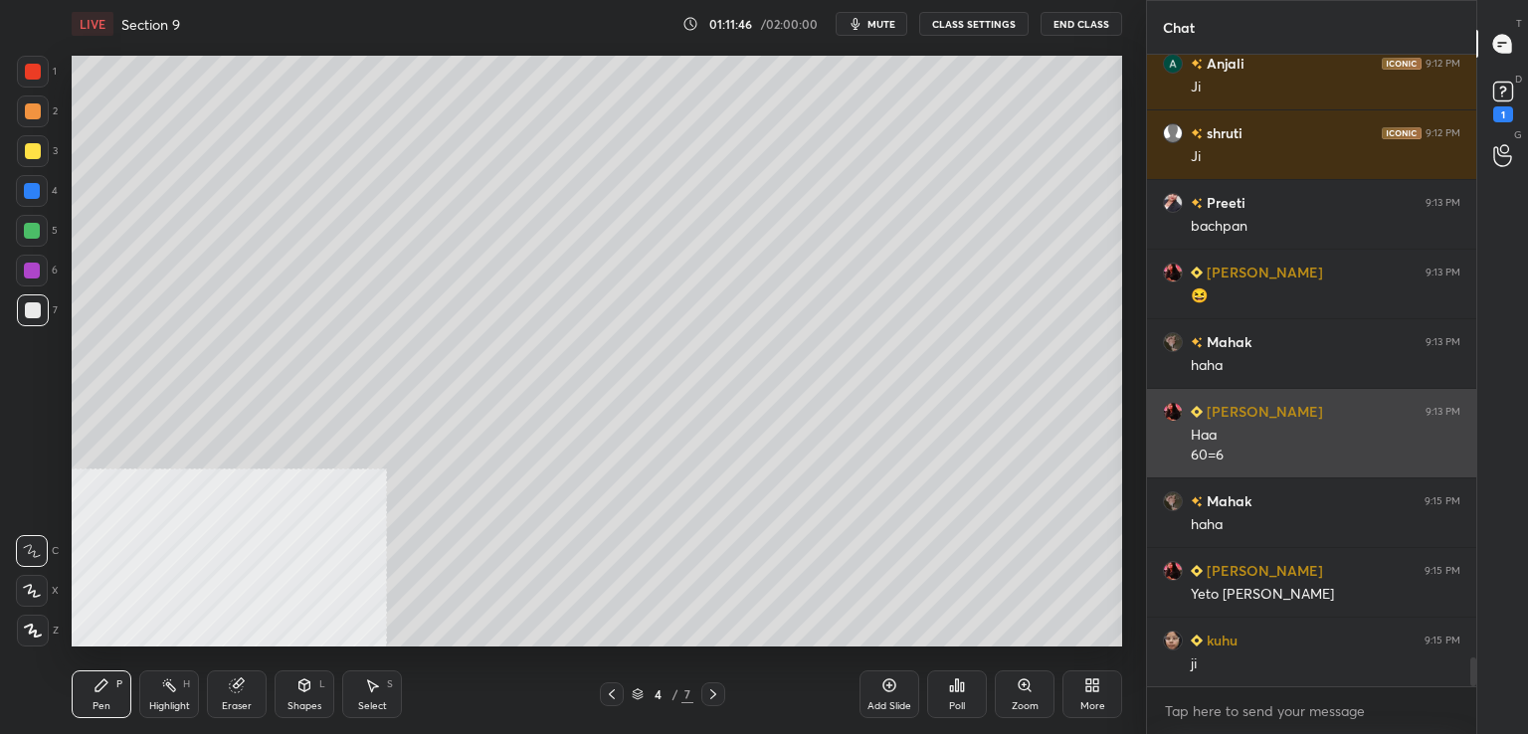
scroll to position [13271, 0]
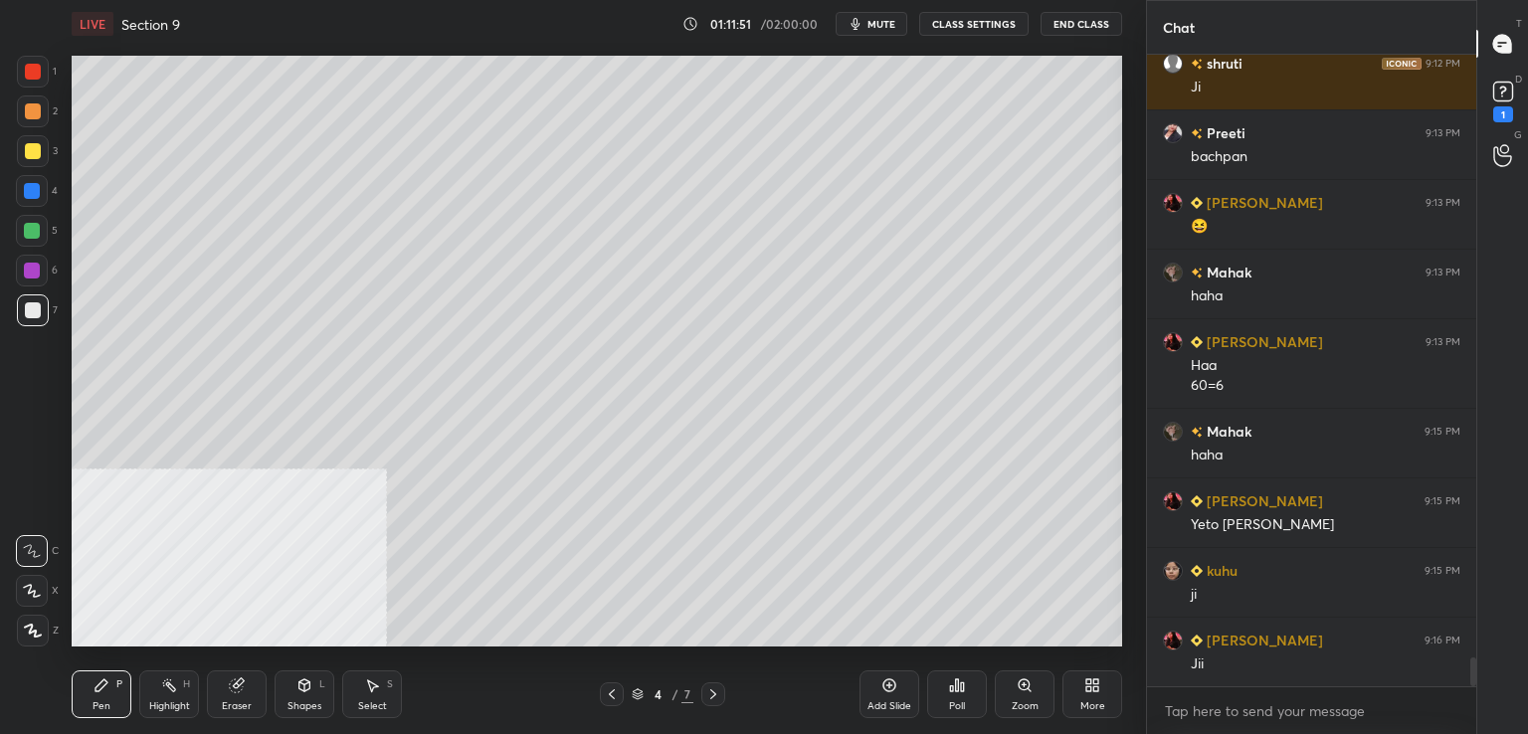
drag, startPoint x: 1527, startPoint y: 37, endPoint x: 1527, endPoint y: 12, distance: 24.9
click at [1527, 12] on div "T Messages (T) D Doubts (D) 1 G Raise Hand (G)" at bounding box center [1502, 367] width 52 height 734
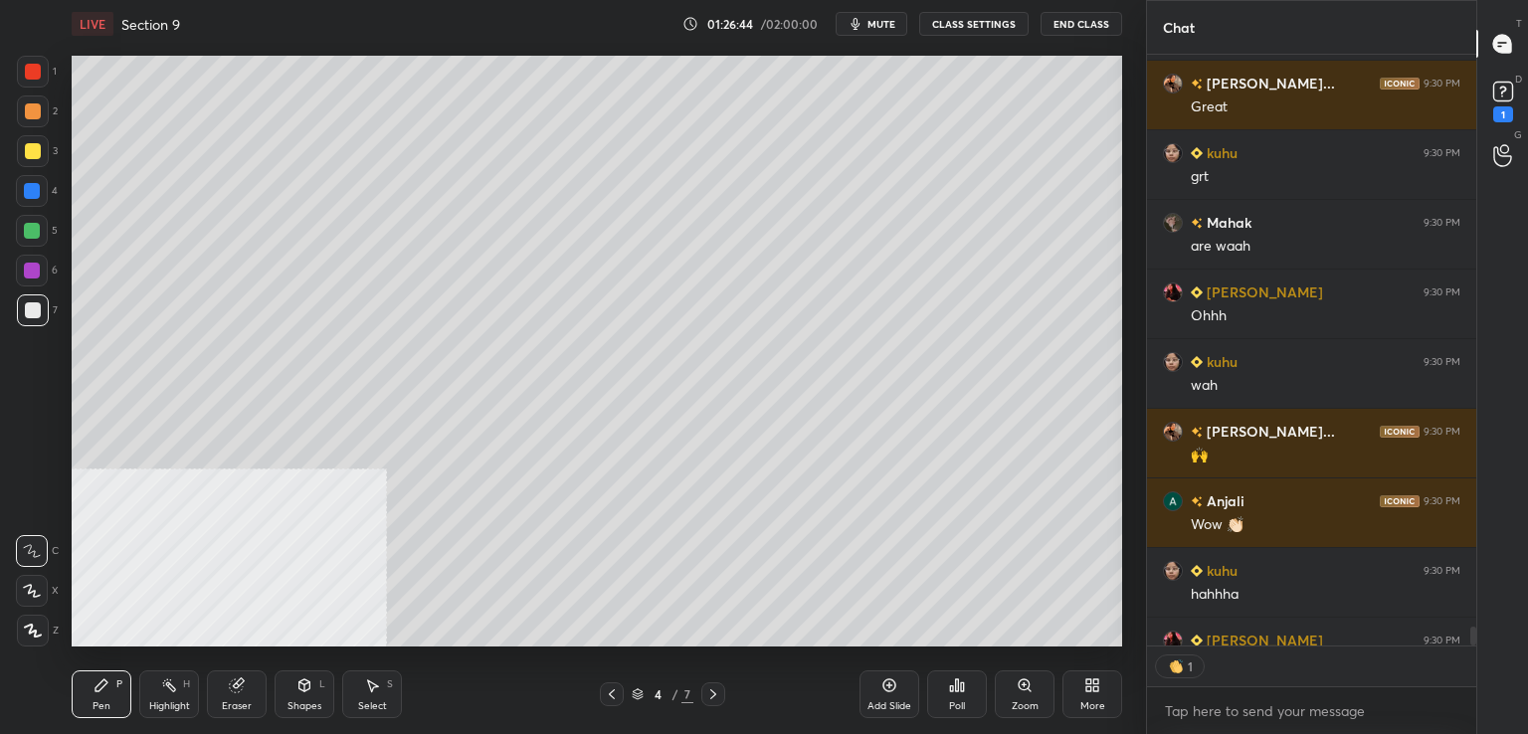
scroll to position [7, 6]
click at [1494, 112] on div "1" at bounding box center [1503, 114] width 20 height 16
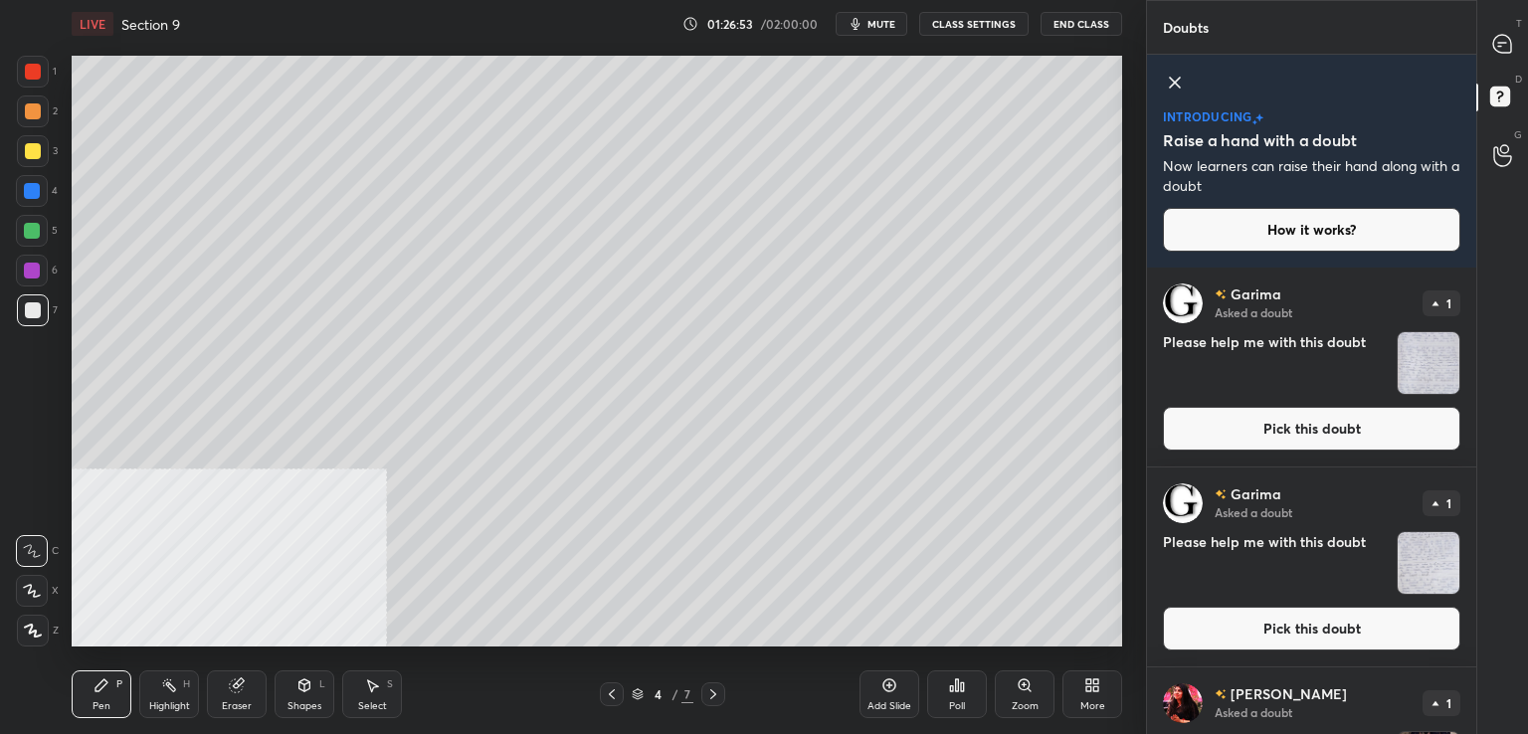
click at [1321, 630] on button "Pick this doubt" at bounding box center [1311, 629] width 297 height 44
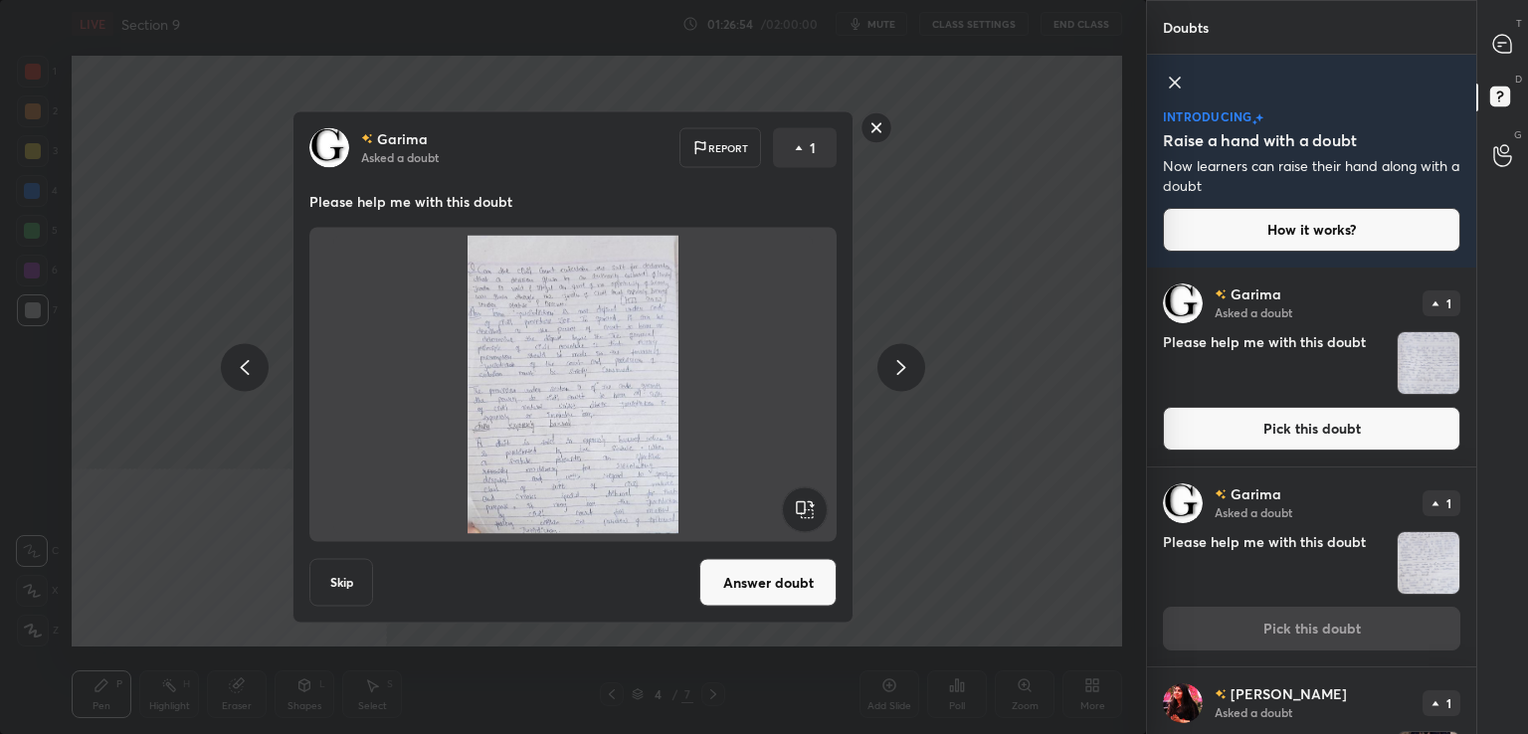
click at [725, 580] on button "Answer doubt" at bounding box center [767, 583] width 137 height 48
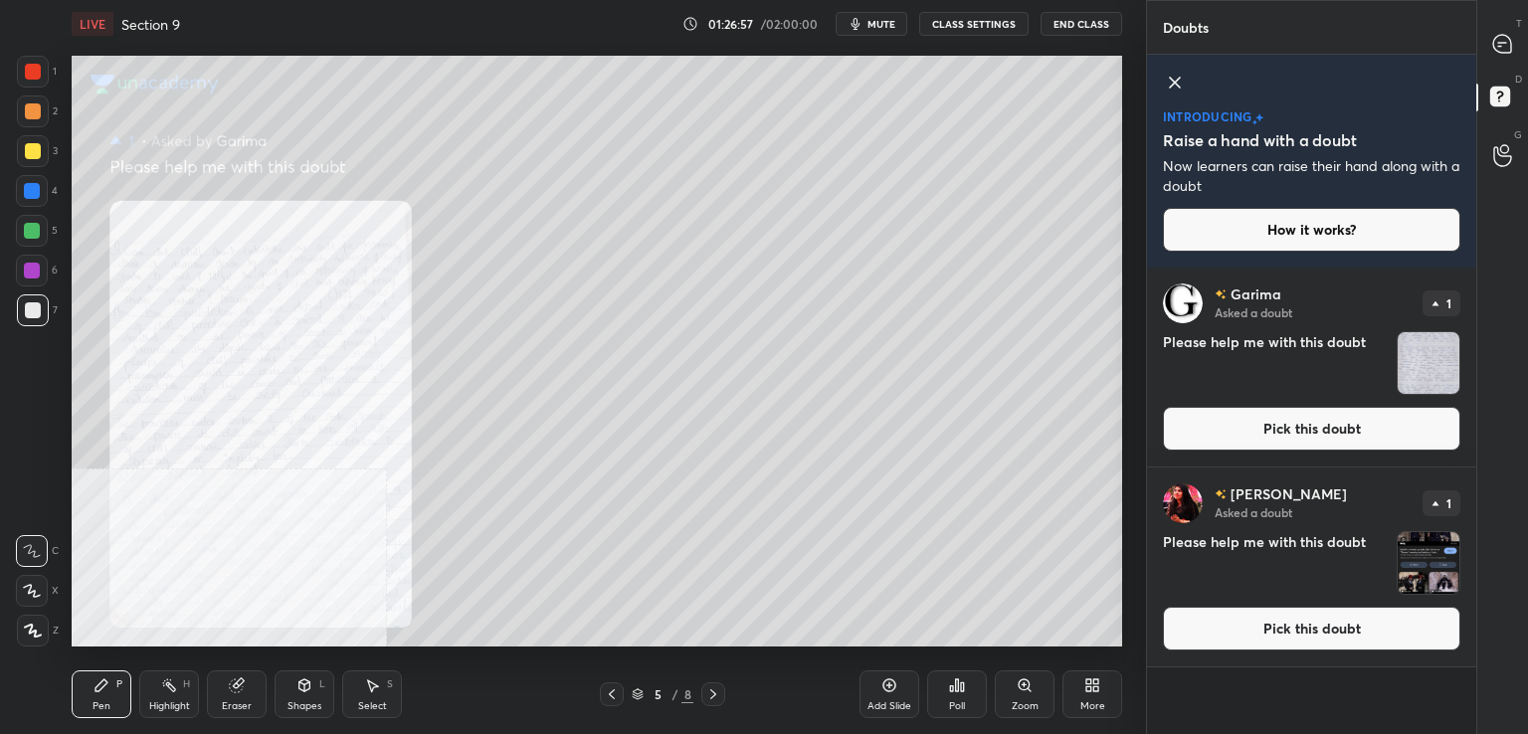
click at [1309, 421] on button "Pick this doubt" at bounding box center [1311, 429] width 297 height 44
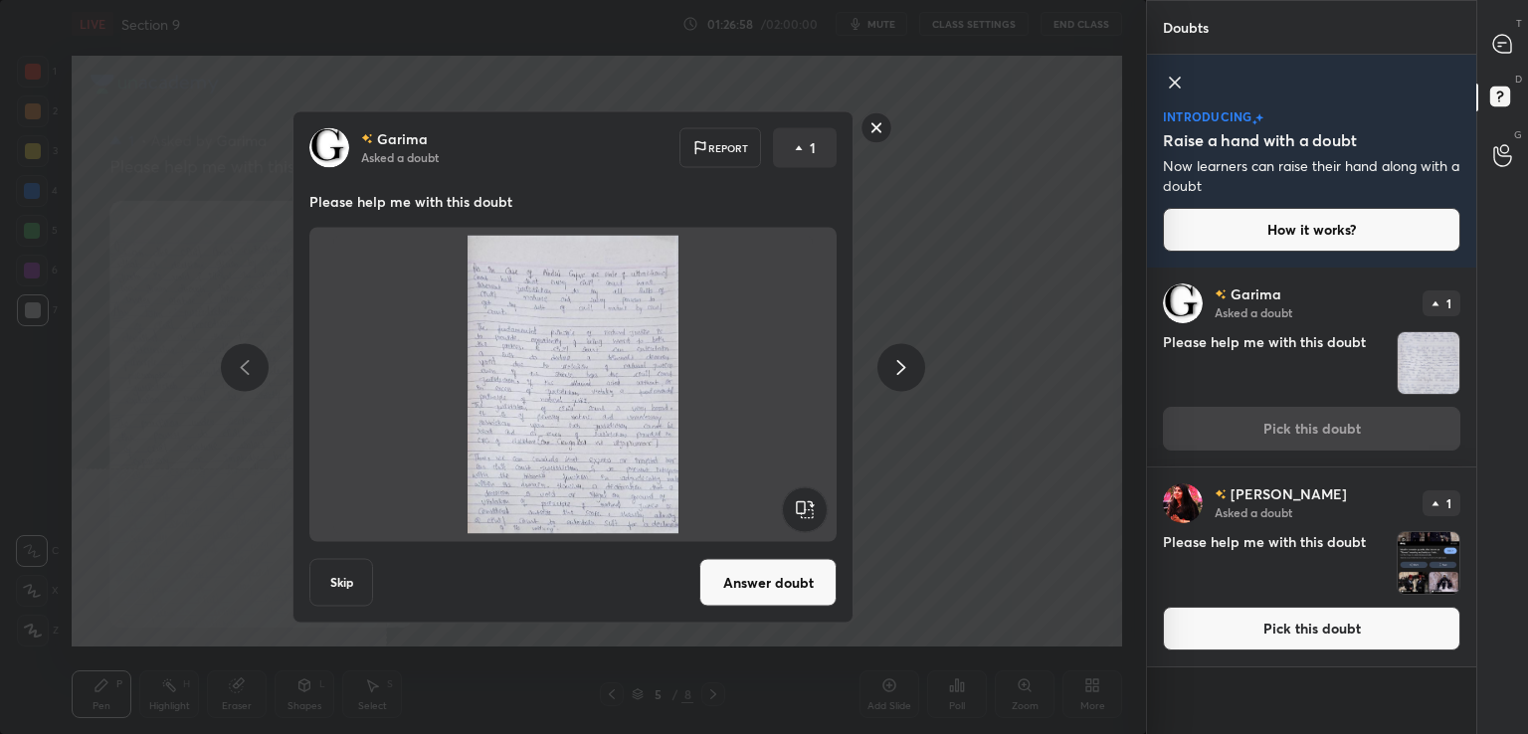
click at [732, 584] on button "Answer doubt" at bounding box center [767, 583] width 137 height 48
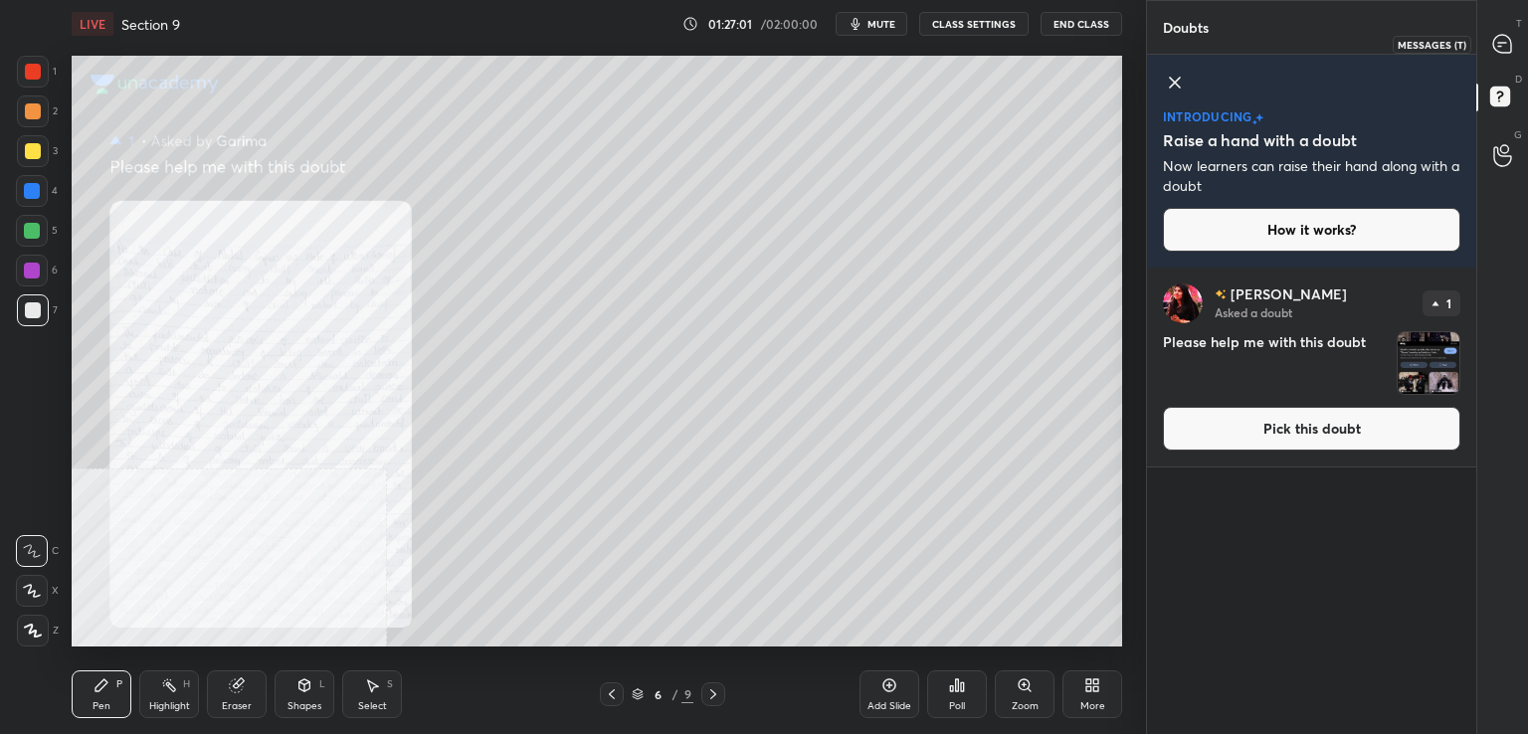
click at [1504, 41] on icon at bounding box center [1502, 44] width 18 height 18
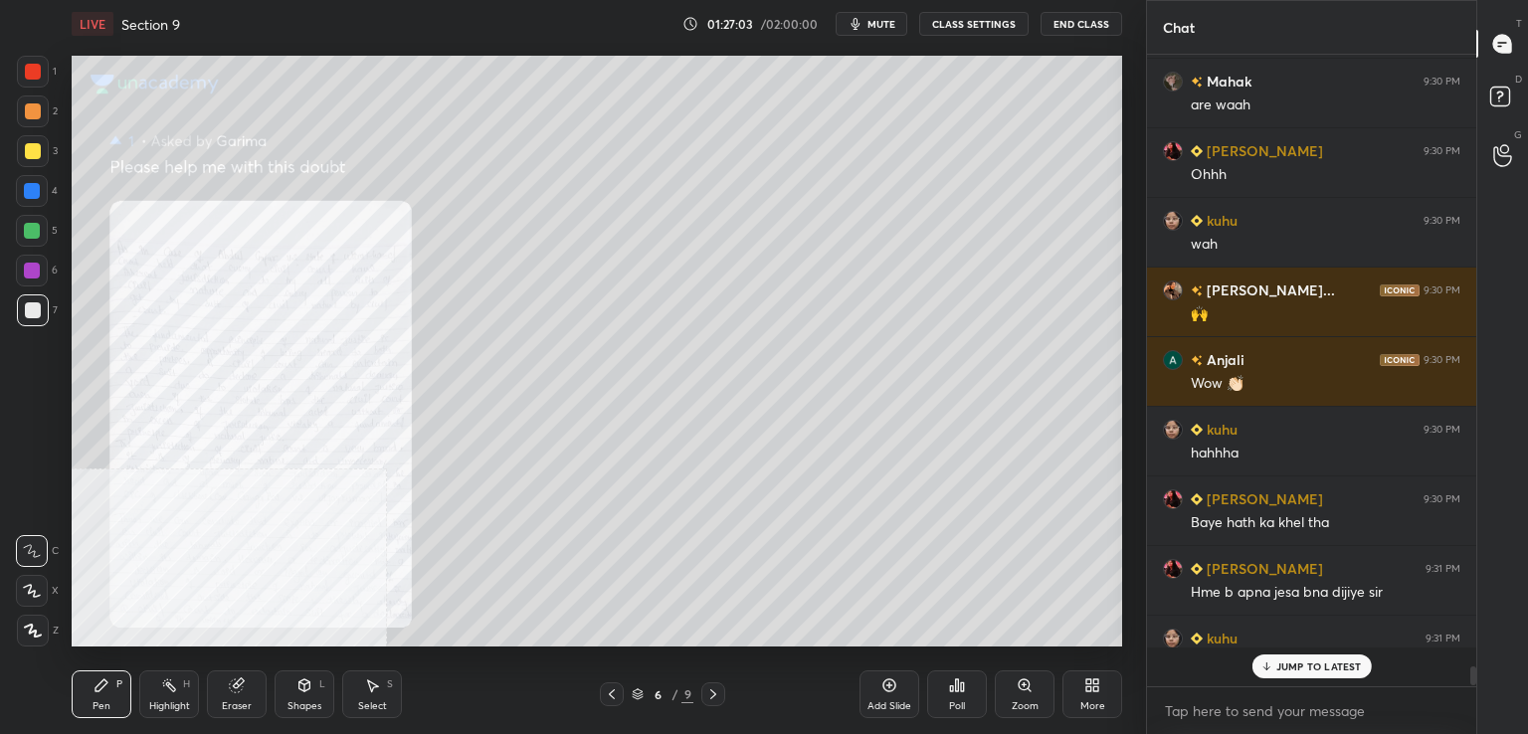
scroll to position [19406, 0]
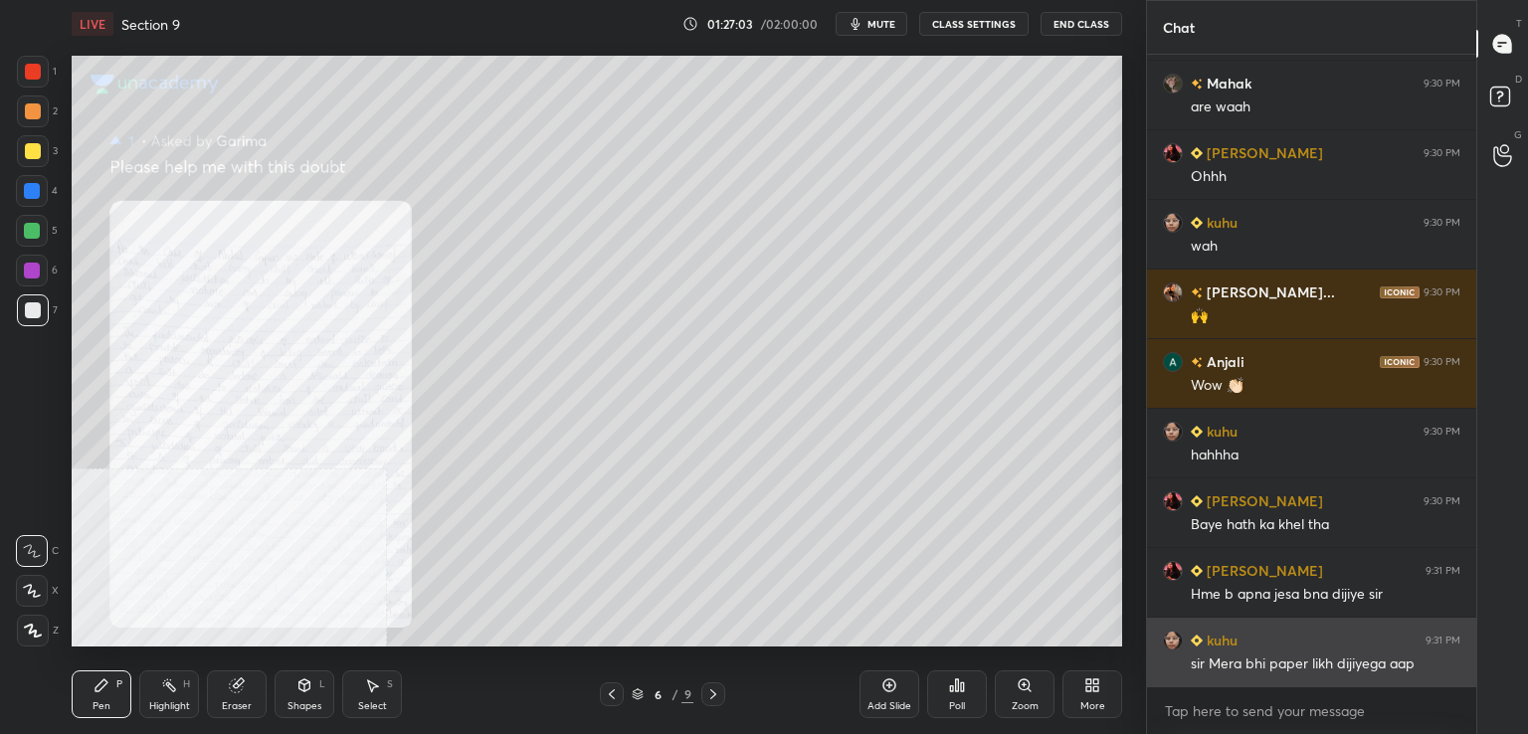
click at [1314, 626] on div "kuhu 9:31 PM sir Mera bhi paper likh dijiyega aap" at bounding box center [1311, 652] width 329 height 69
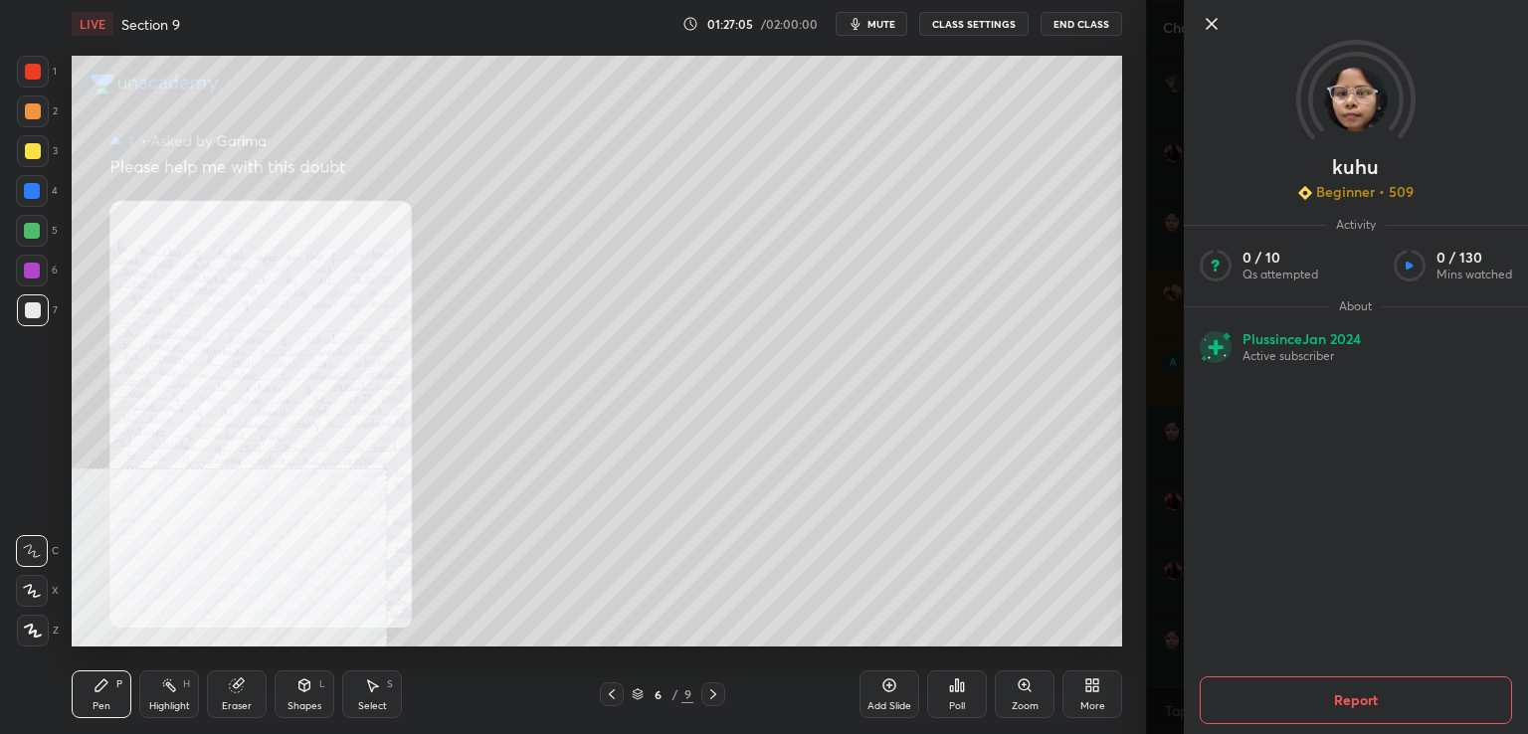
click at [1209, 19] on icon at bounding box center [1212, 24] width 24 height 24
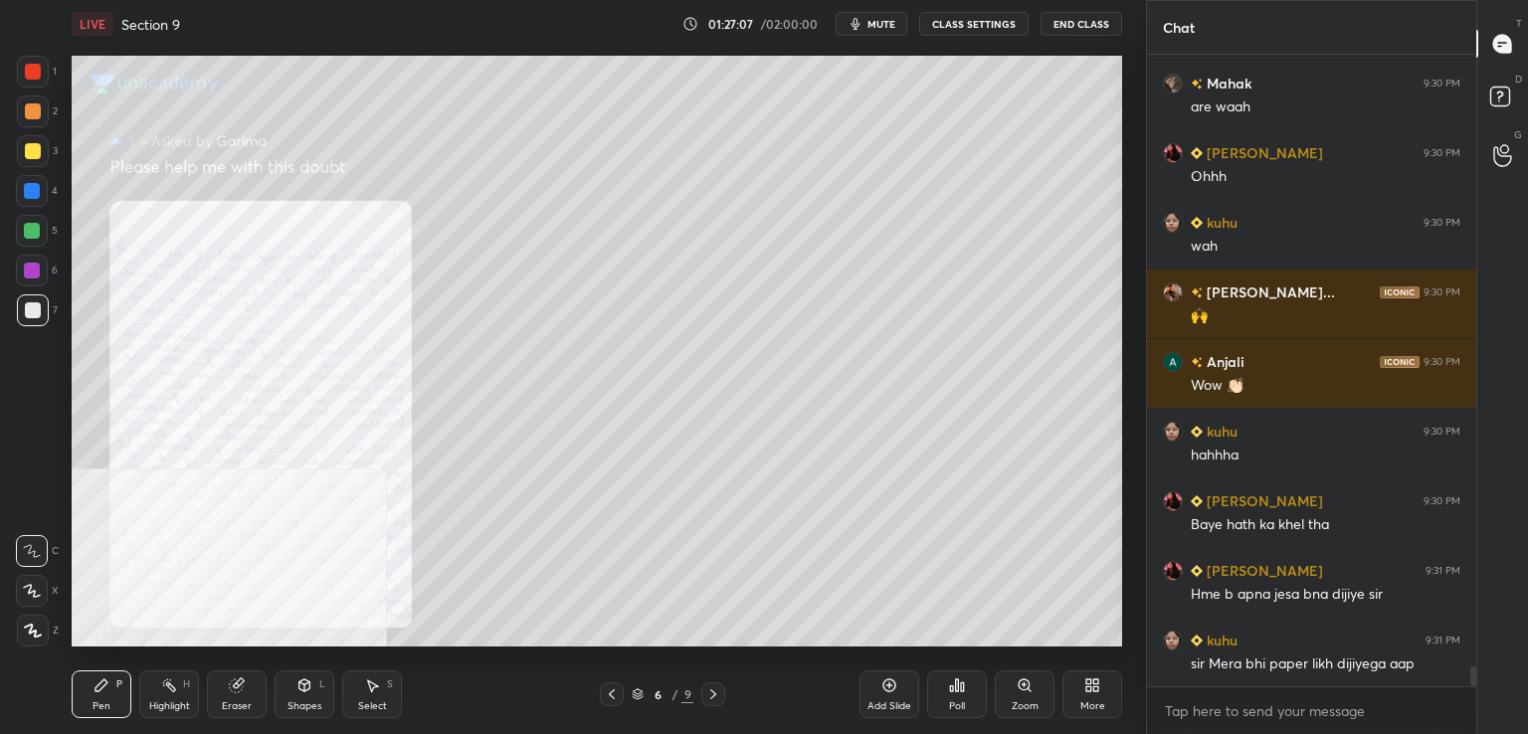
click at [608, 697] on icon at bounding box center [612, 694] width 16 height 16
click at [1026, 691] on icon at bounding box center [1025, 685] width 16 height 16
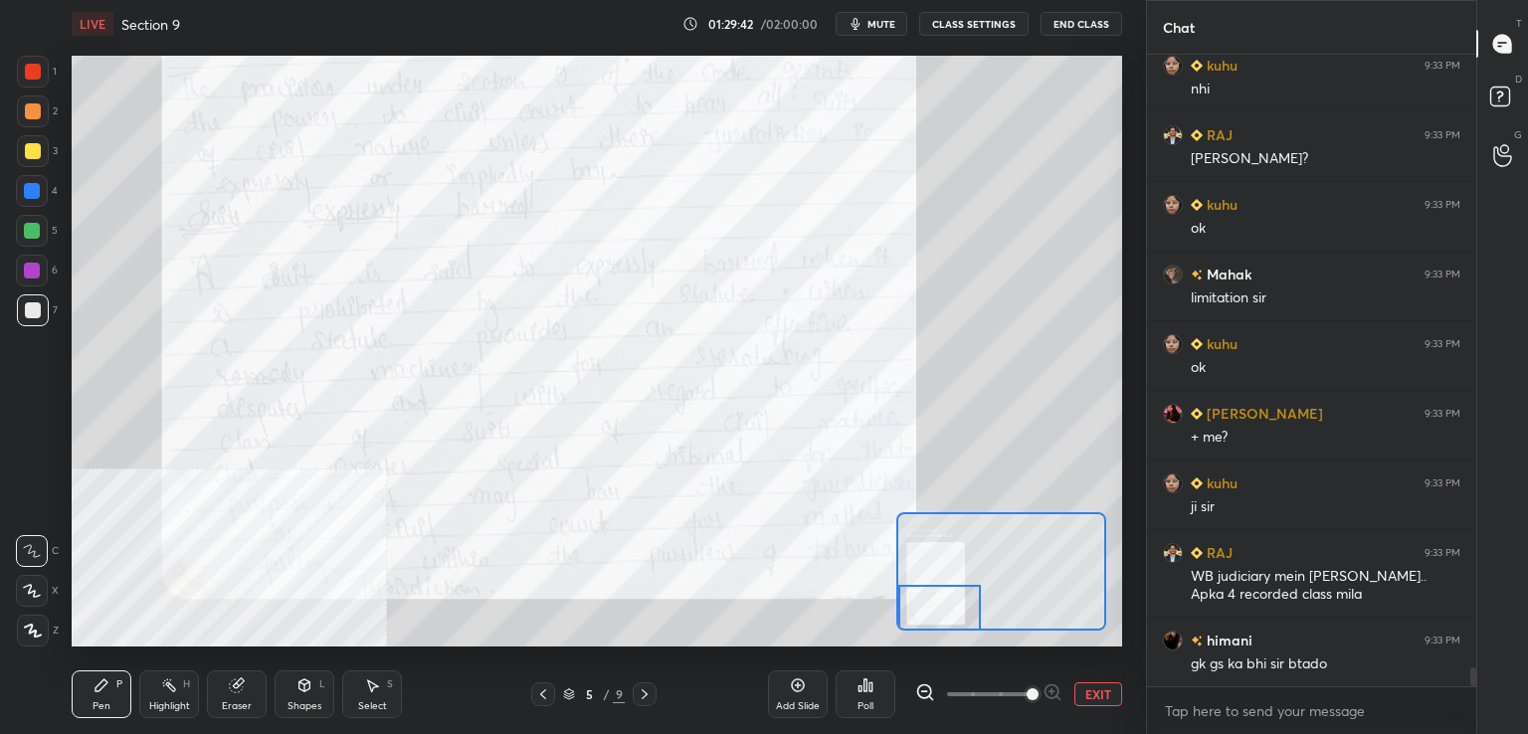
scroll to position [21029, 0]
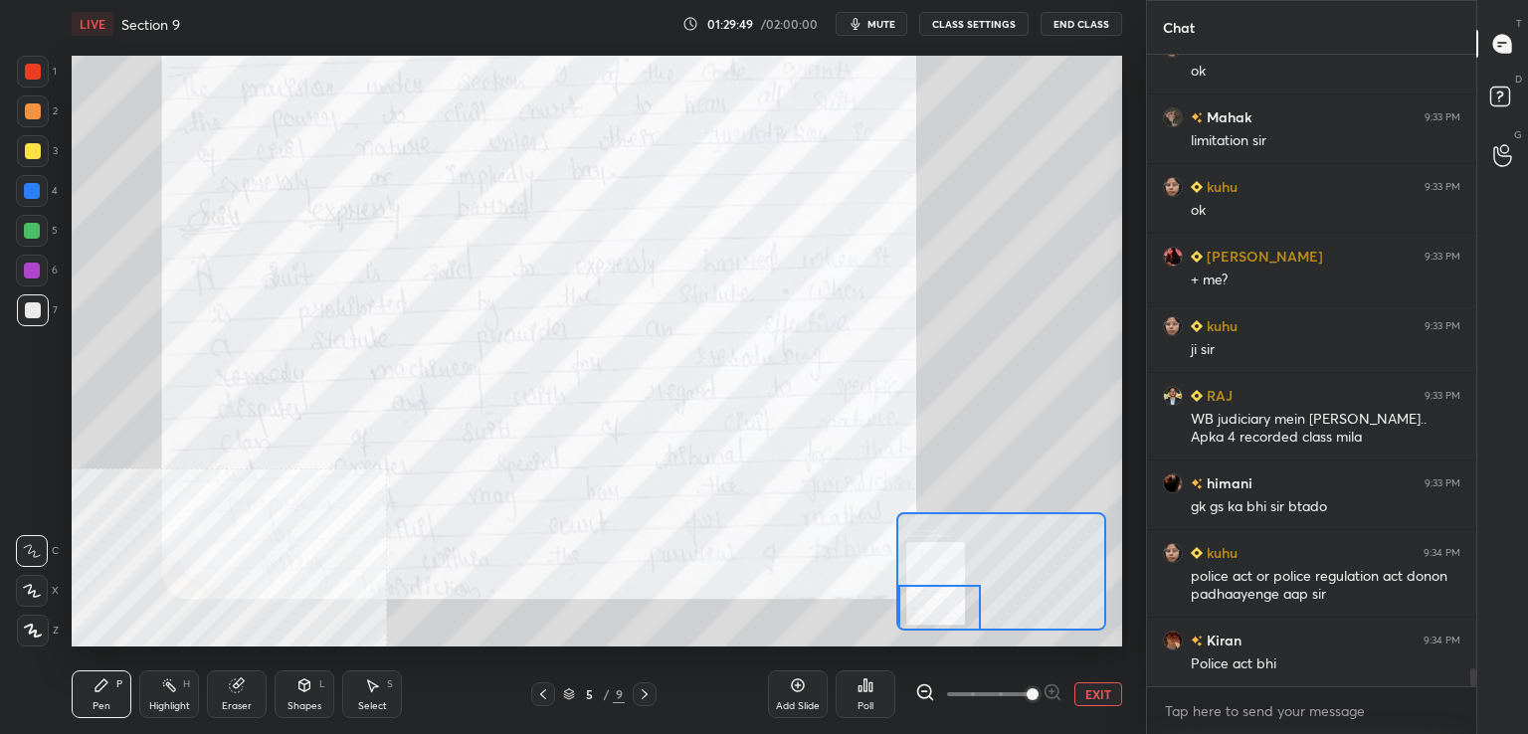
click at [944, 614] on div at bounding box center [939, 608] width 83 height 46
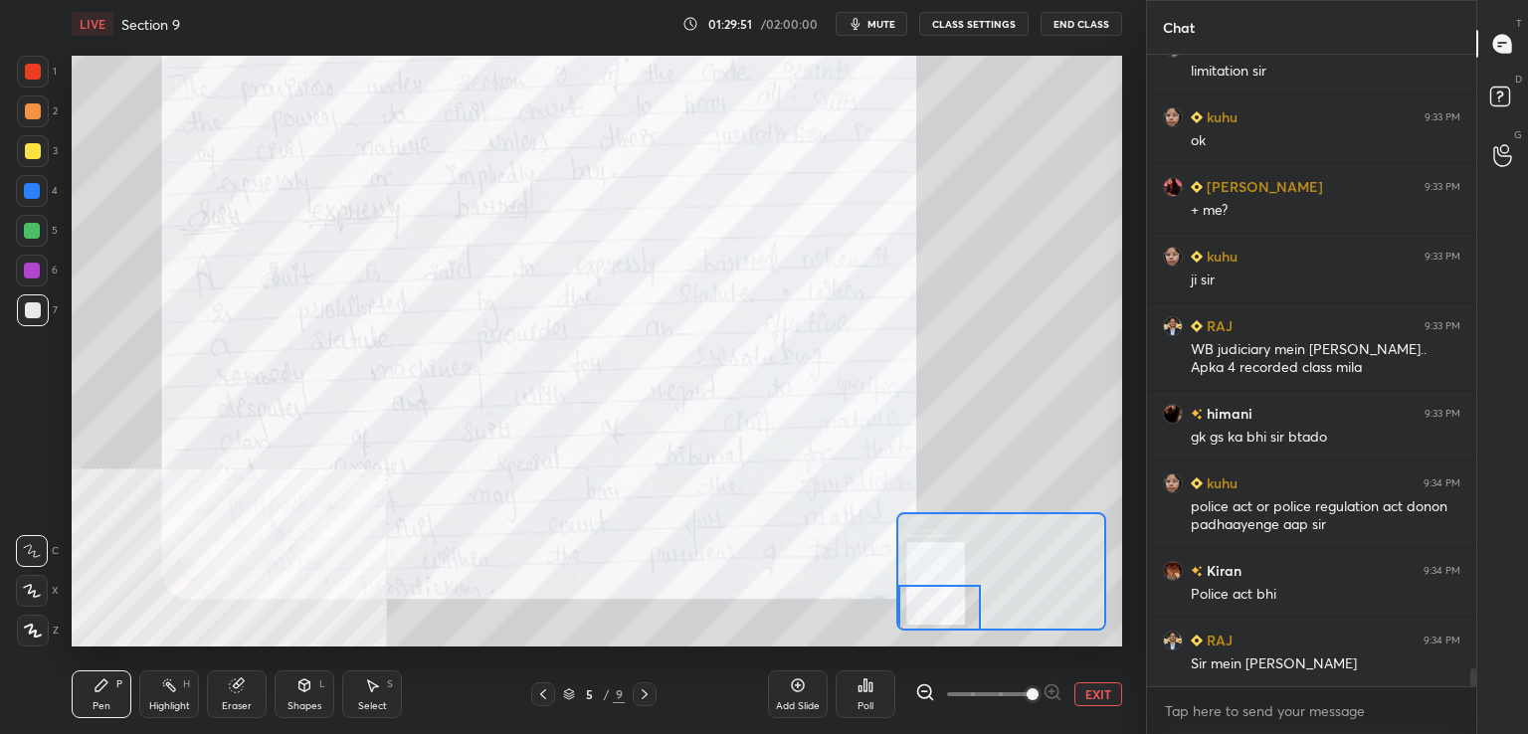
click at [652, 692] on div at bounding box center [645, 694] width 24 height 24
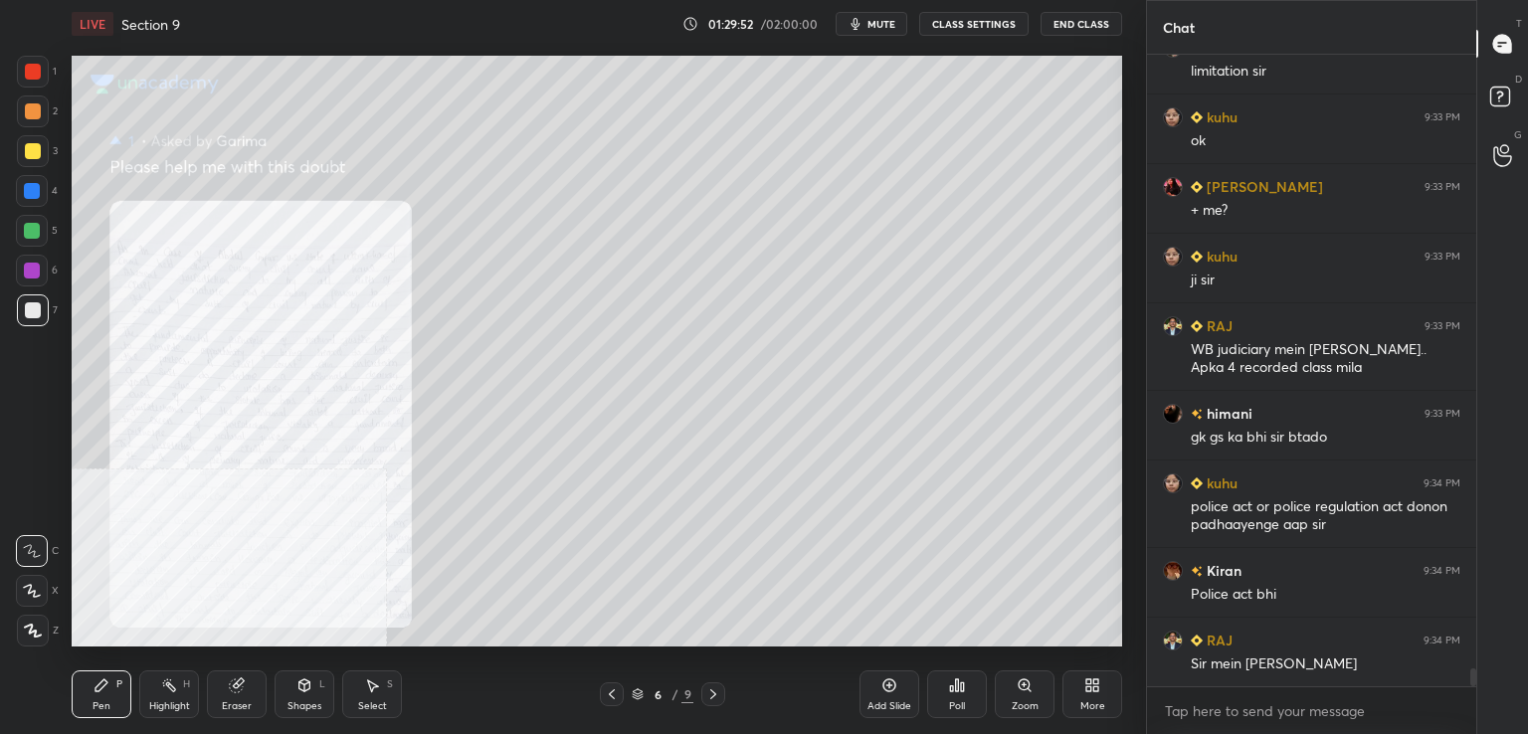
scroll to position [21238, 0]
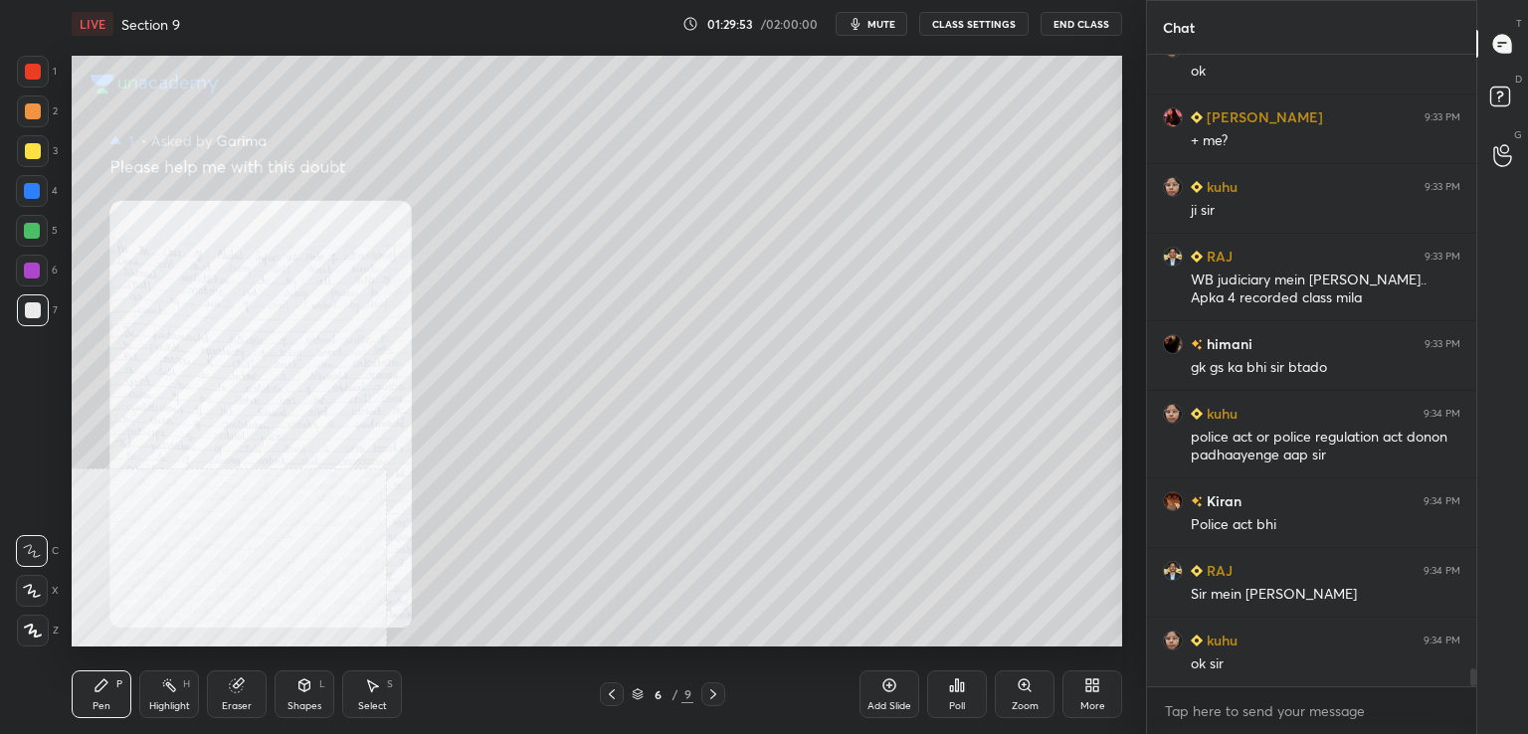
click at [1019, 685] on icon at bounding box center [1024, 684] width 11 height 11
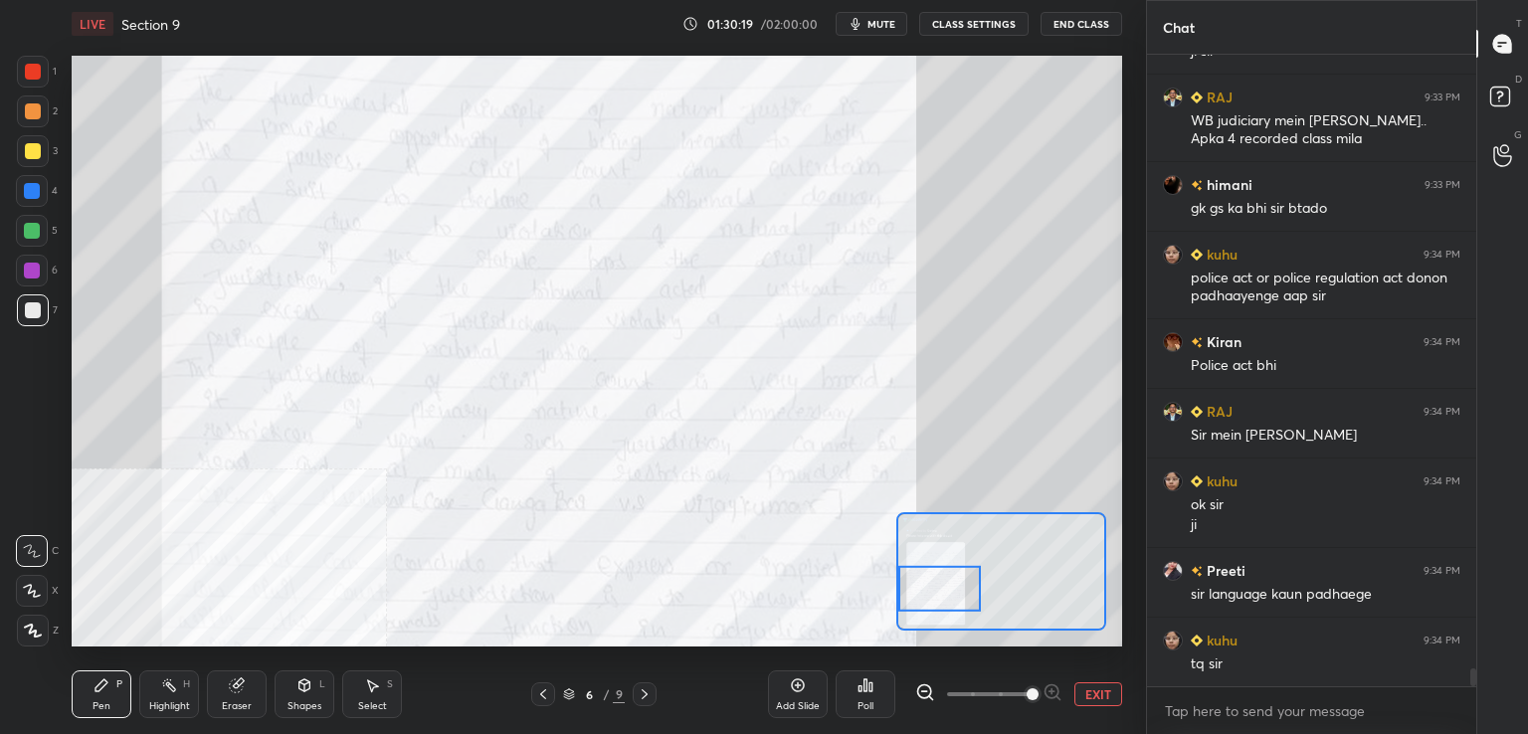
scroll to position [21397, 0]
click at [29, 74] on div at bounding box center [33, 72] width 16 height 16
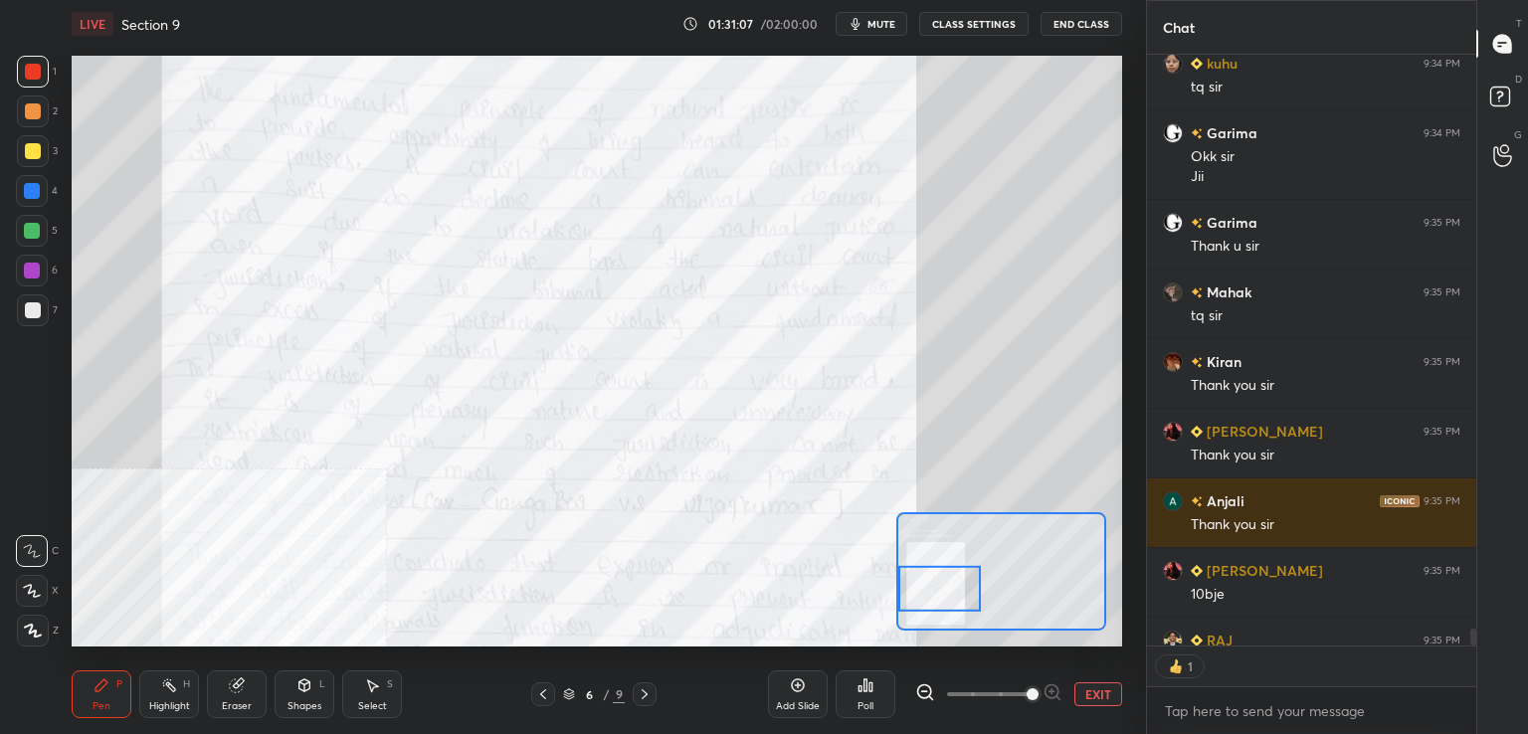
scroll to position [7, 6]
click at [1101, 18] on button "End Class" at bounding box center [1081, 24] width 82 height 24
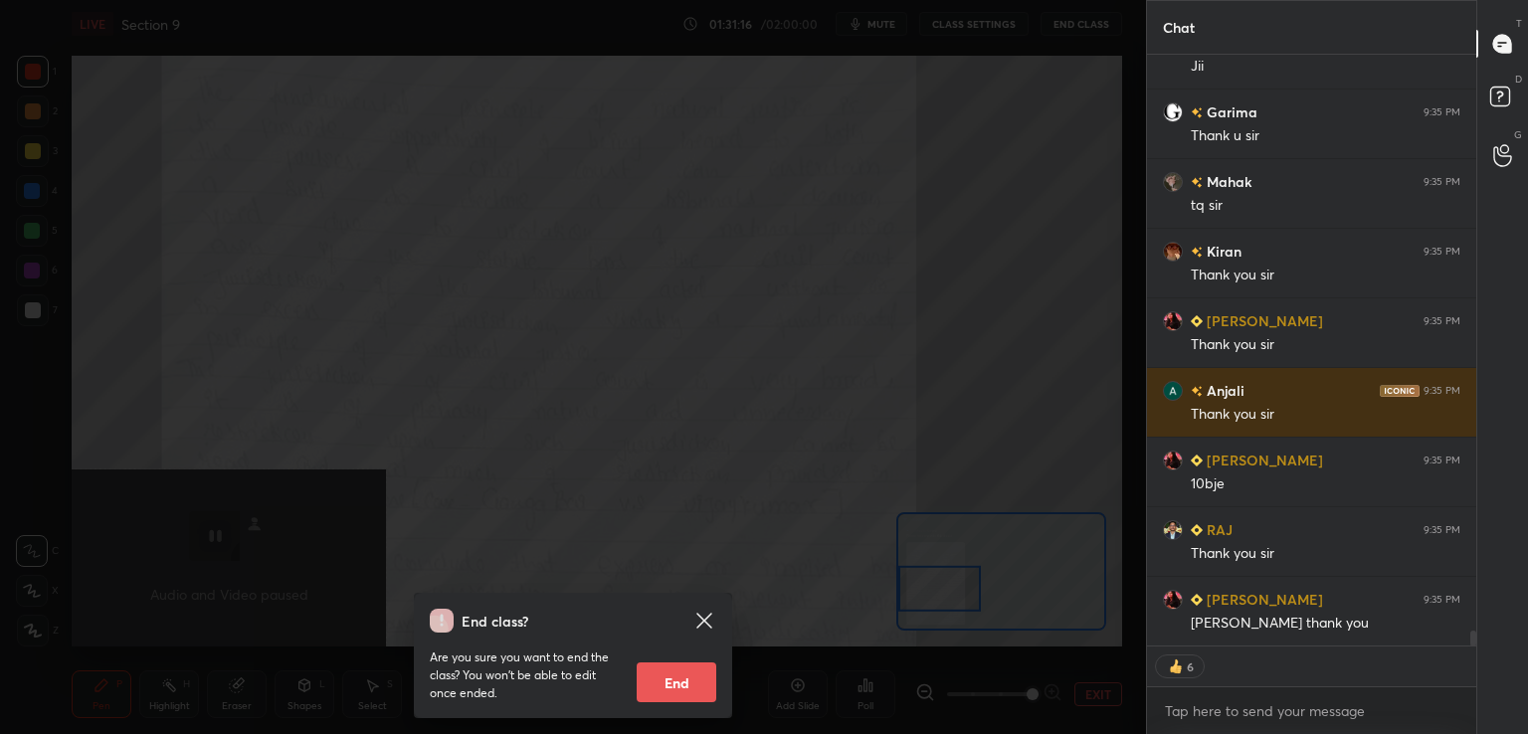
click at [683, 681] on button "End" at bounding box center [677, 682] width 80 height 40
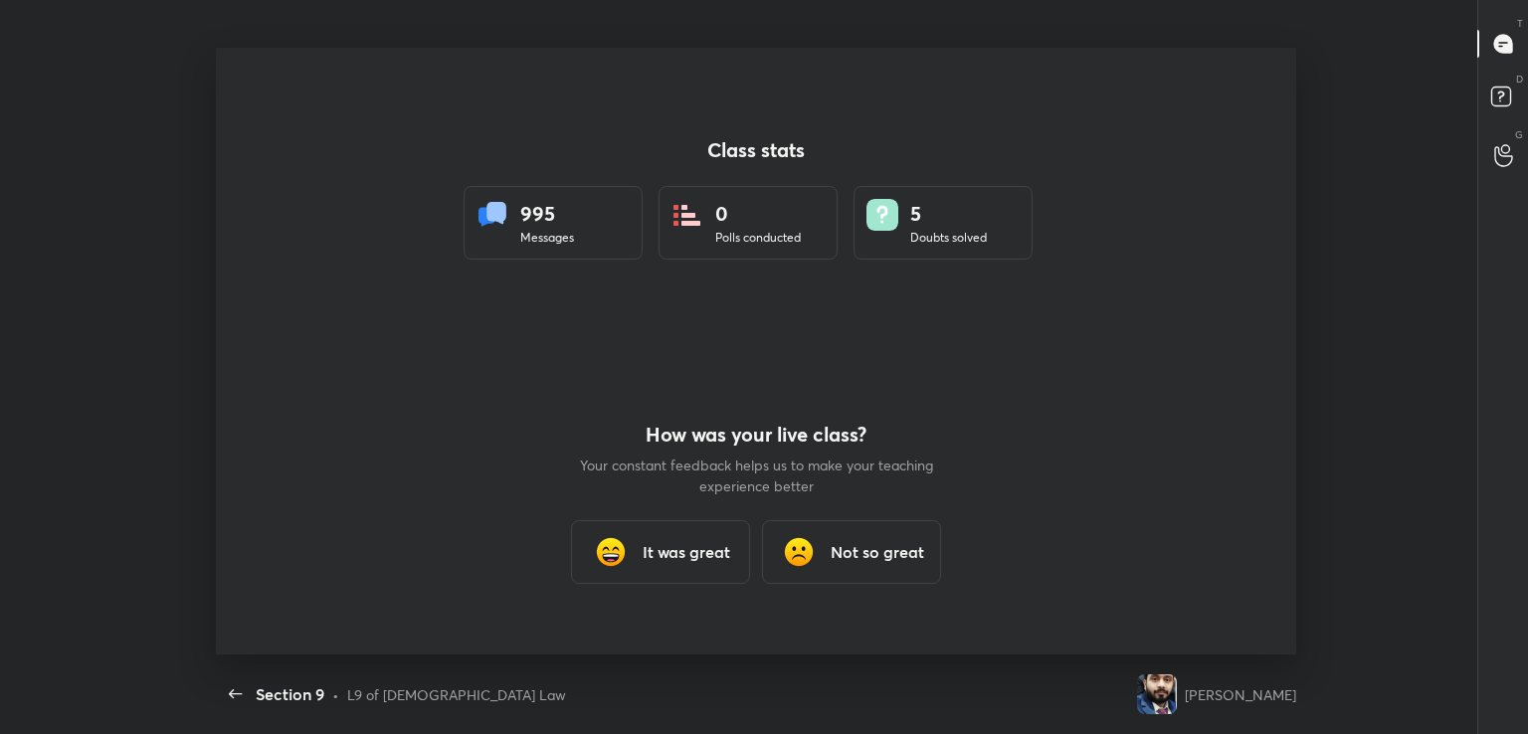
scroll to position [0, 0]
type textarea "x"
